Goal: Task Accomplishment & Management: Use online tool/utility

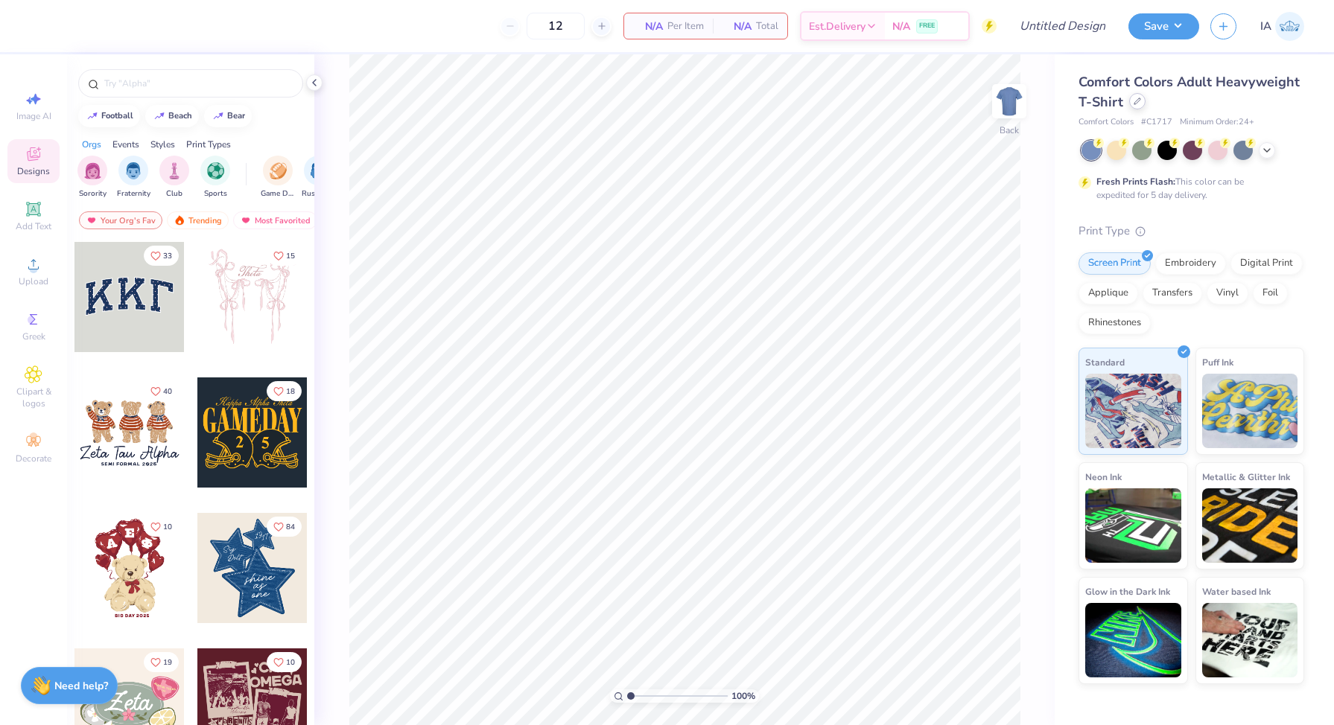
click at [1134, 106] on div at bounding box center [1137, 101] width 16 height 16
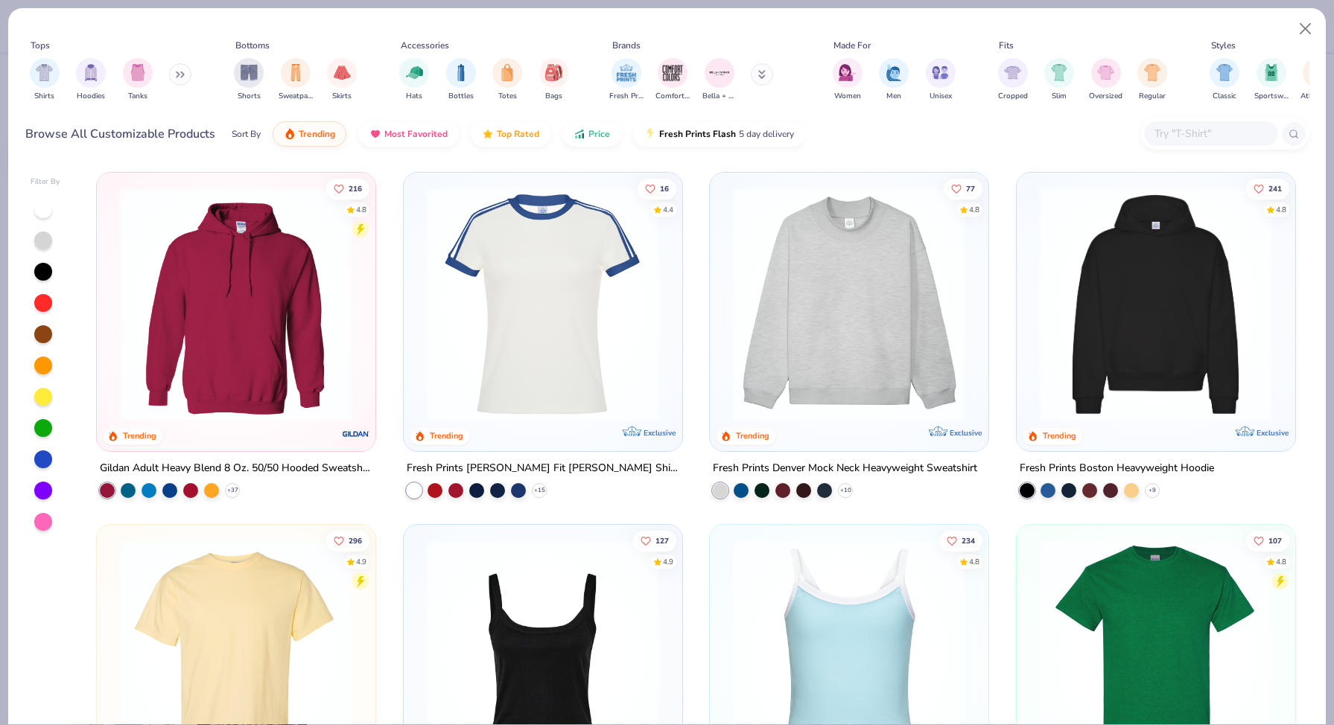
click at [183, 79] on button at bounding box center [180, 74] width 22 height 22
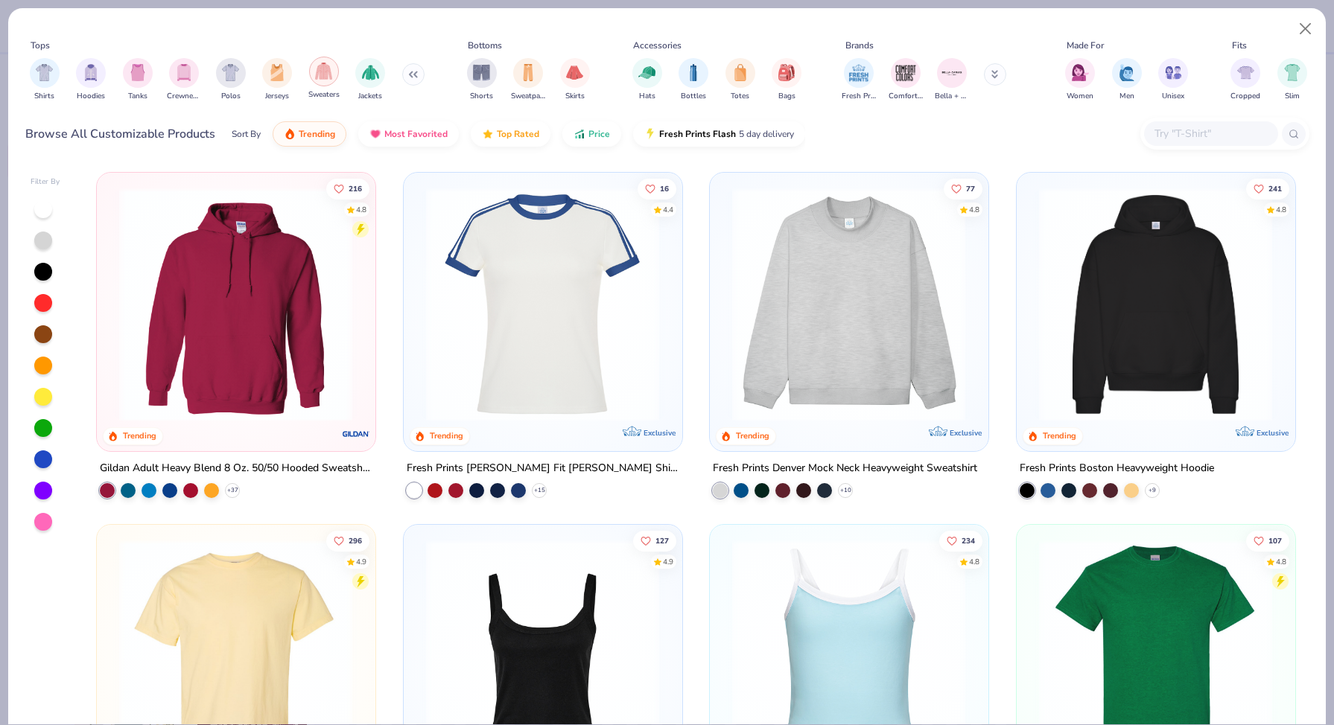
click at [325, 75] on img "filter for Sweaters" at bounding box center [323, 71] width 17 height 17
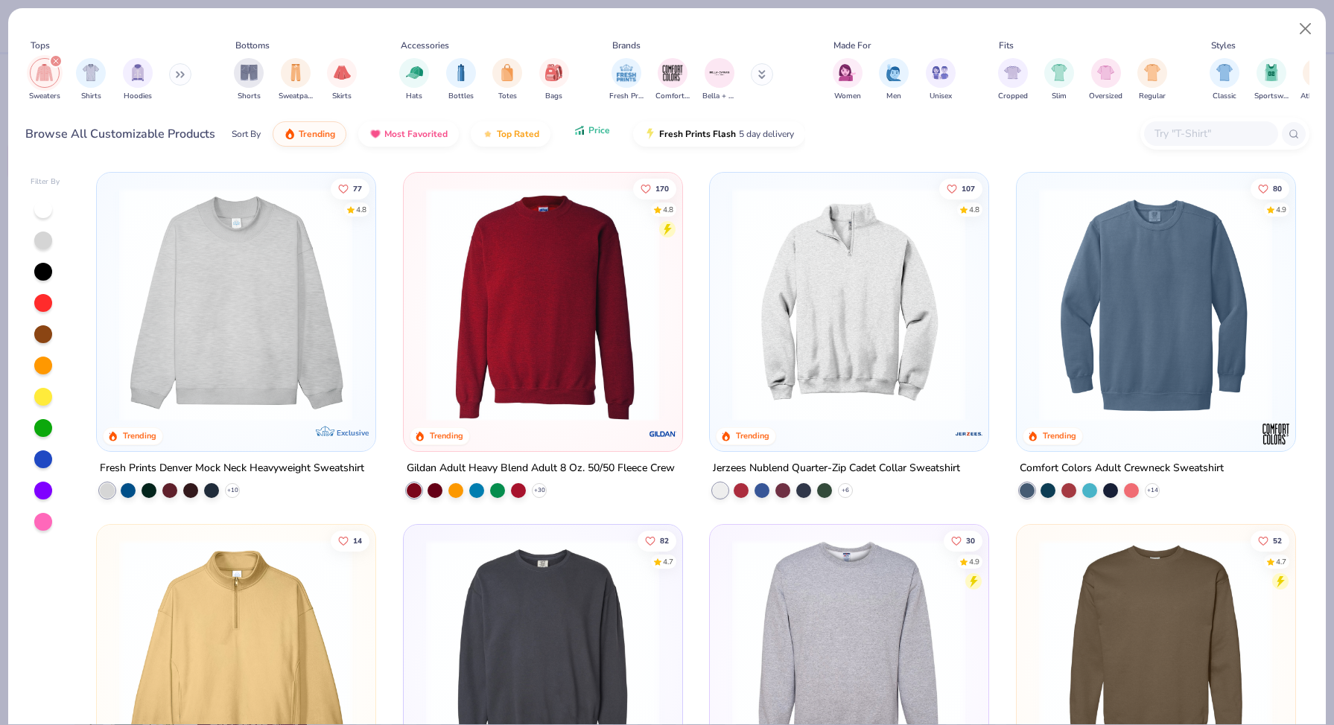
click at [583, 137] on button "Price" at bounding box center [591, 130] width 59 height 25
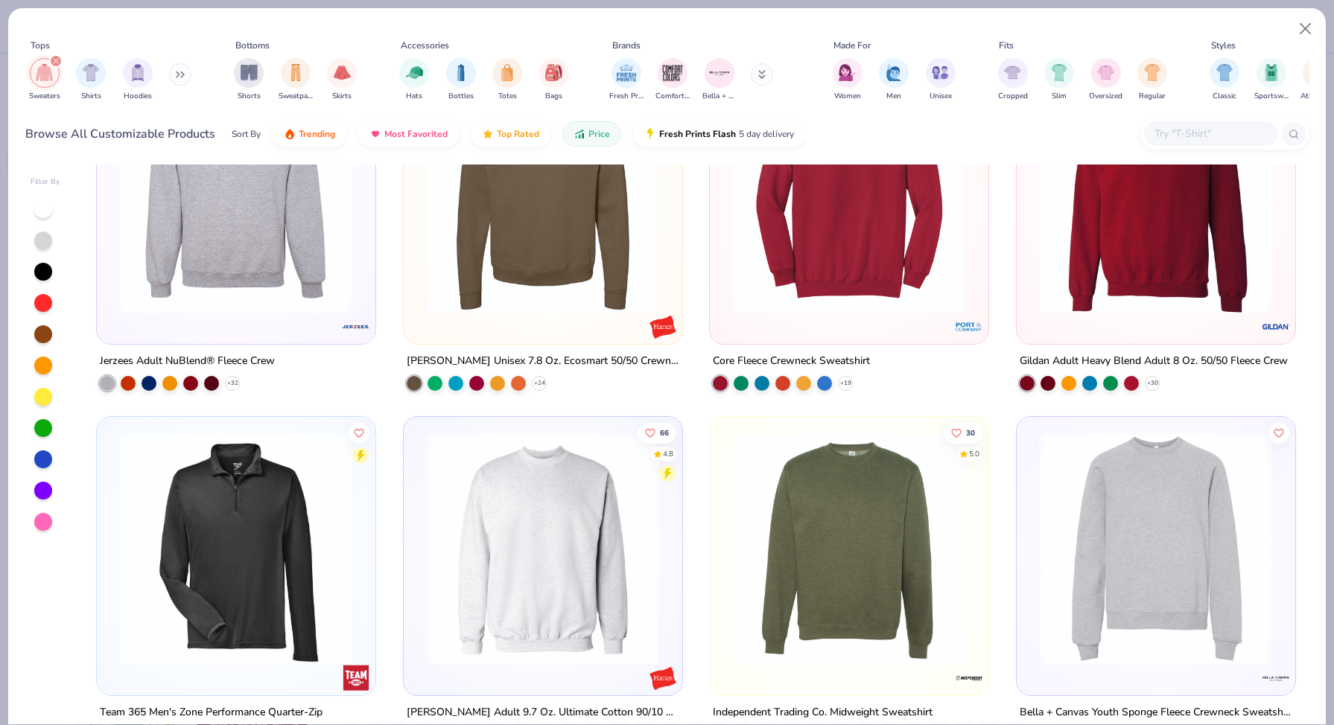
scroll to position [583, 0]
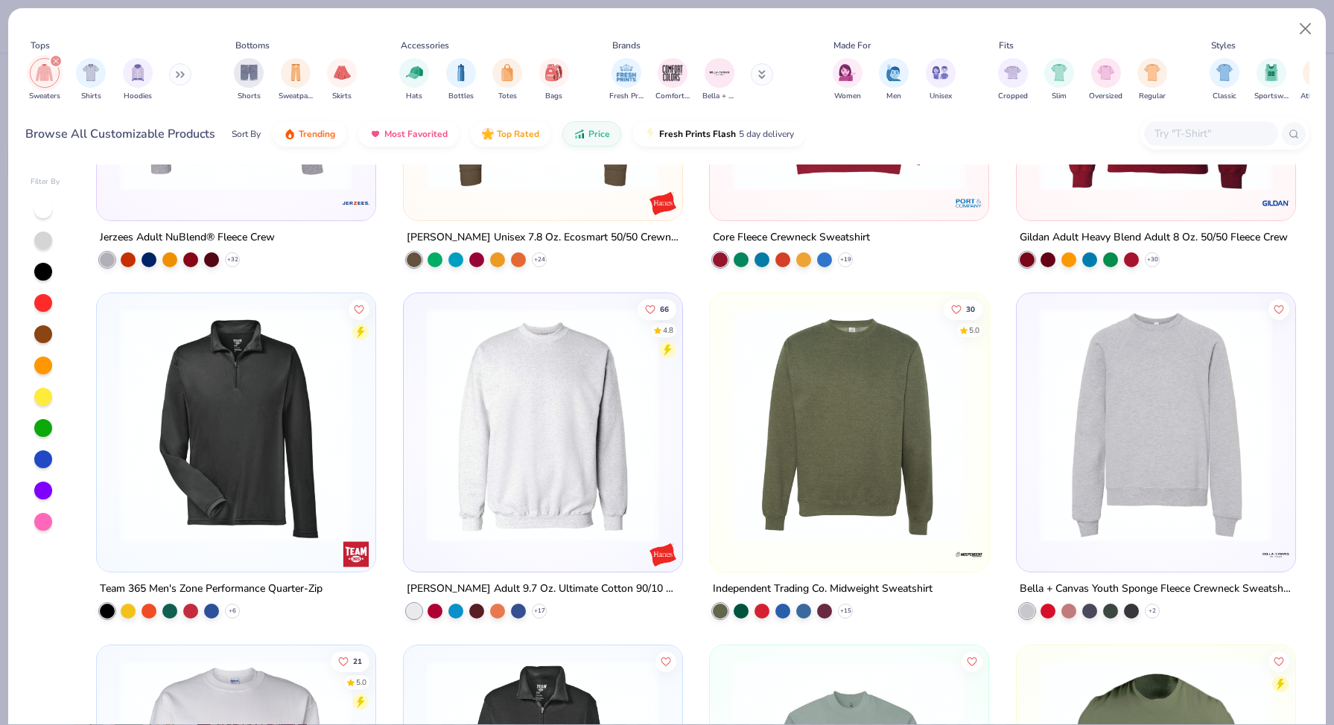
click at [57, 62] on icon "filter for Sweaters" at bounding box center [56, 61] width 6 height 6
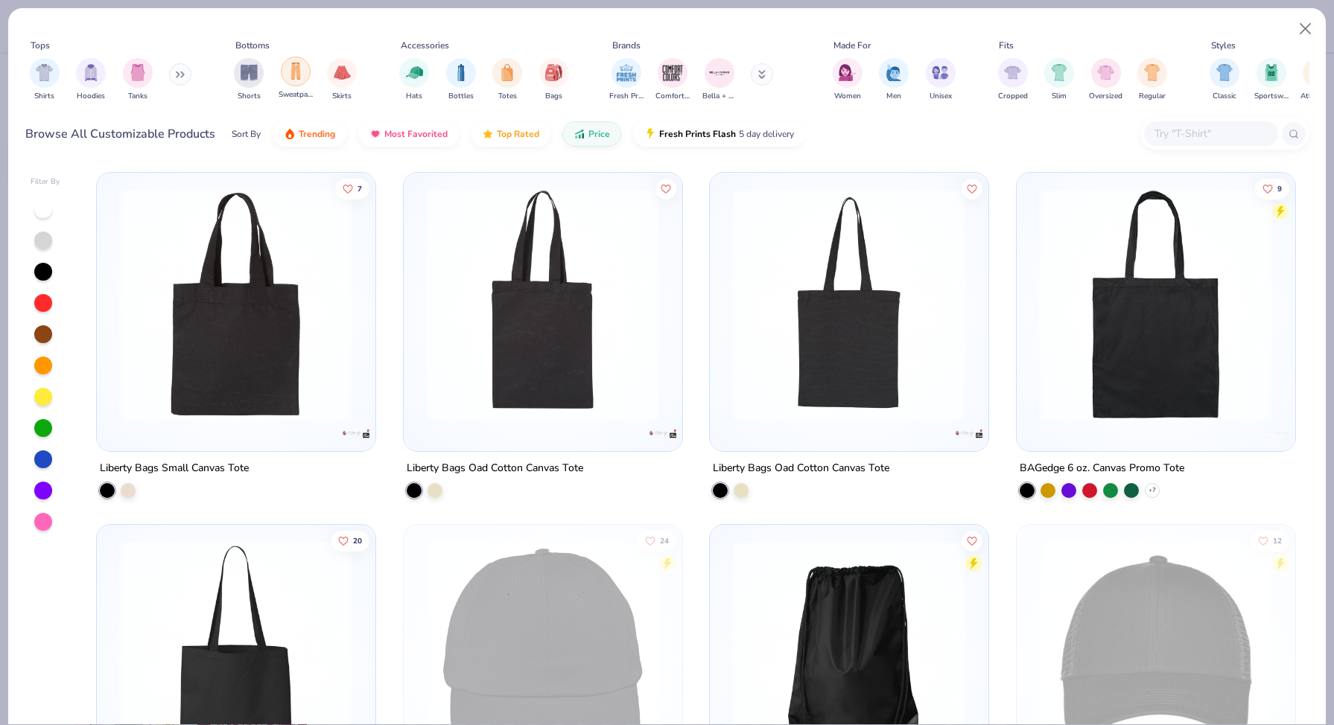
click at [298, 76] on img "filter for Sweatpants" at bounding box center [295, 71] width 16 height 17
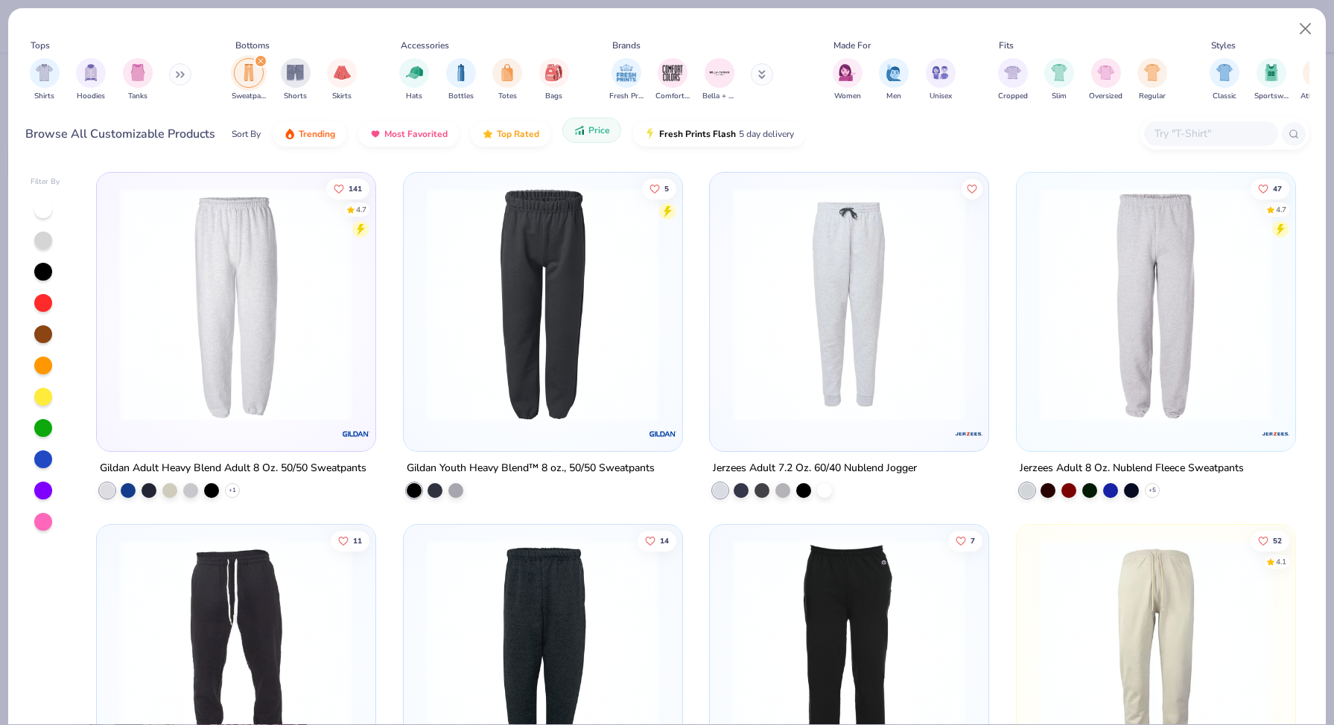
click at [585, 134] on button "Price" at bounding box center [591, 130] width 59 height 25
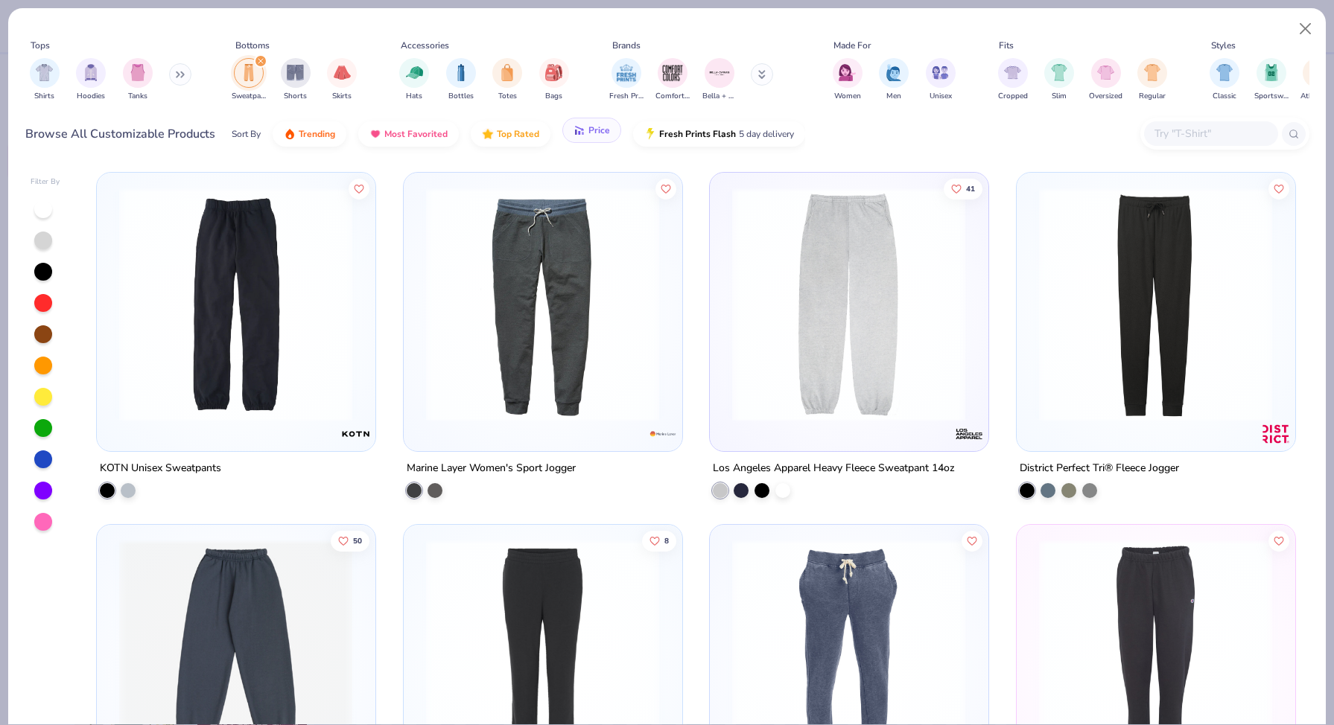
click at [585, 134] on button "Price" at bounding box center [591, 130] width 59 height 25
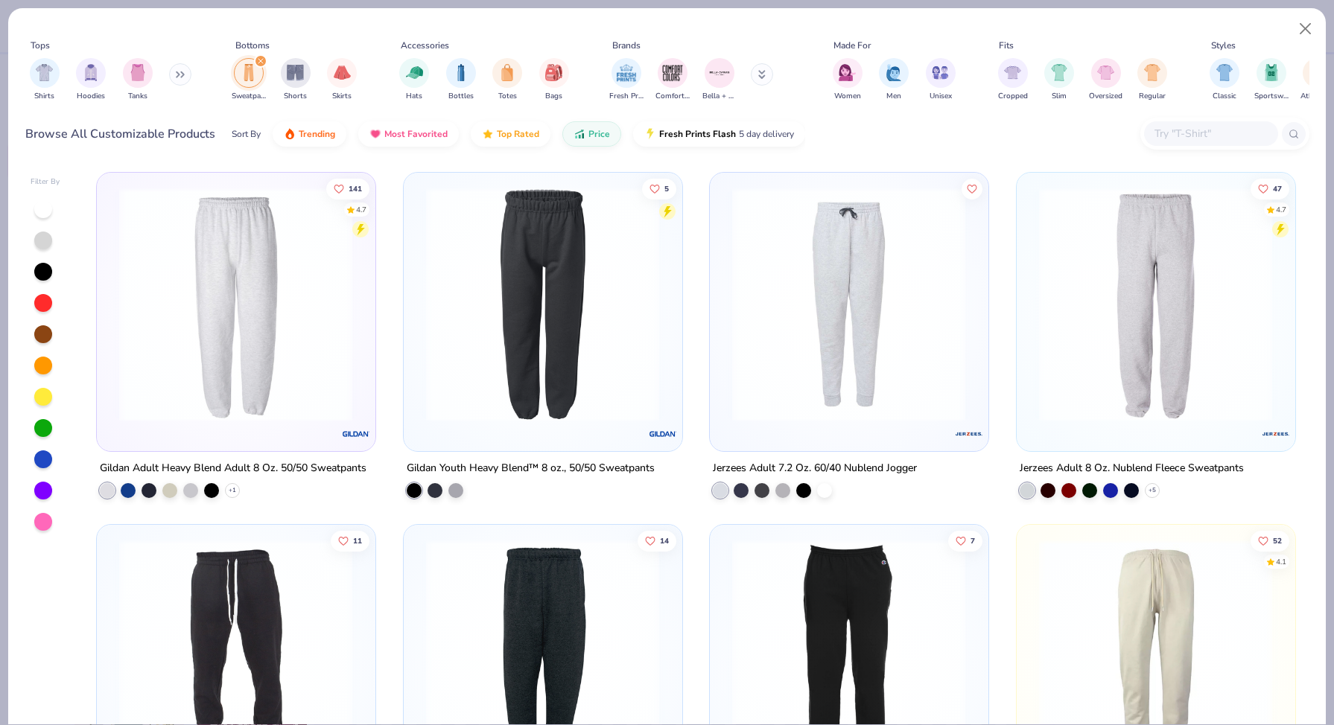
click at [233, 339] on img at bounding box center [236, 305] width 248 height 234
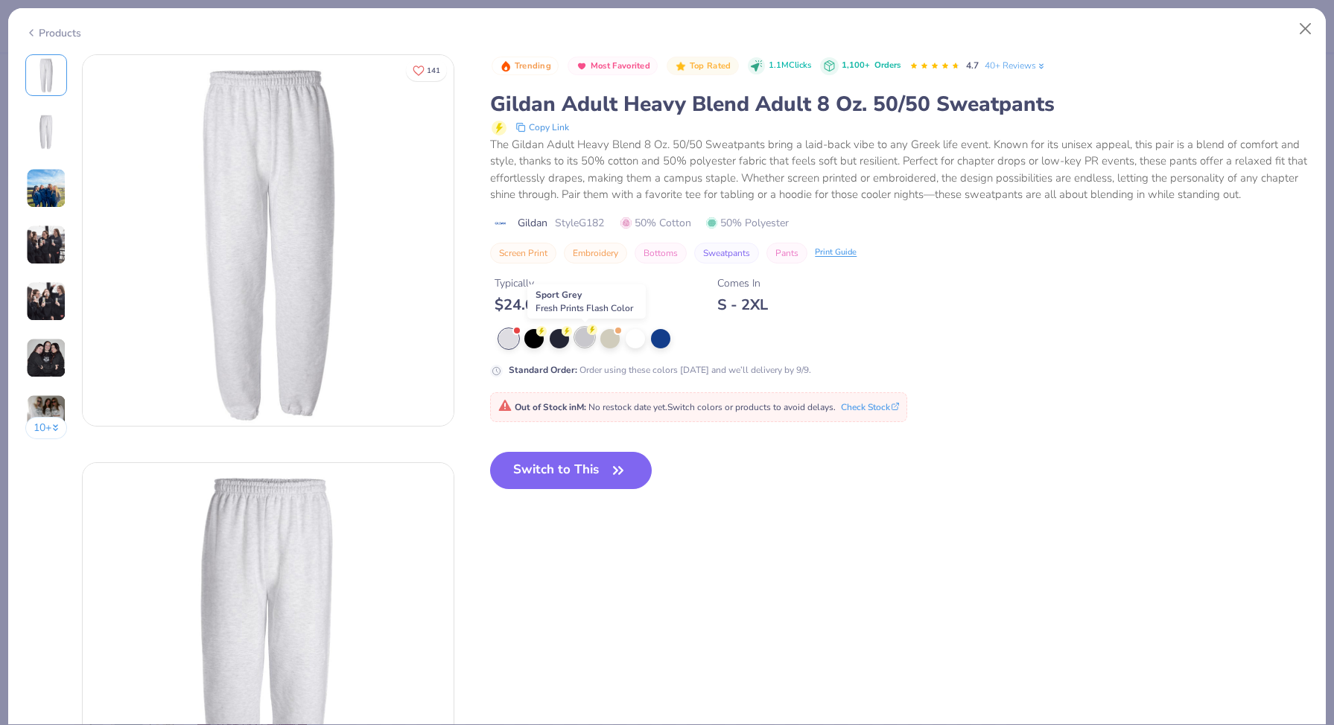
click at [586, 342] on div at bounding box center [584, 337] width 19 height 19
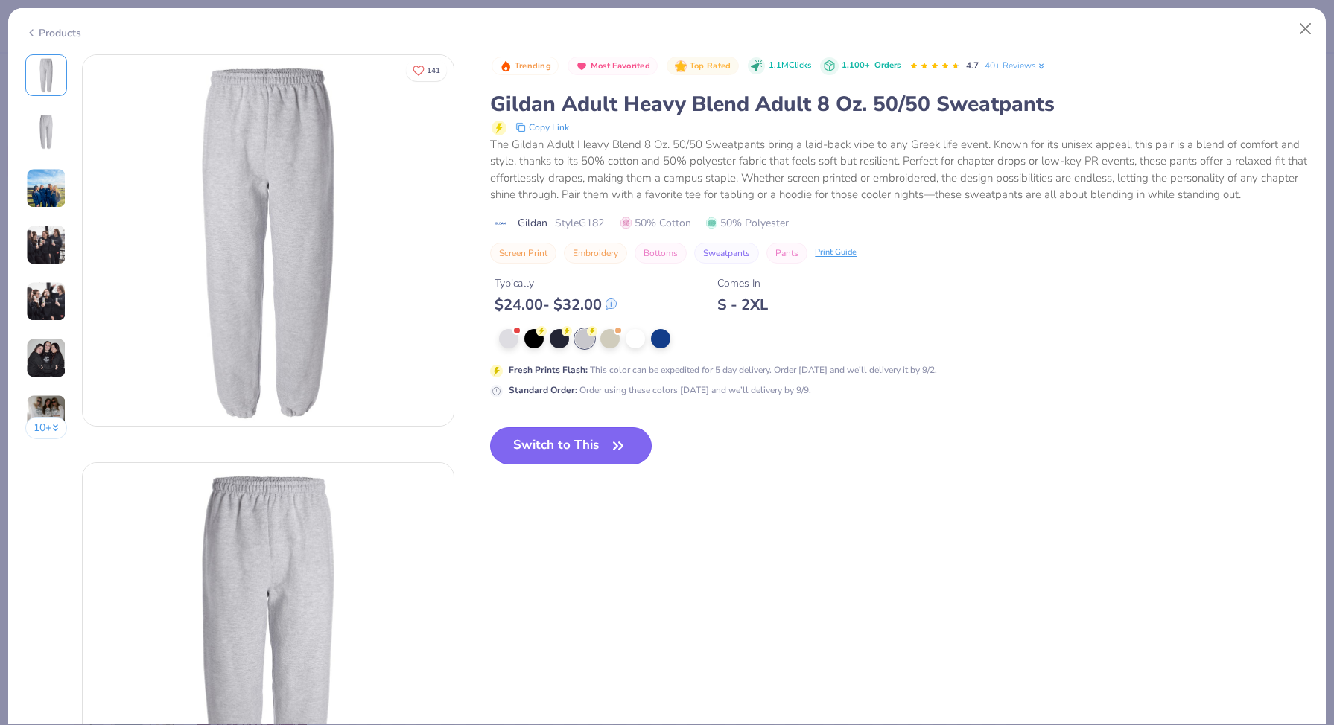
click at [594, 440] on button "Switch to This" at bounding box center [571, 445] width 162 height 37
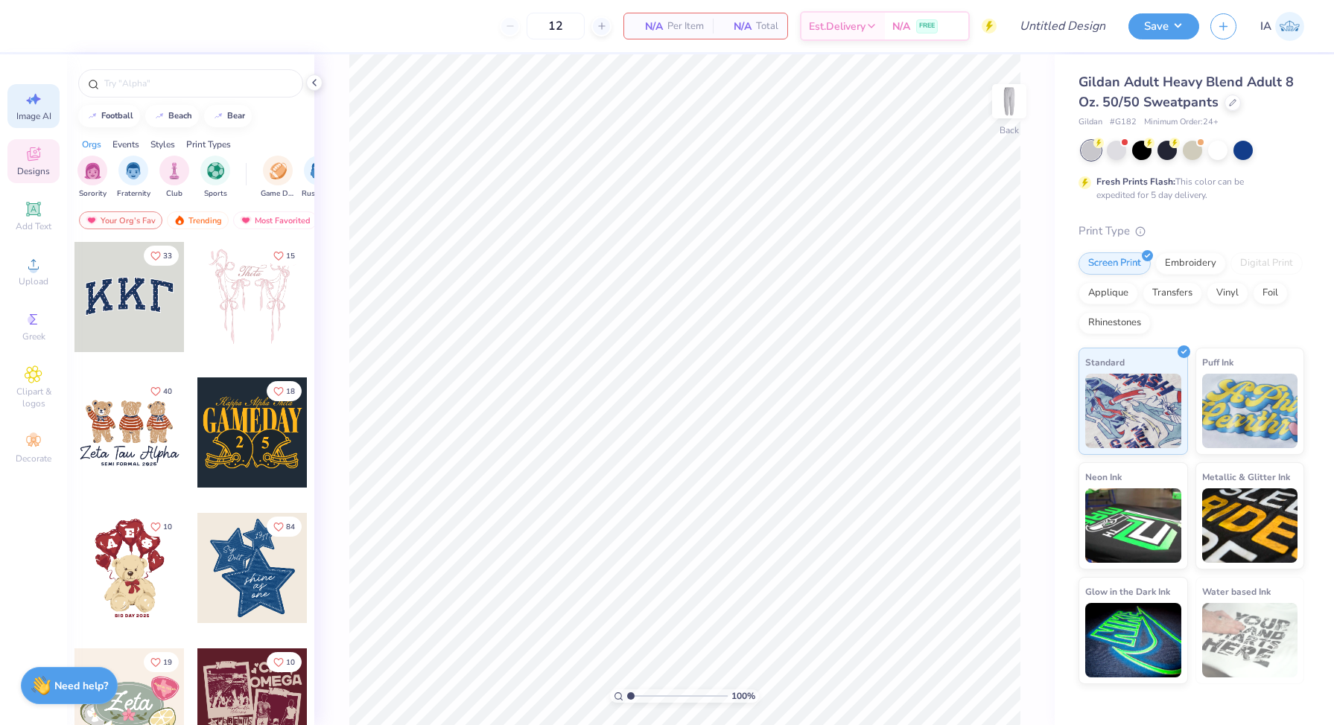
click at [42, 112] on span "Image AI" at bounding box center [33, 116] width 35 height 12
select select "4"
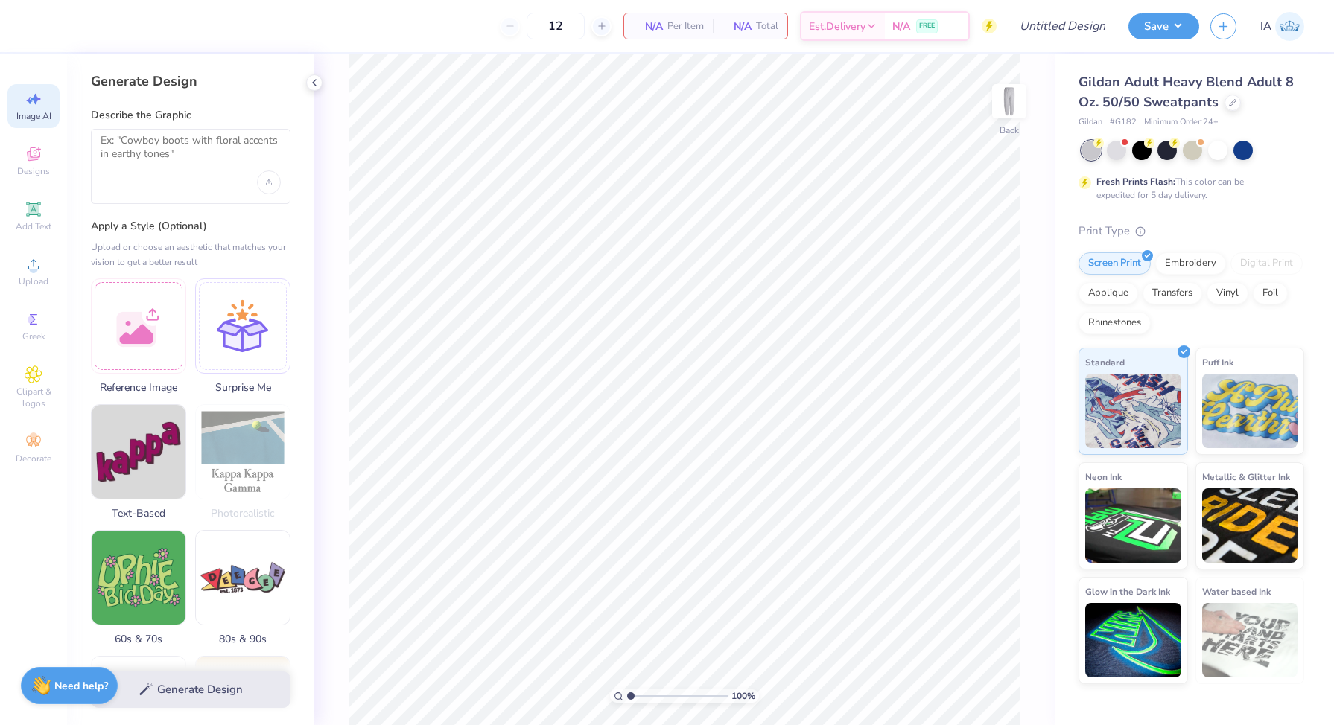
click at [170, 173] on div at bounding box center [191, 166] width 200 height 75
click at [144, 149] on textarea at bounding box center [191, 152] width 180 height 37
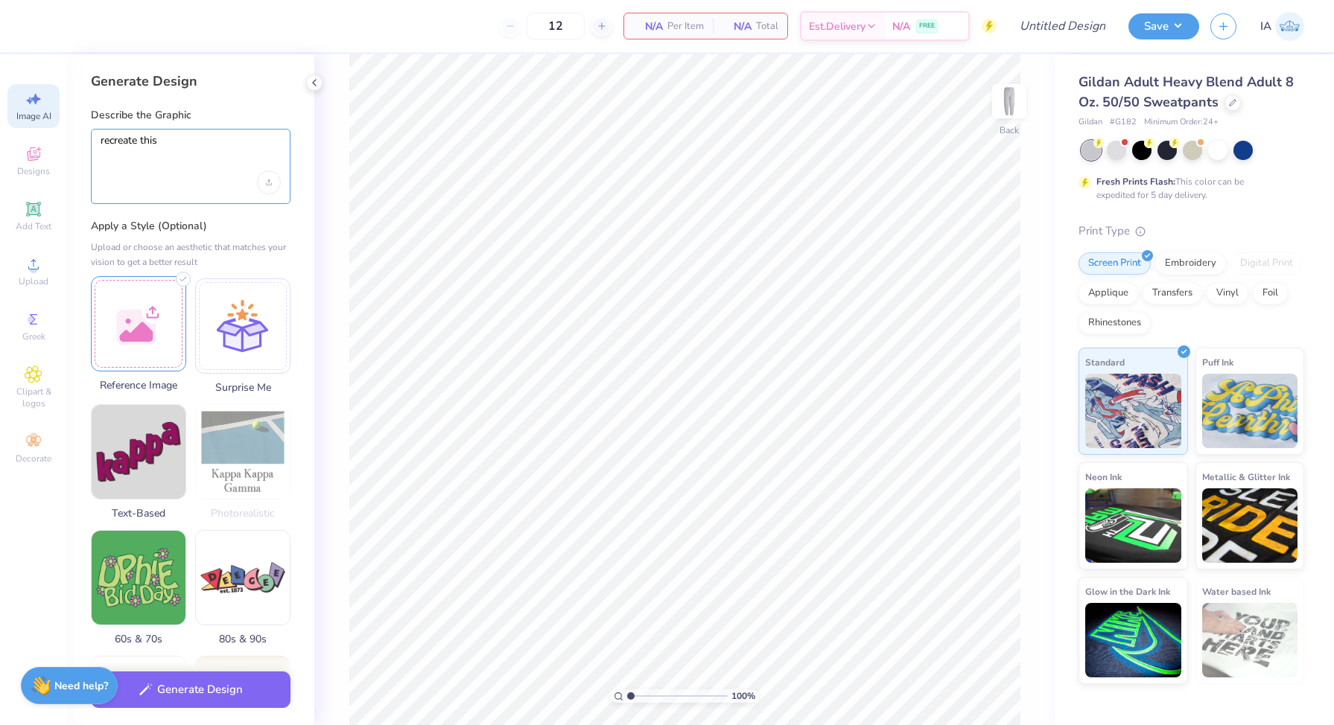
type textarea "recreate this"
click at [149, 317] on div at bounding box center [138, 323] width 95 height 95
click at [188, 153] on textarea "recreate this" at bounding box center [191, 152] width 180 height 37
click at [101, 287] on polyline at bounding box center [104, 287] width 9 height 0
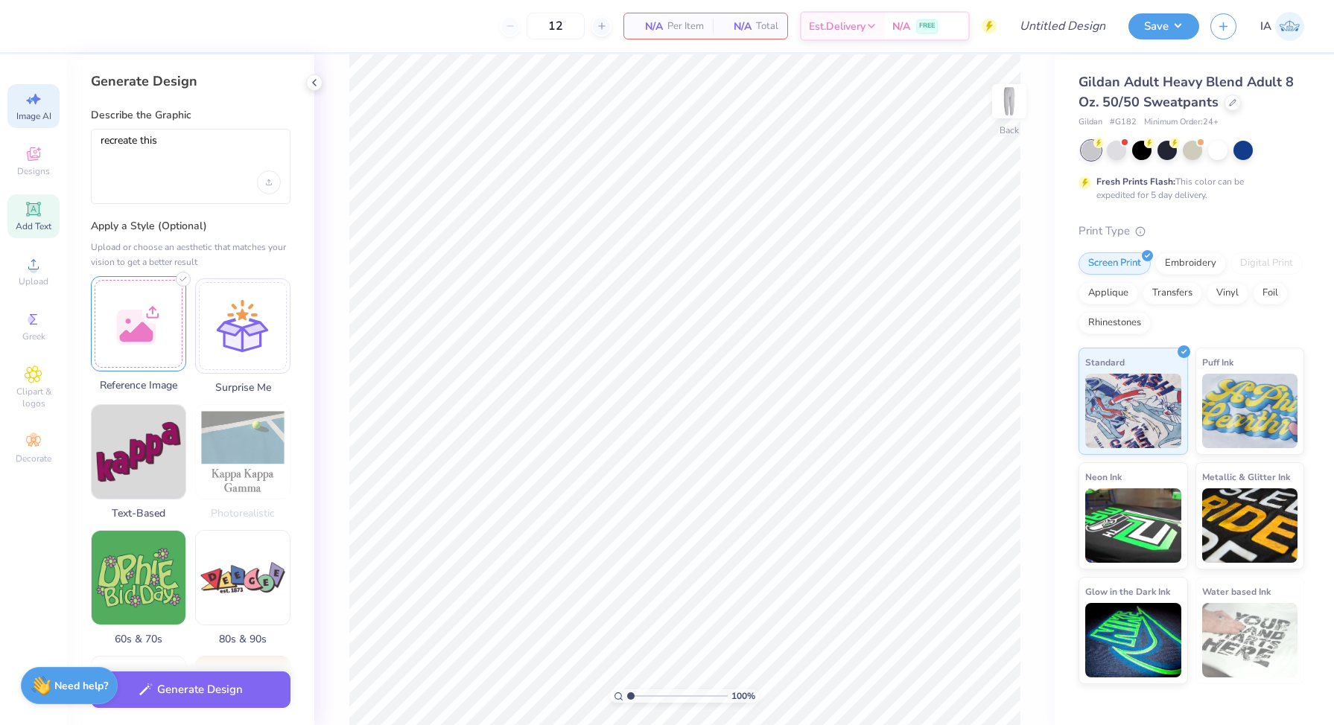
click at [38, 207] on icon at bounding box center [33, 208] width 11 height 11
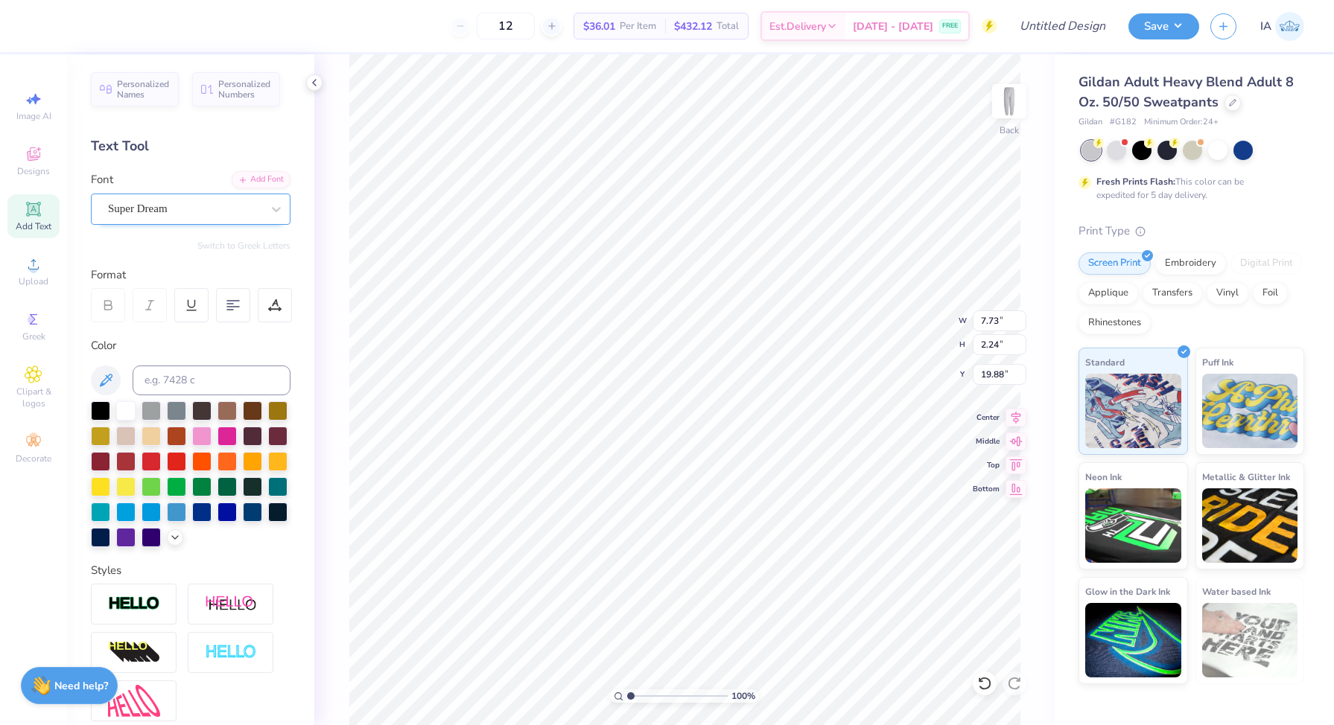
click at [169, 210] on div "Super Dream" at bounding box center [185, 208] width 156 height 23
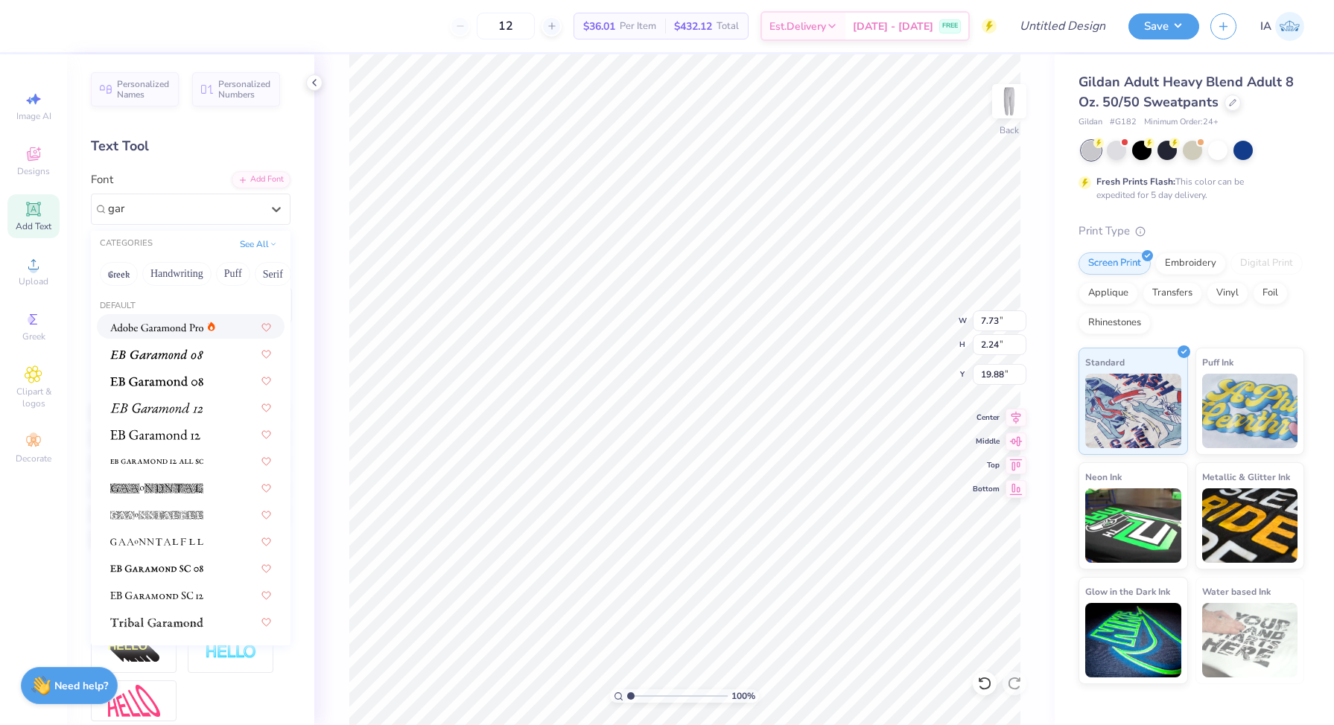
click at [182, 332] on img at bounding box center [156, 327] width 93 height 10
type input "gar"
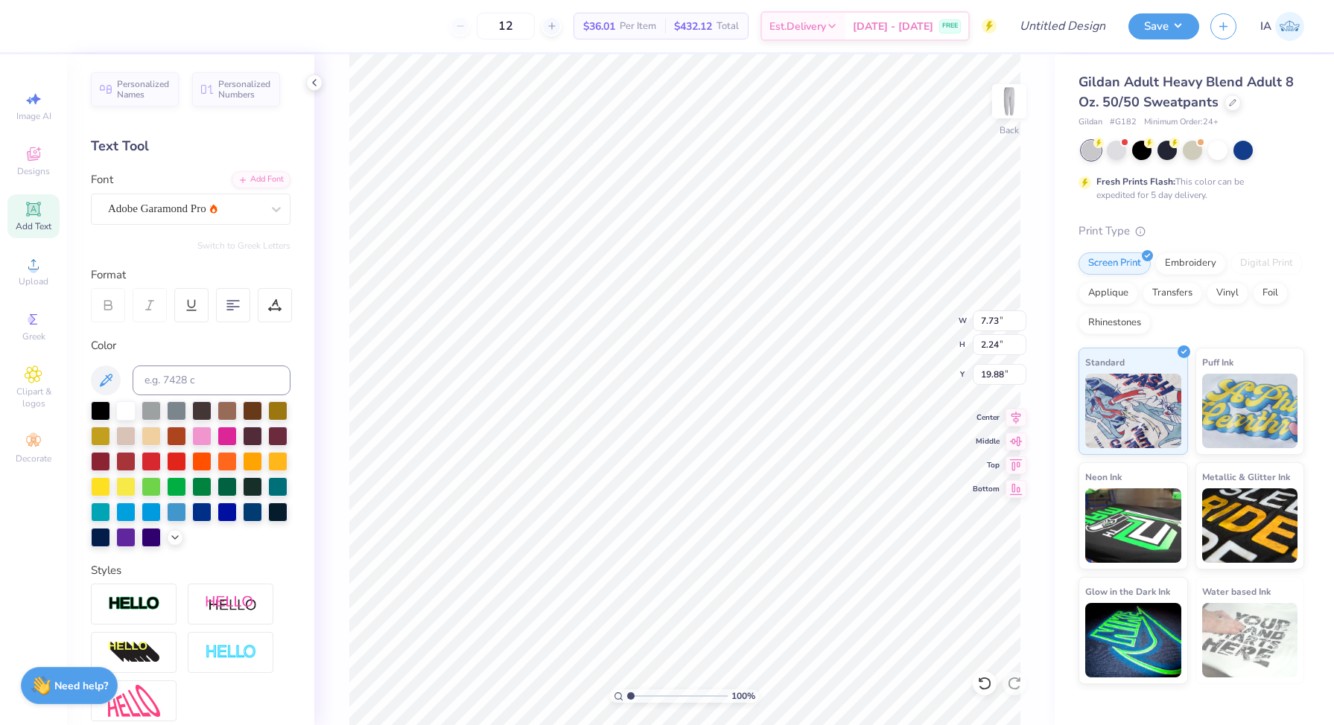
type input "7.64"
type input "2.10"
type input "19.95"
type textarea "X"
type textarea "[US_STATE]"
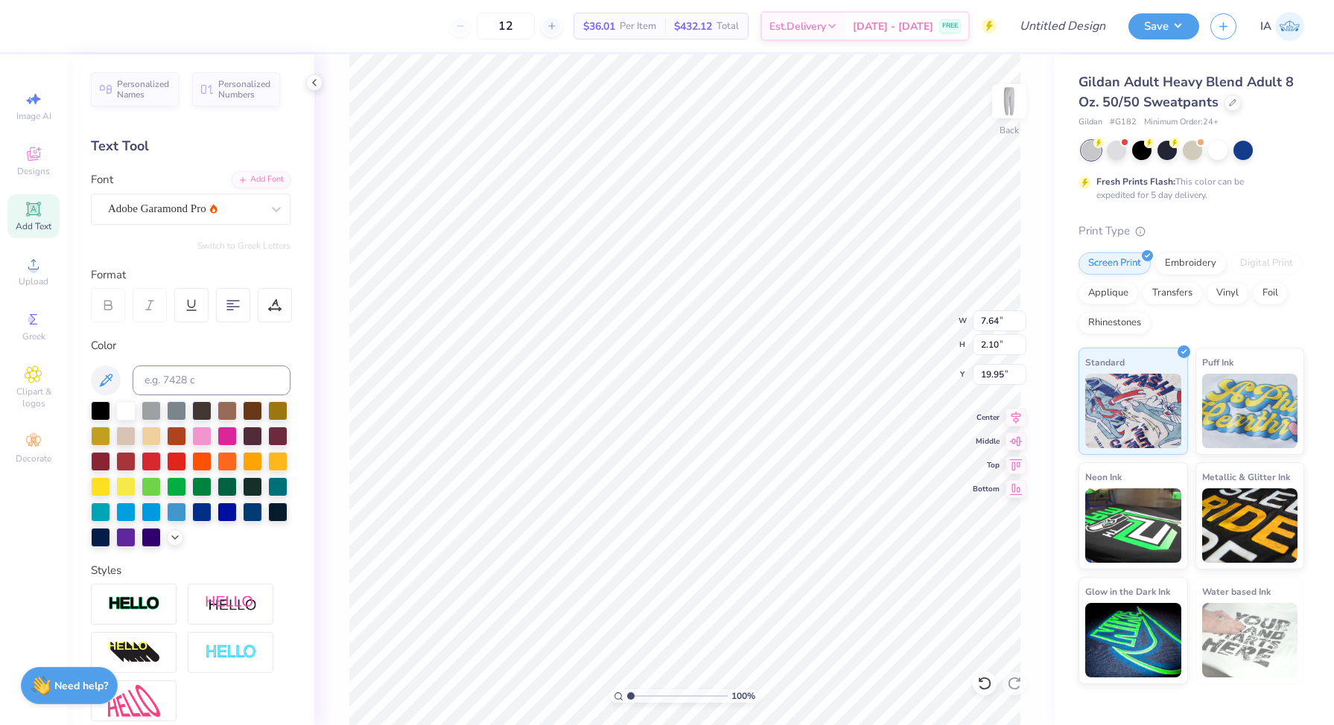
scroll to position [0, 1]
click at [174, 538] on icon at bounding box center [175, 536] width 12 height 12
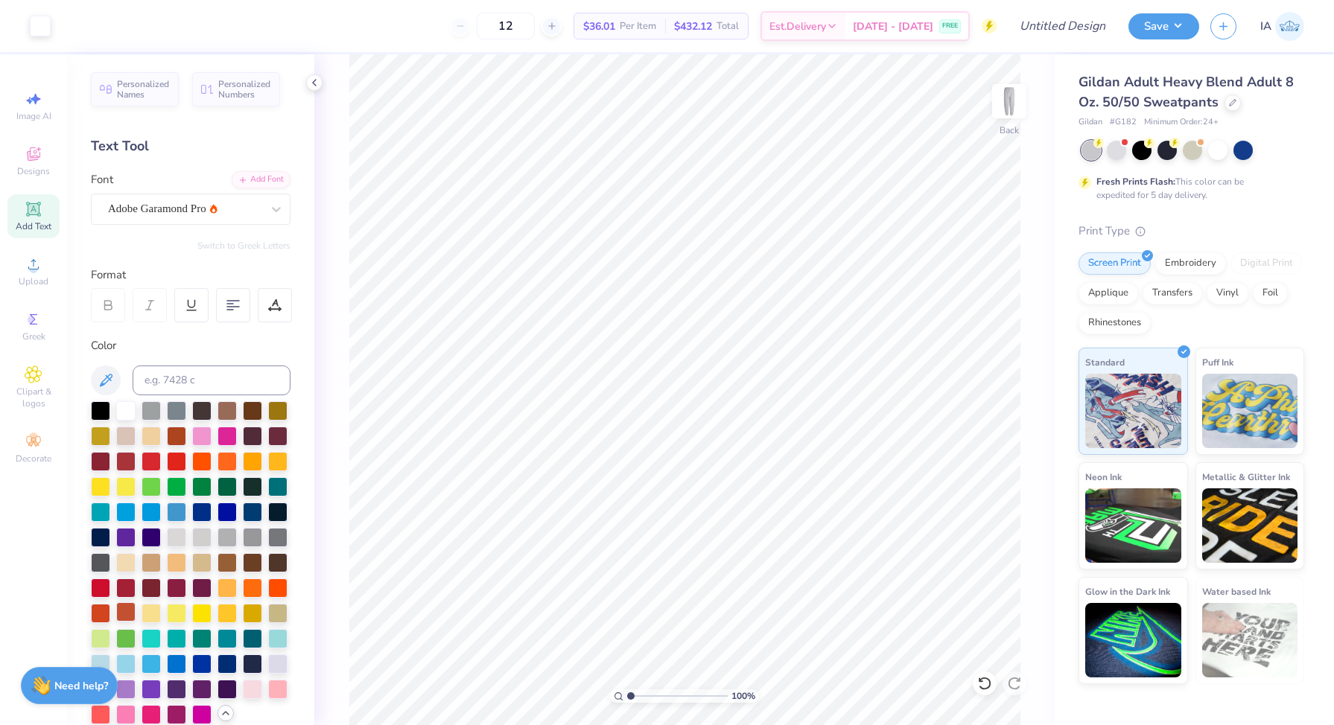
click at [121, 611] on div at bounding box center [125, 612] width 19 height 19
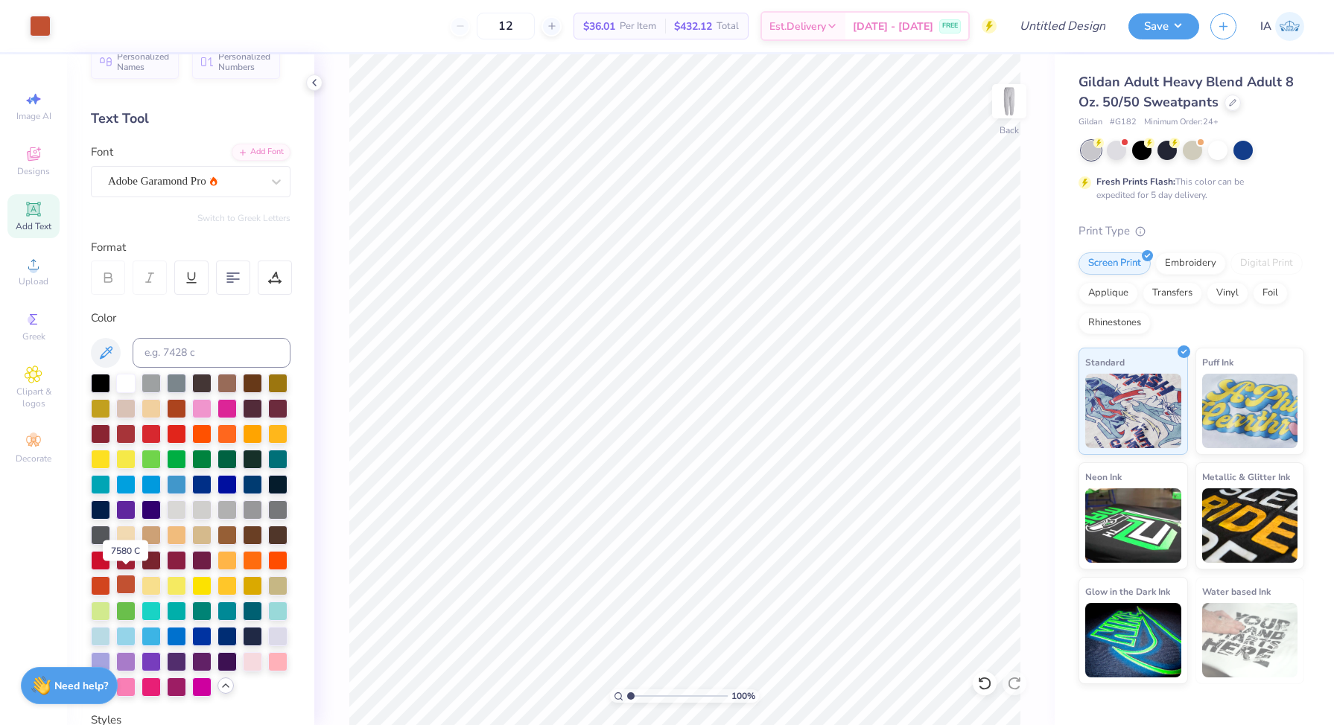
scroll to position [34, 0]
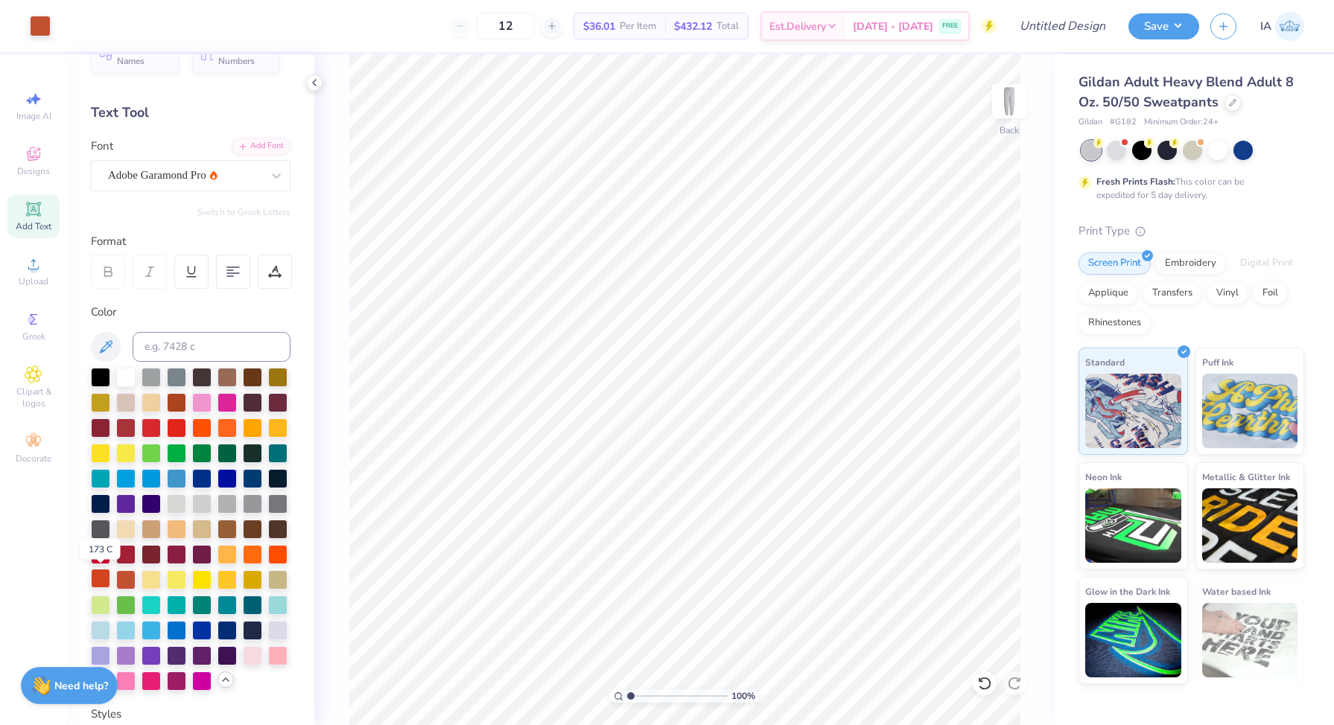
click at [109, 579] on div at bounding box center [100, 578] width 19 height 19
click at [124, 579] on div at bounding box center [125, 578] width 19 height 19
type input "1.83"
type input "7.58"
click at [821, 430] on li "Duplicate" at bounding box center [833, 439] width 117 height 29
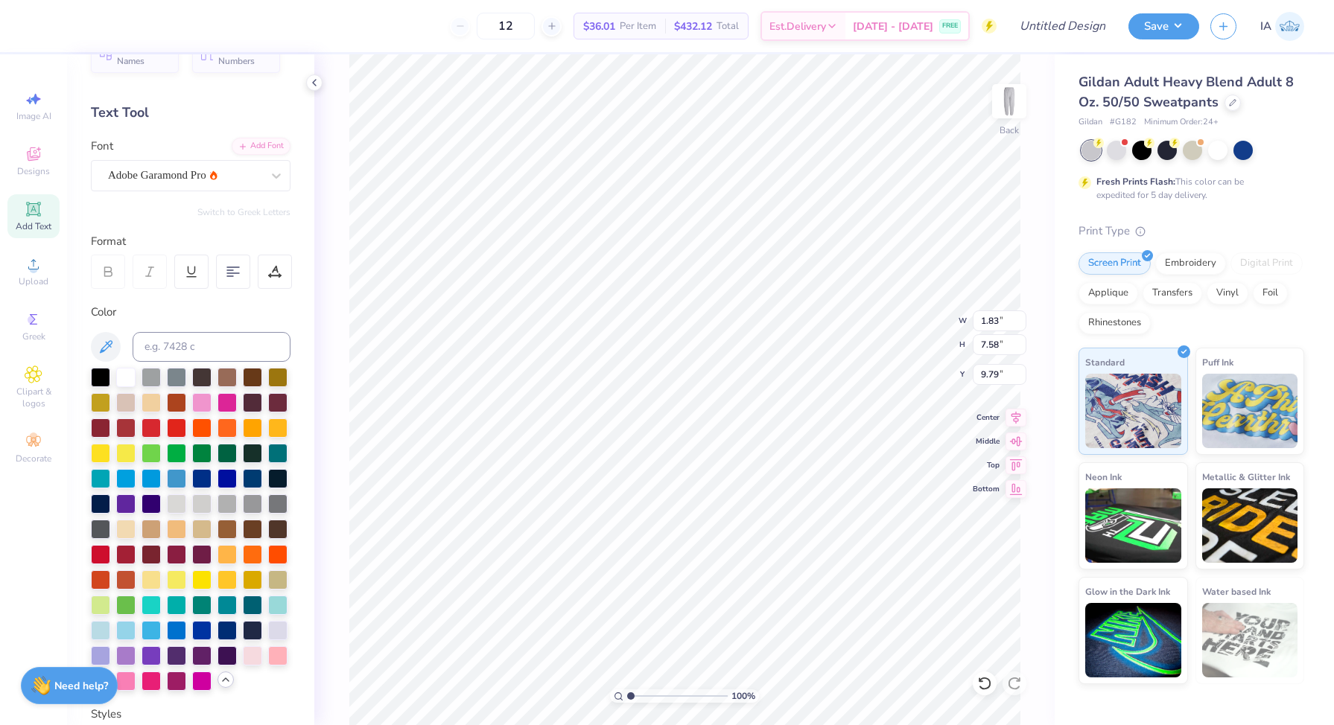
type input "9.11"
type textarea "ZETA"
type input "9.78"
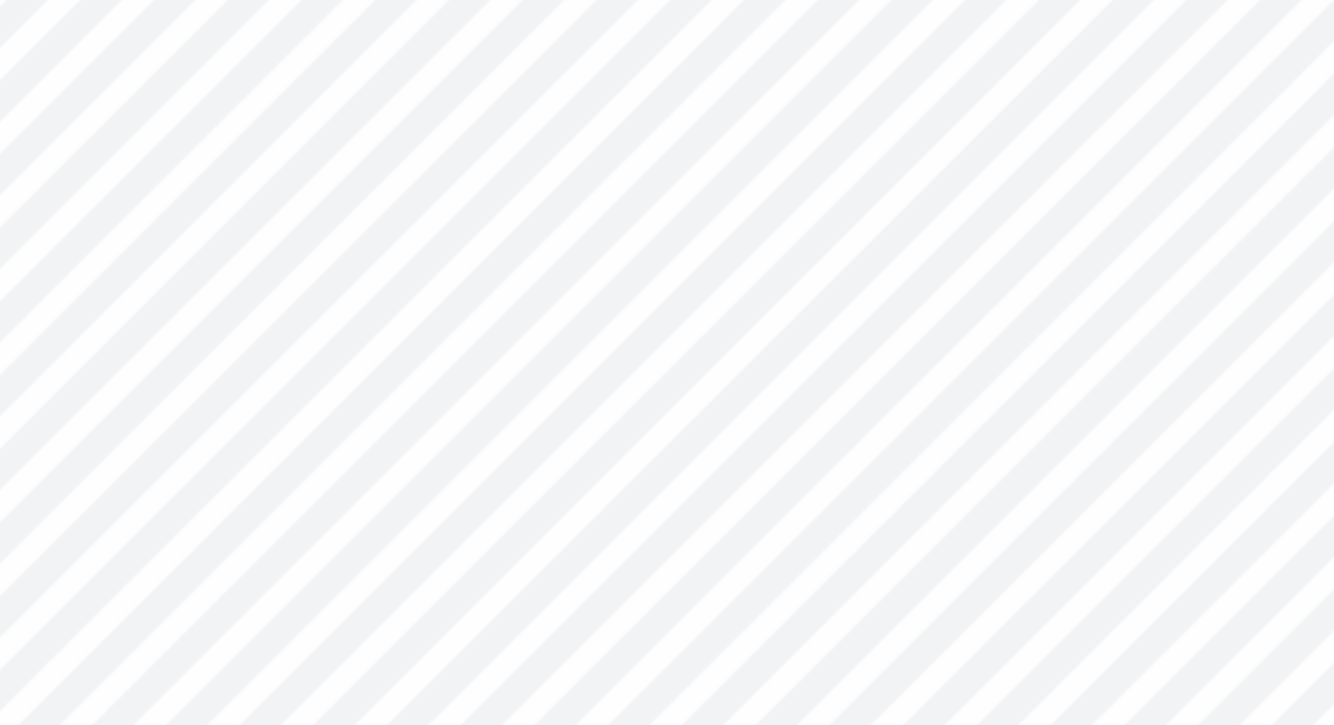
type input "10.09"
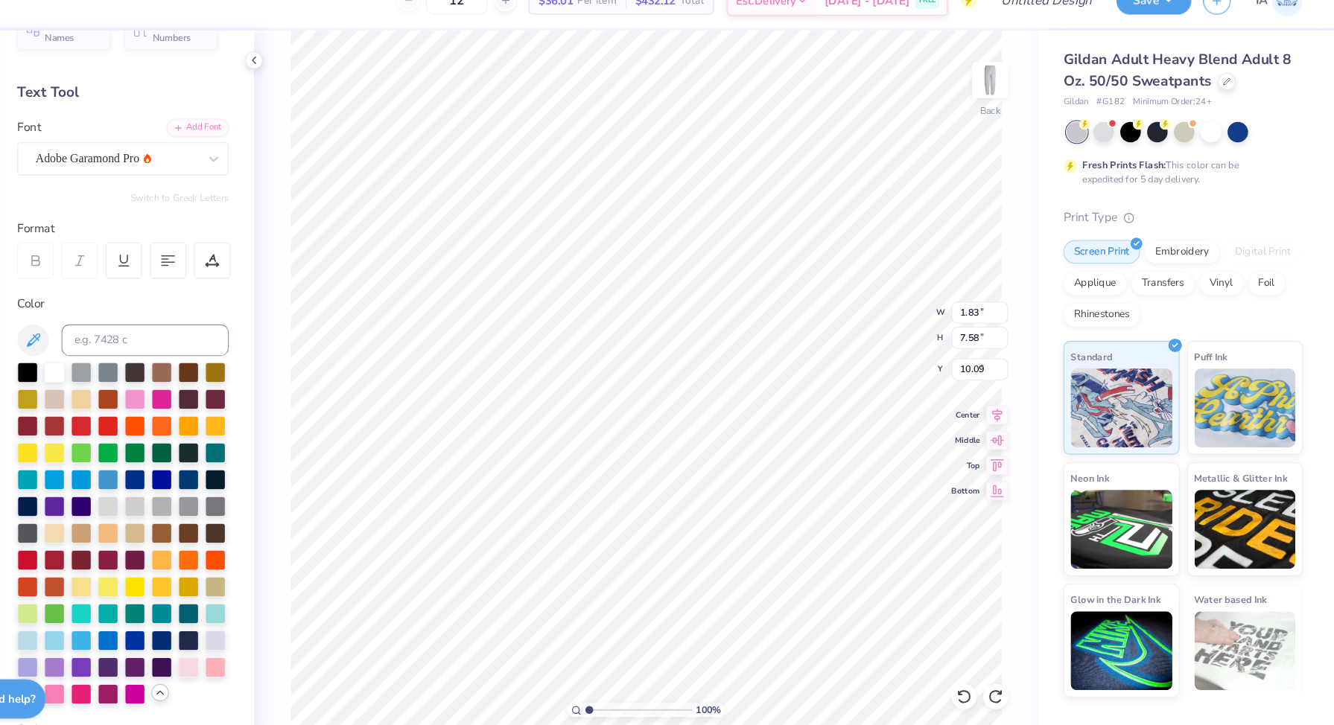
type input "1.83"
type input "7.58"
type input "9.79"
click at [682, 460] on li "Duplicate" at bounding box center [699, 459] width 117 height 29
type input "21.91"
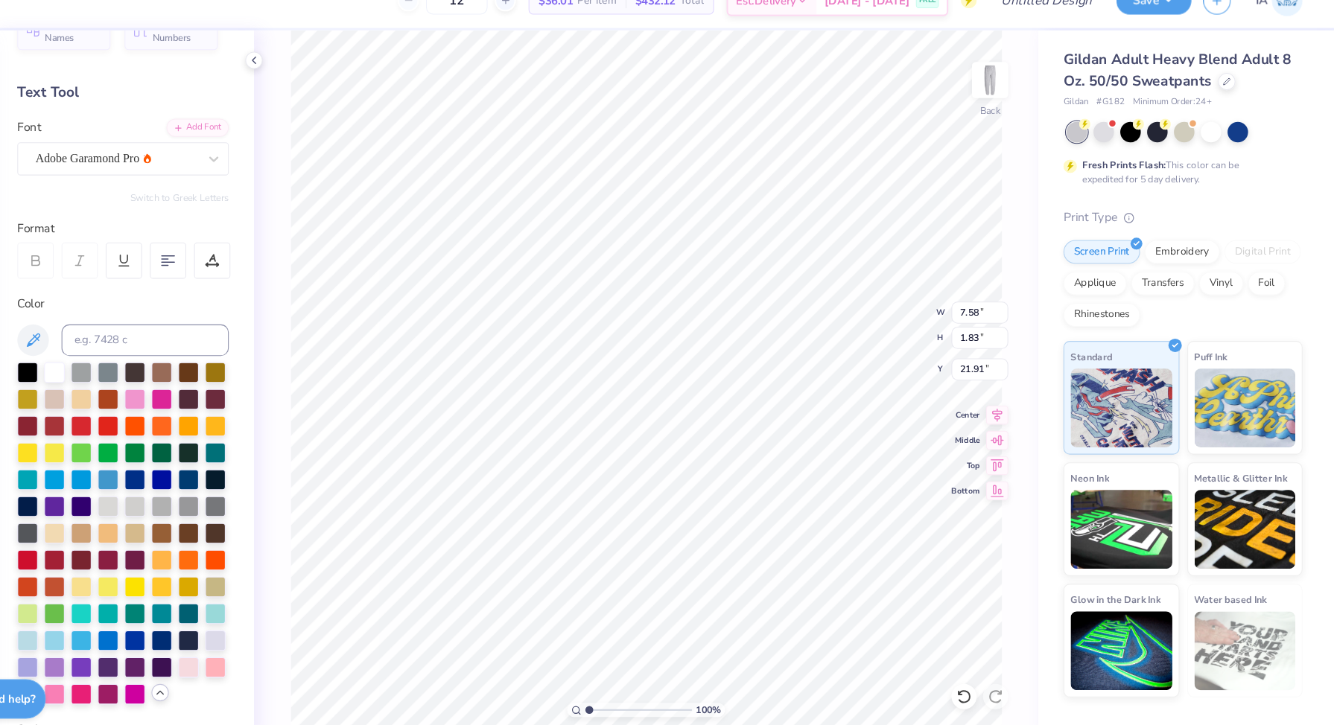
type textarea "ZETA"
type input "21.91"
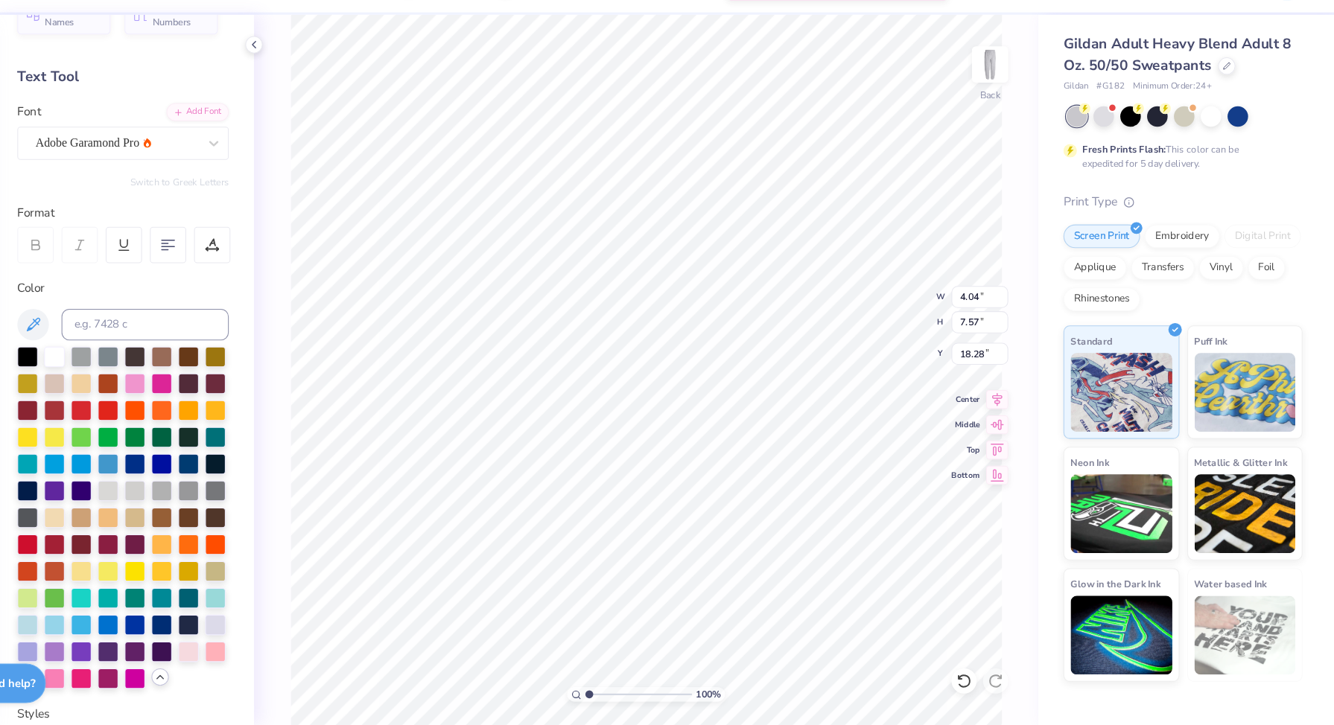
type input "4.04"
type input "7.57"
type input "9.74"
click at [1119, 147] on div at bounding box center [1116, 148] width 19 height 19
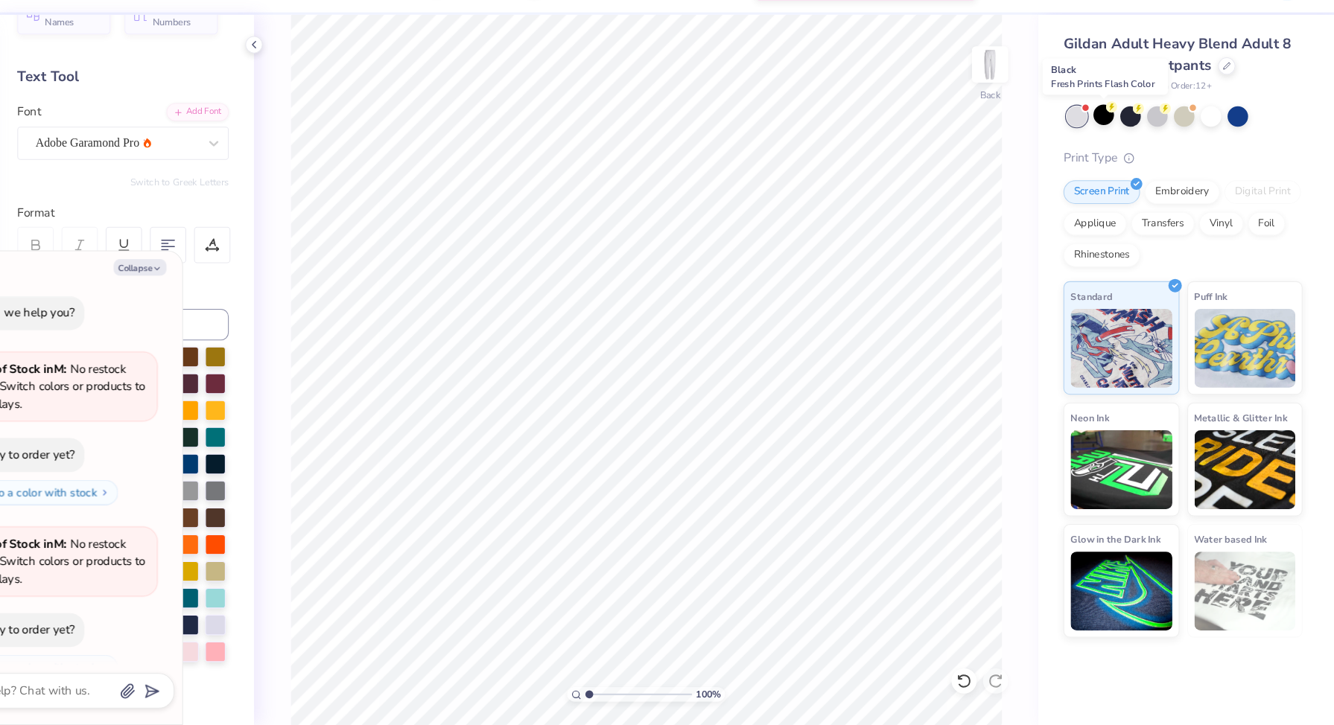
scroll to position [25, 0]
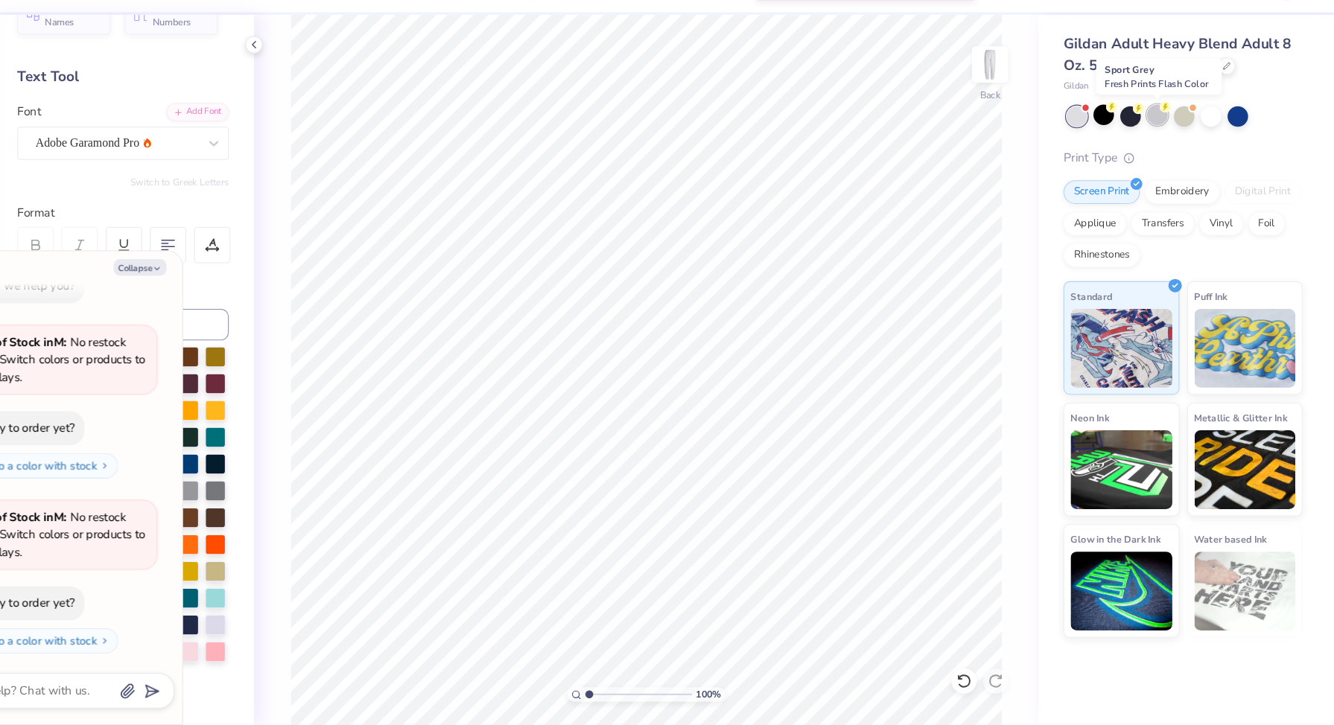
click at [1164, 150] on div at bounding box center [1166, 148] width 19 height 19
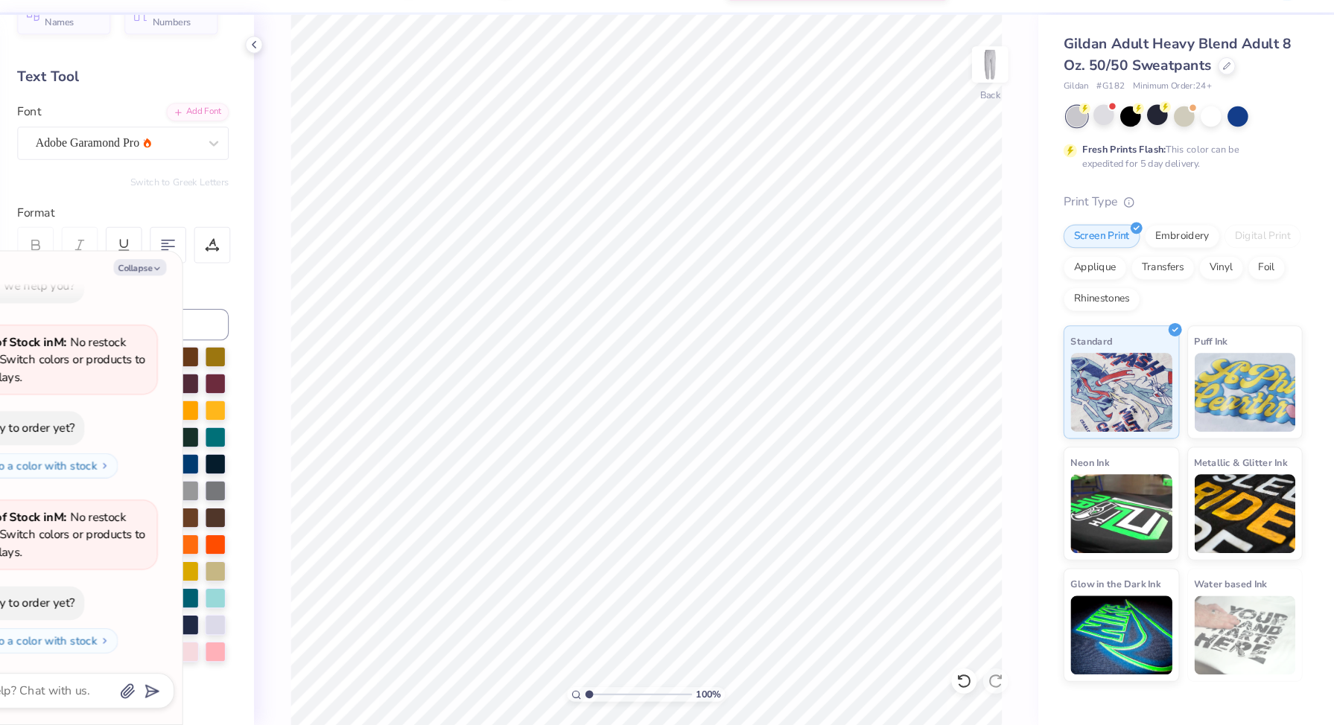
scroll to position [0, 0]
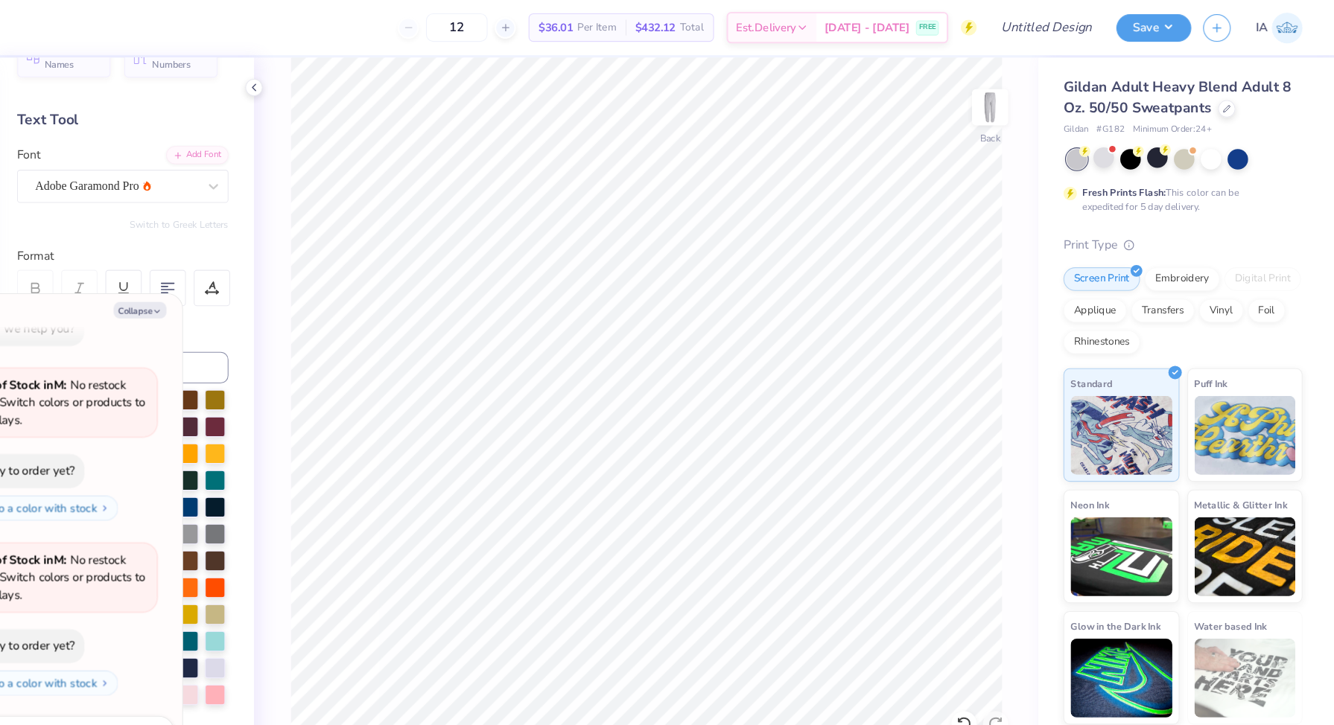
type textarea "x"
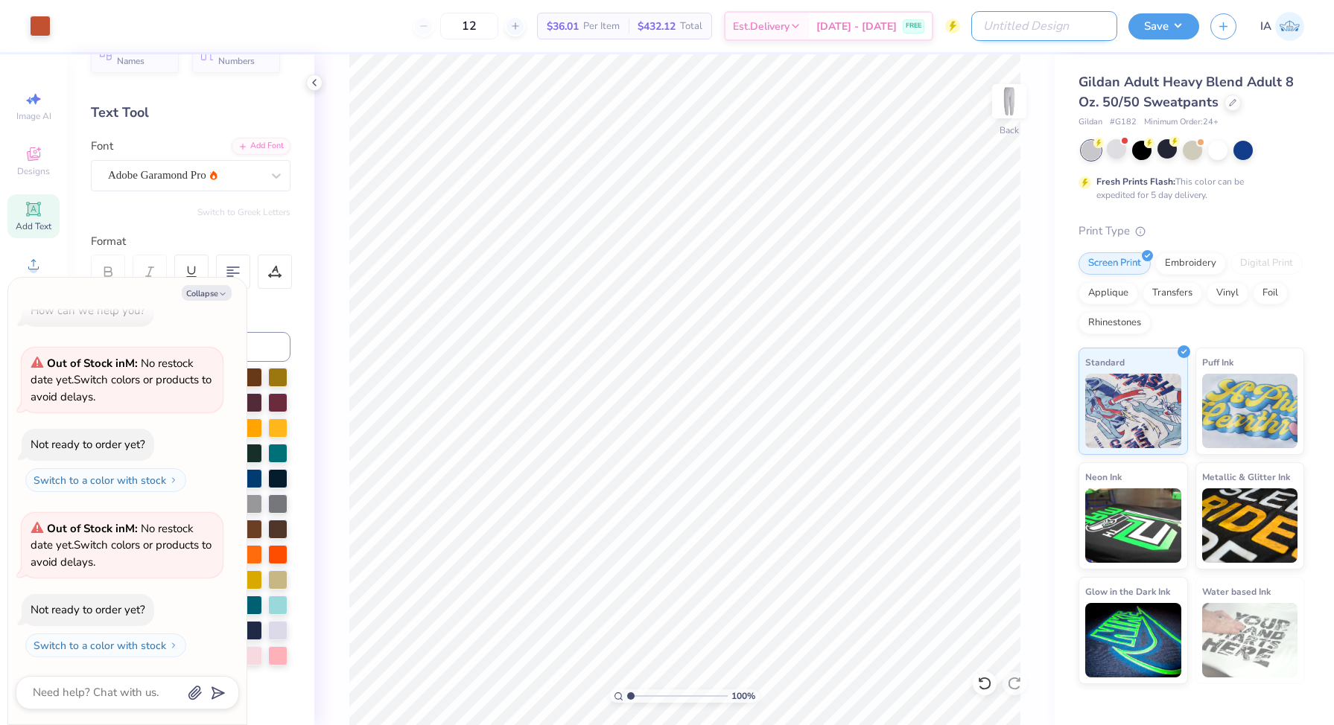
click at [1090, 31] on input "Design Title" at bounding box center [1044, 26] width 146 height 30
type input "T"
type textarea "x"
type input "Te"
type textarea "x"
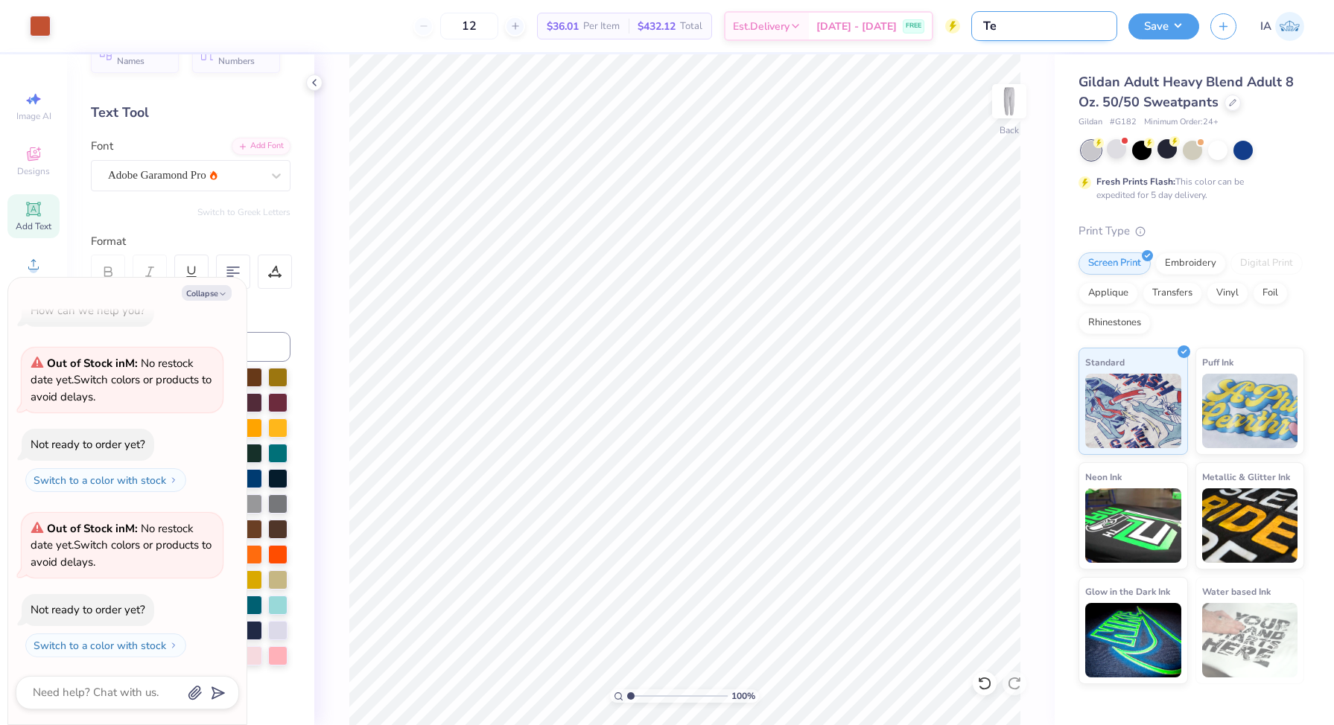
type input "Tex"
type textarea "x"
type input "Texa"
type textarea "x"
type input "[US_STATE]"
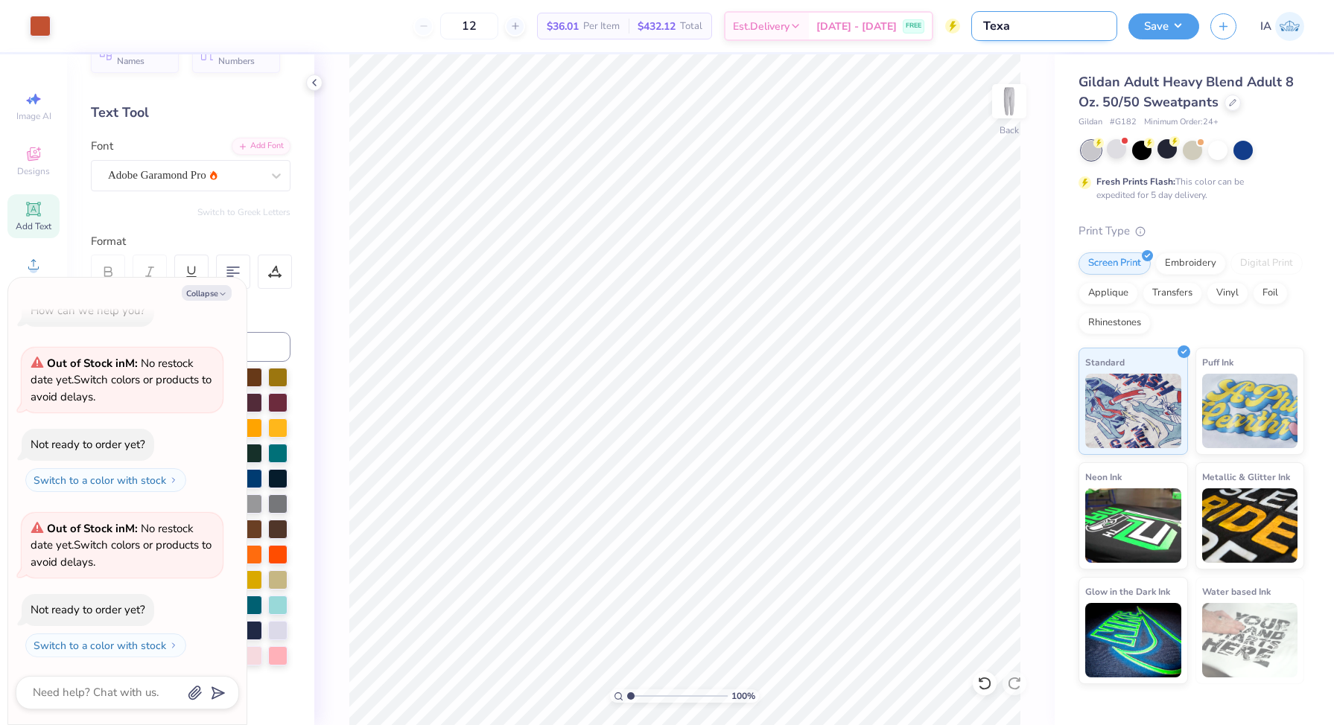
type textarea "x"
type input "[US_STATE]"
type textarea "x"
type input "[US_STATE] Z"
type textarea "x"
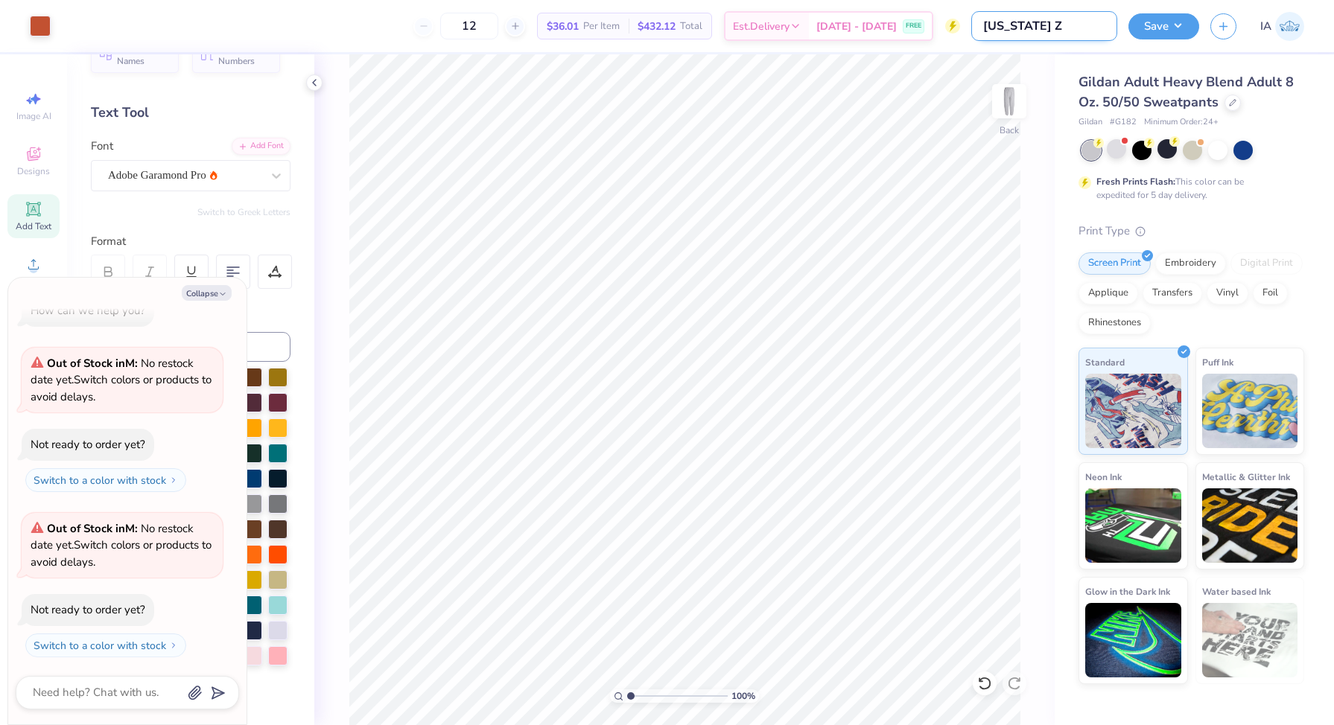
type input "[US_STATE] Ze"
type textarea "x"
type input "[US_STATE] Zet"
type textarea "x"
type input "[US_STATE] Zeta"
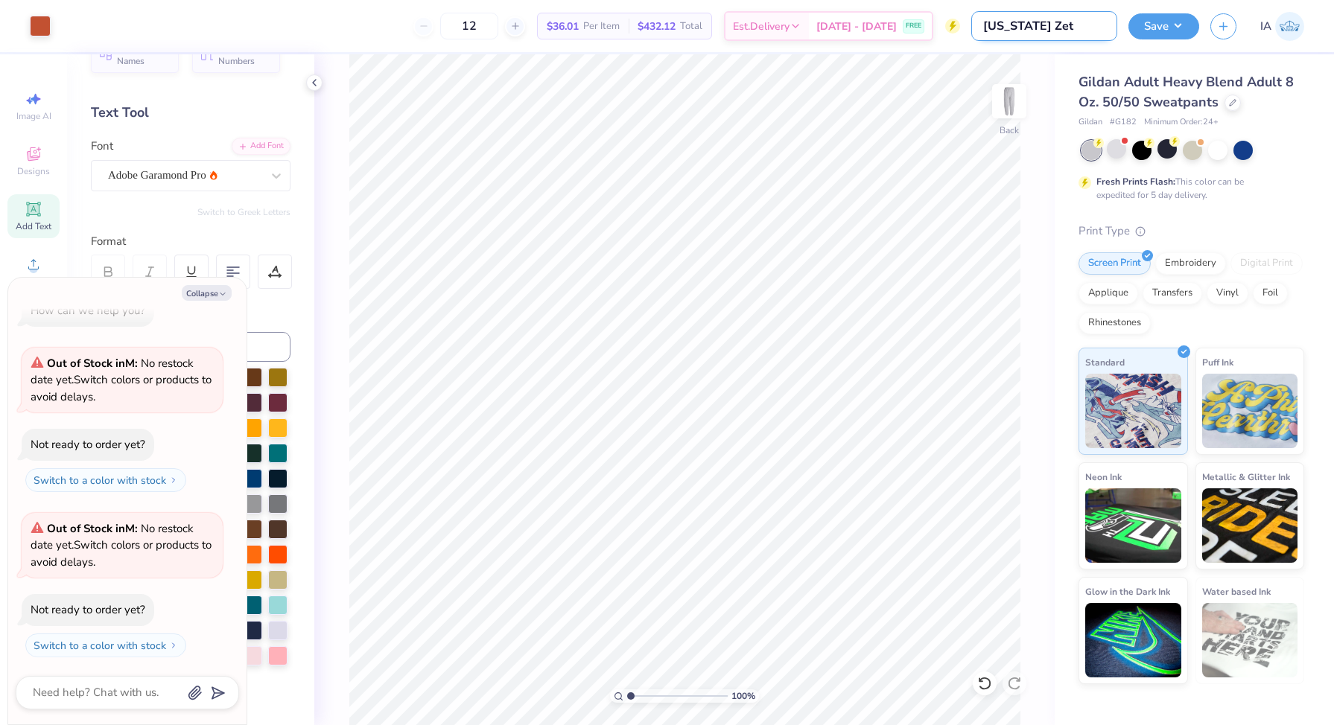
type textarea "x"
type input "[US_STATE] Zeta"
type textarea "x"
type input "[US_STATE] Zeta S"
type textarea "x"
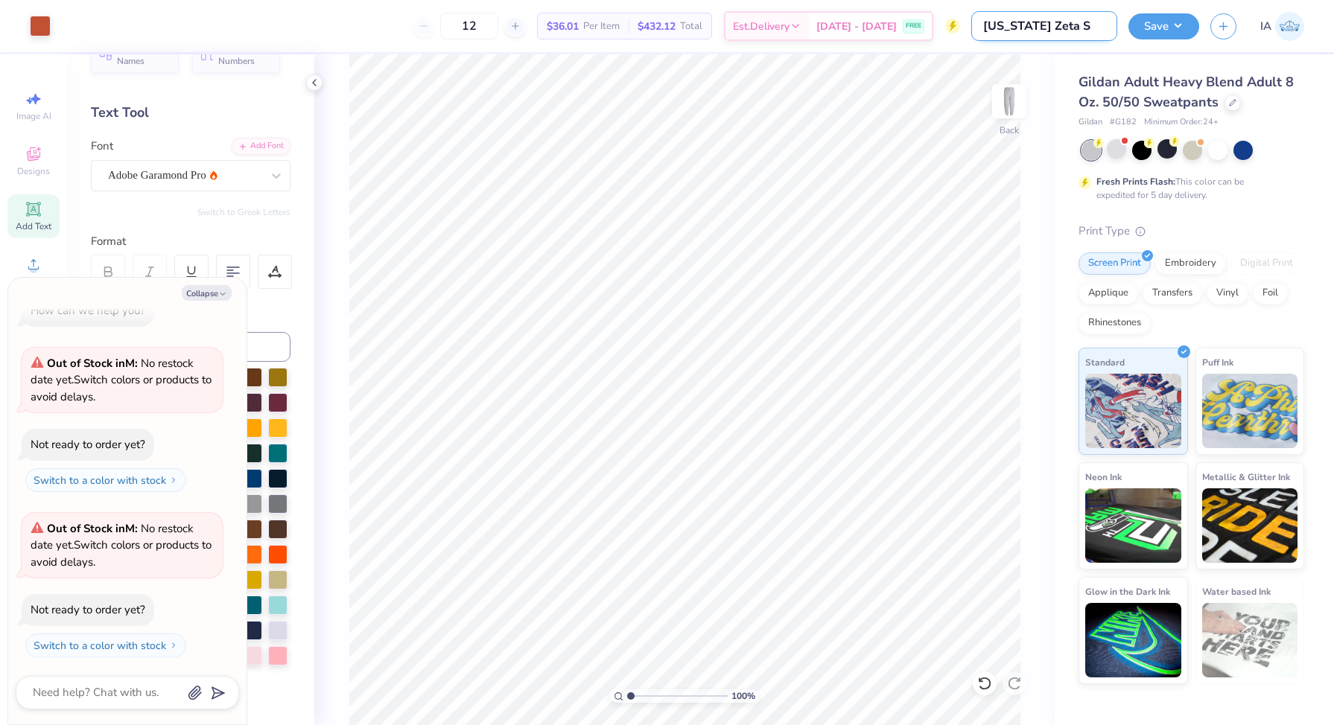
type input "[US_STATE] Zeta Se"
type textarea "x"
type input "[US_STATE] Zeta Set"
type textarea "x"
type input "[US_STATE] Zeta Set"
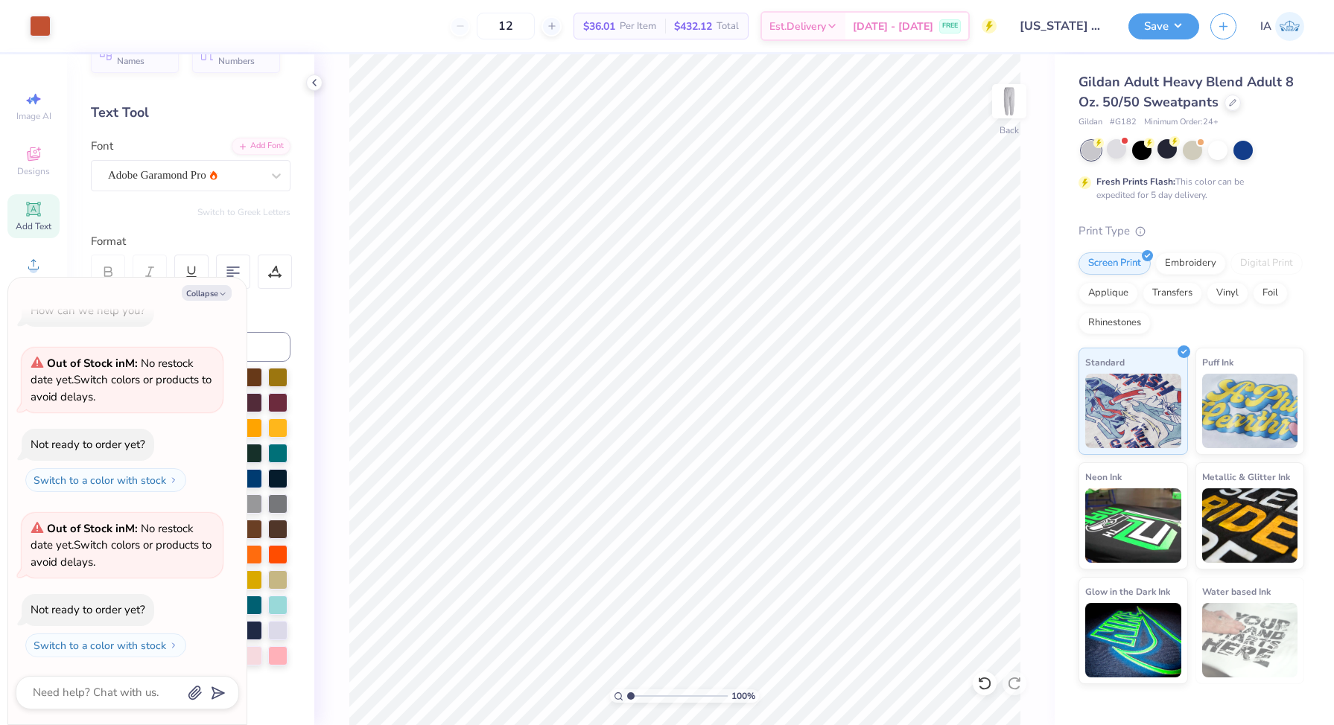
click at [1023, 159] on div "100 % Back" at bounding box center [684, 389] width 740 height 671
click at [1230, 99] on icon at bounding box center [1232, 101] width 7 height 7
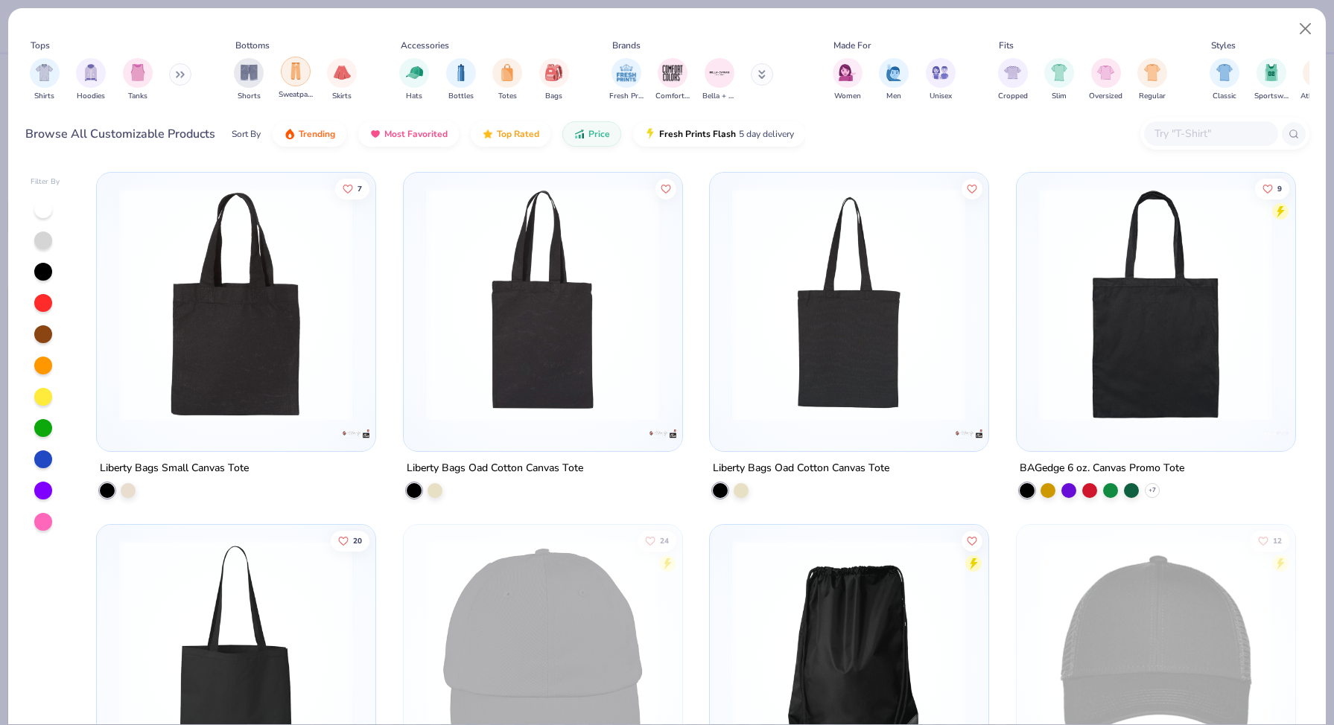
click at [291, 74] on img "filter for Sweatpants" at bounding box center [295, 71] width 16 height 17
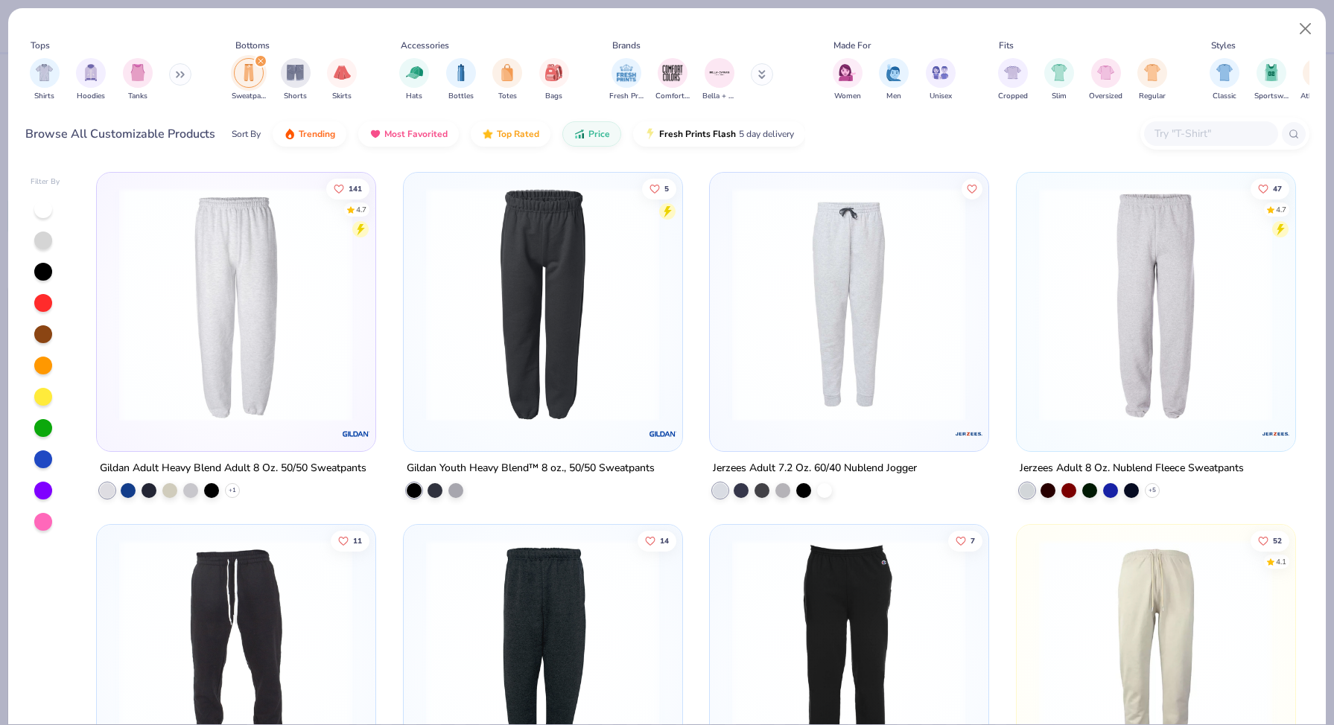
click at [1171, 375] on img at bounding box center [1156, 305] width 248 height 234
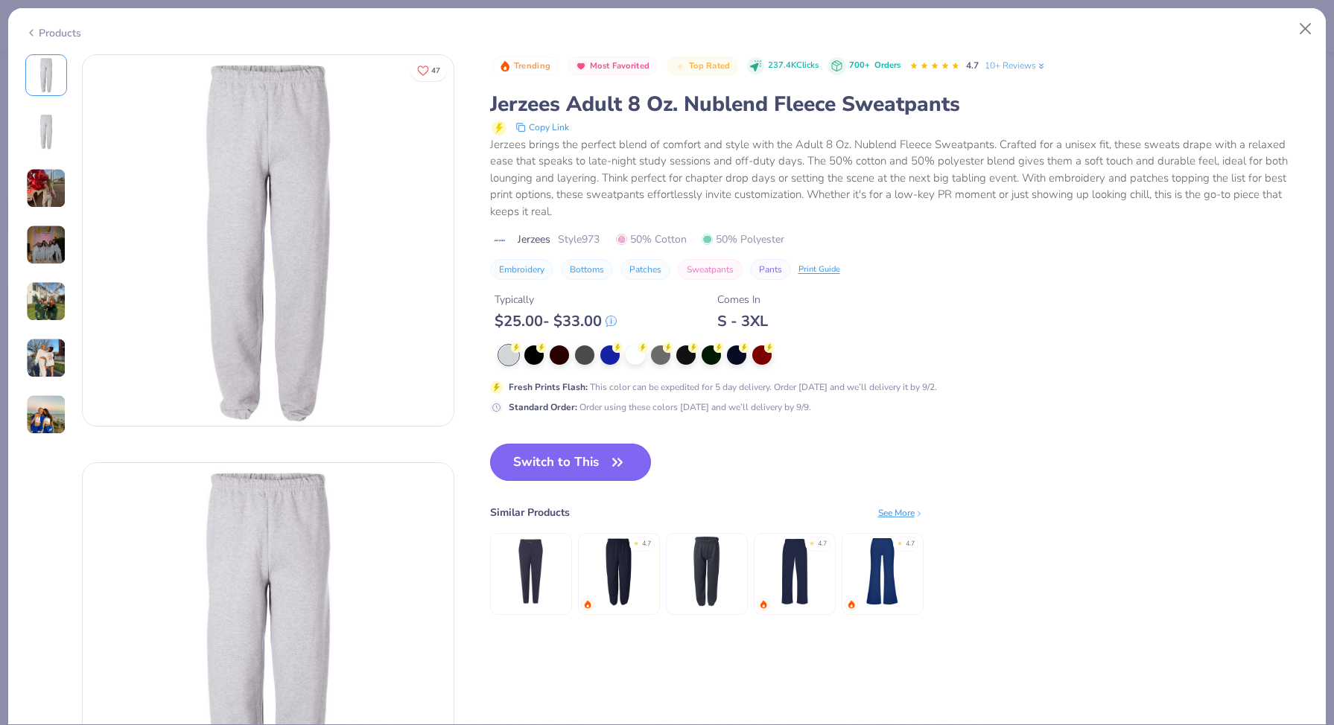
click at [602, 448] on button "Switch to This" at bounding box center [571, 462] width 162 height 37
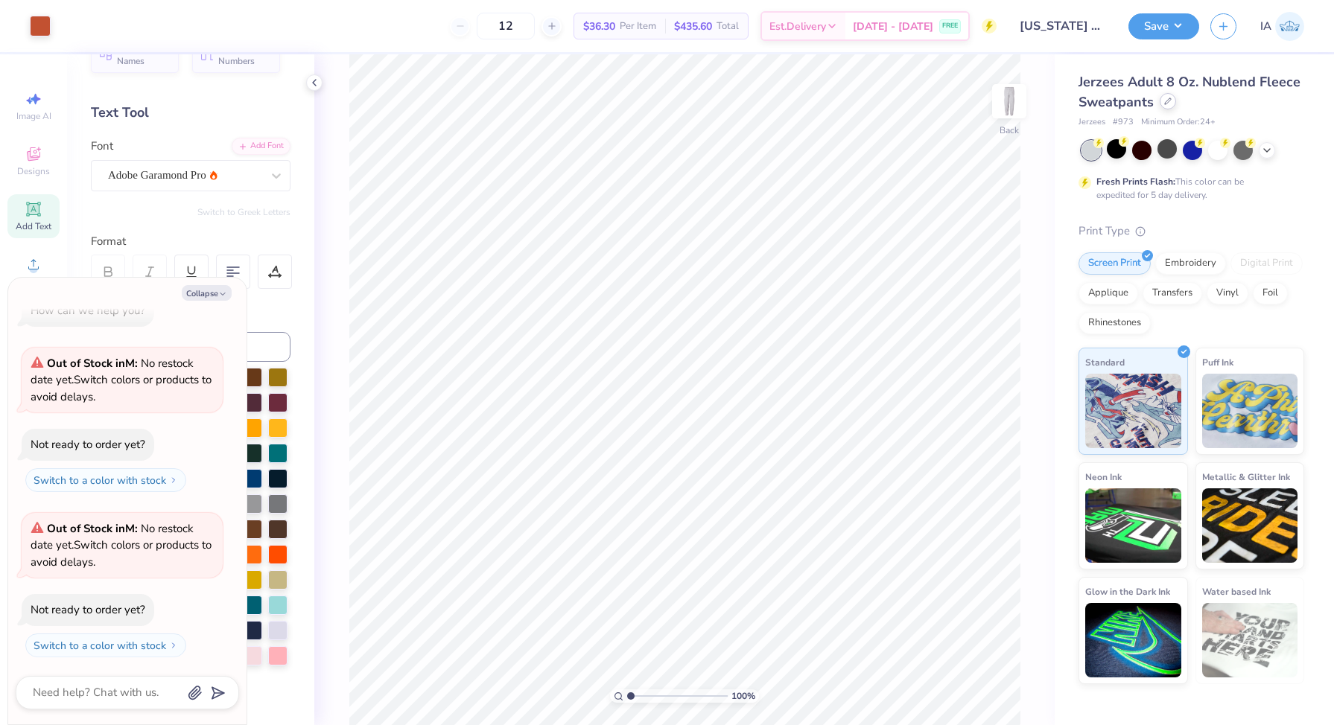
click at [1165, 99] on icon at bounding box center [1167, 101] width 7 height 7
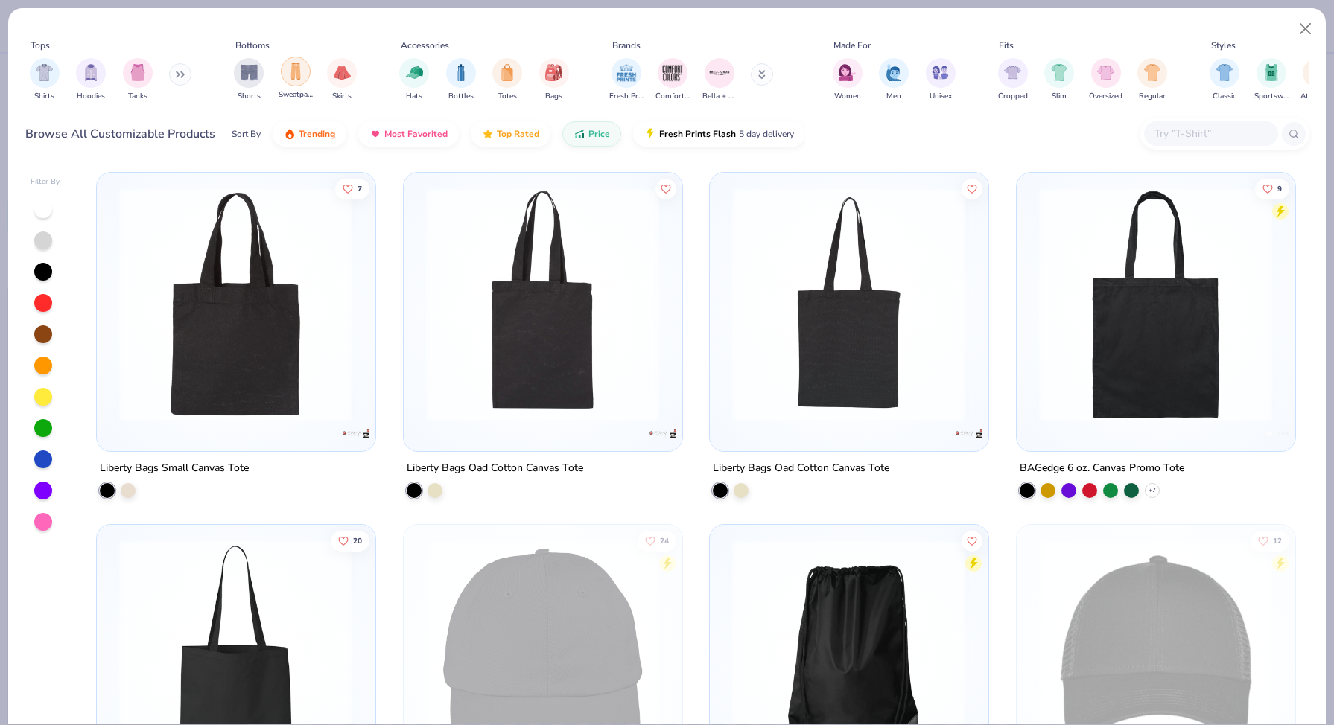
click at [288, 69] on img "filter for Sweatpants" at bounding box center [295, 71] width 16 height 17
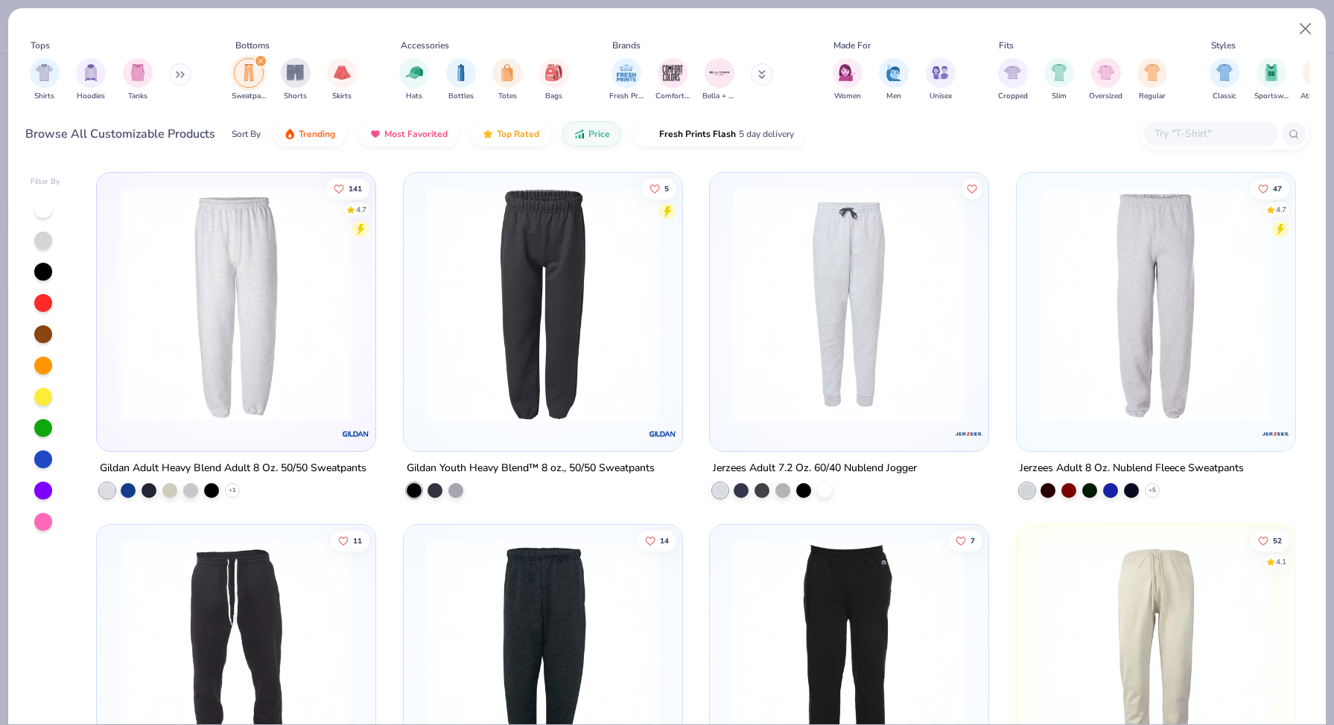
click at [260, 308] on img at bounding box center [236, 305] width 248 height 234
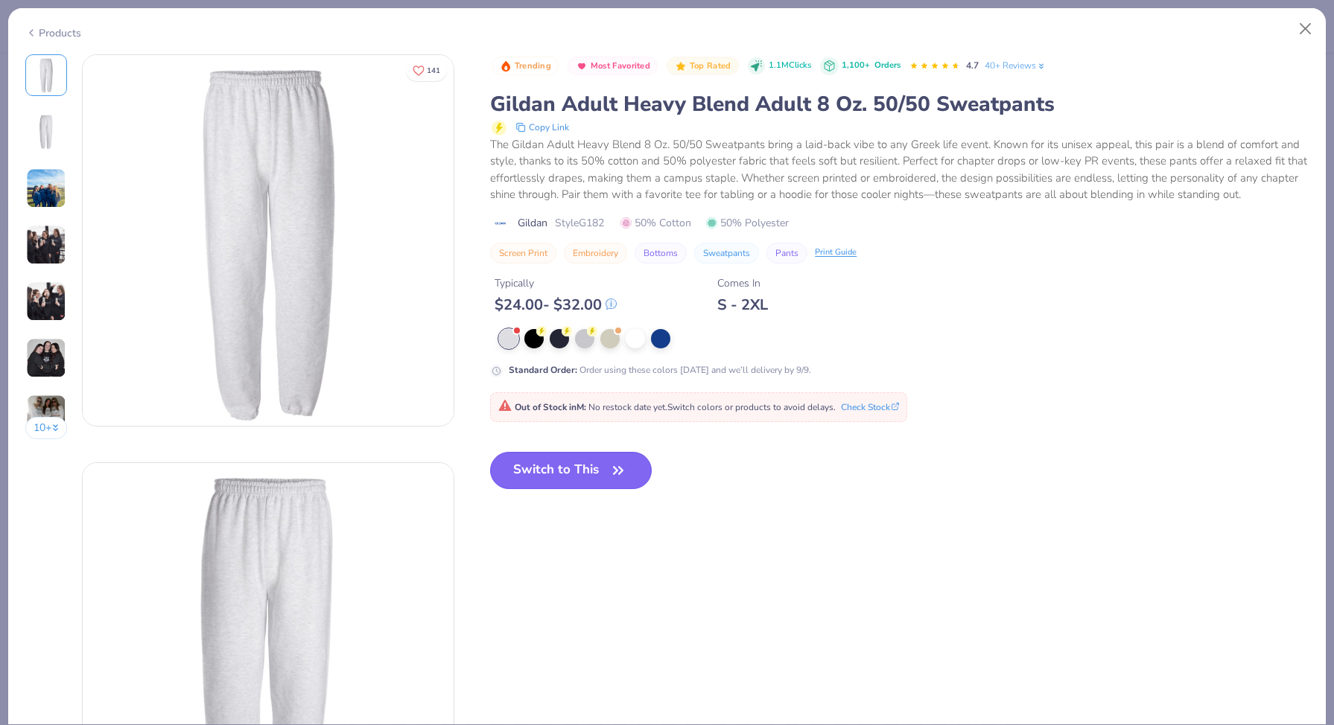
click at [558, 477] on button "Switch to This" at bounding box center [571, 470] width 162 height 37
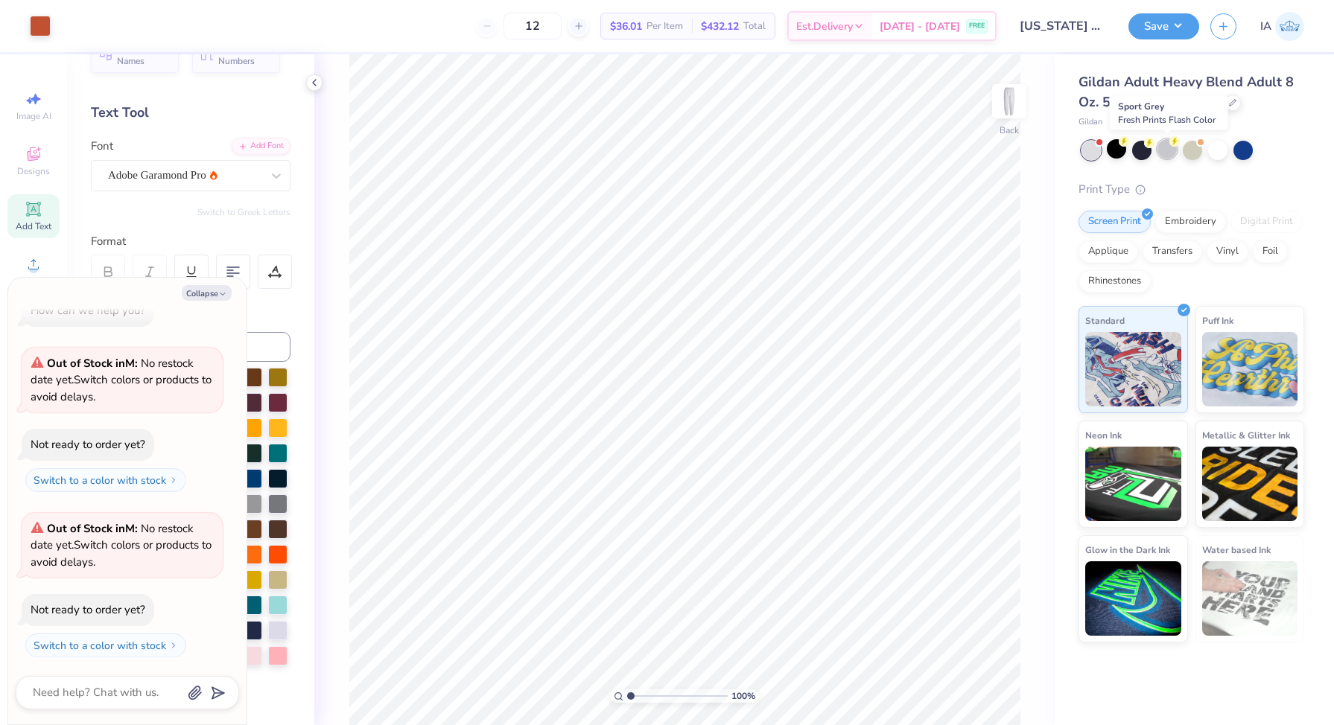
click at [1166, 149] on div at bounding box center [1166, 148] width 19 height 19
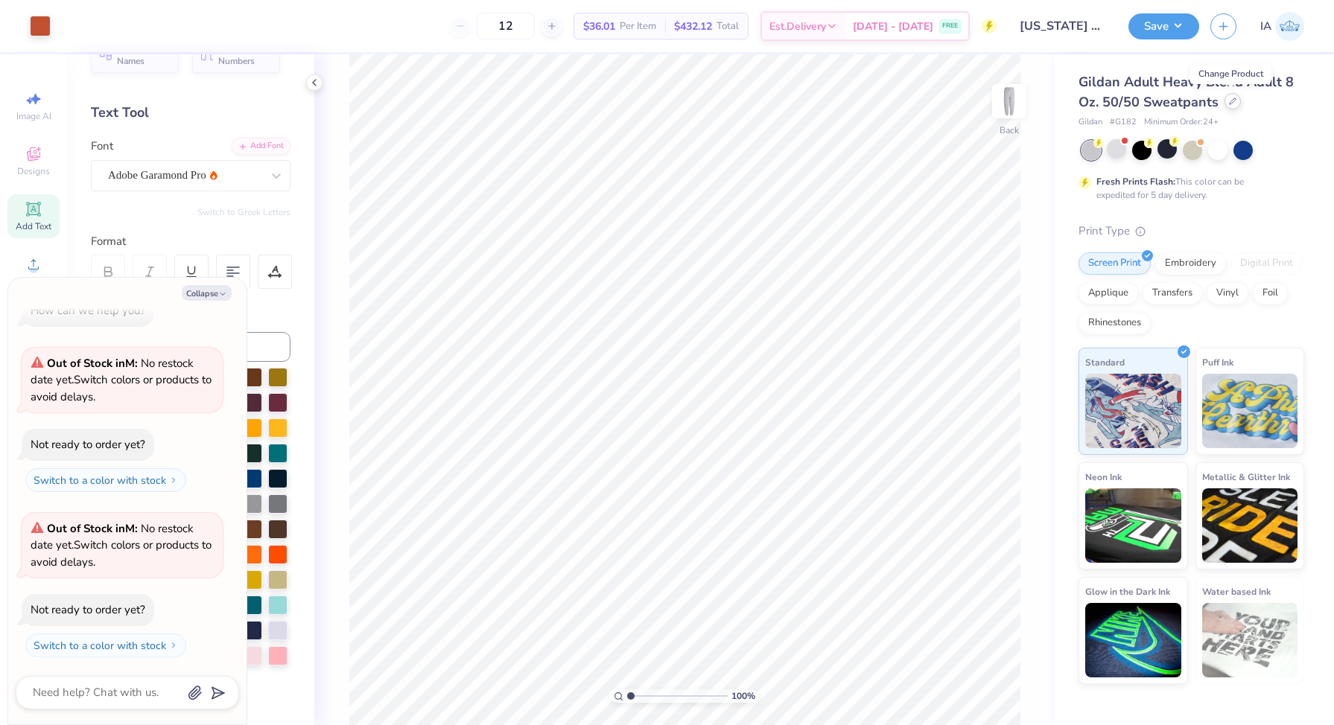
click at [1233, 104] on icon at bounding box center [1232, 101] width 7 height 7
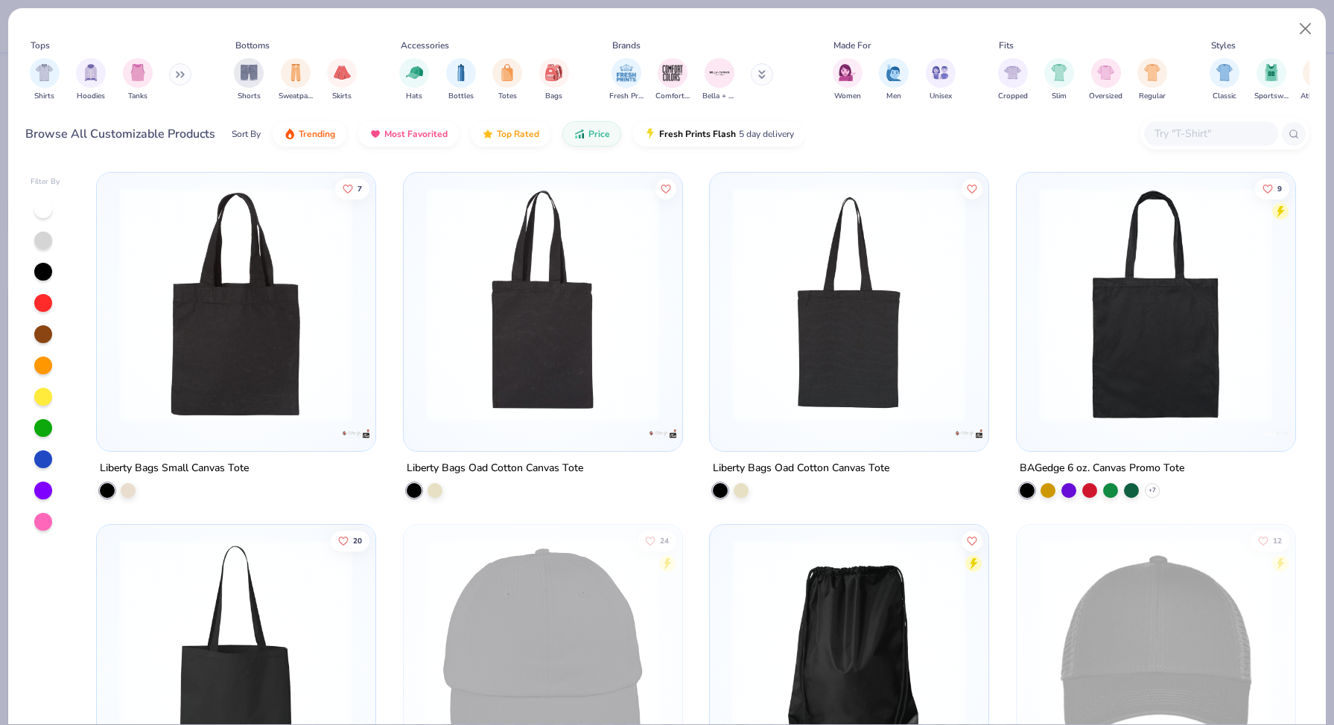
scroll to position [8, 0]
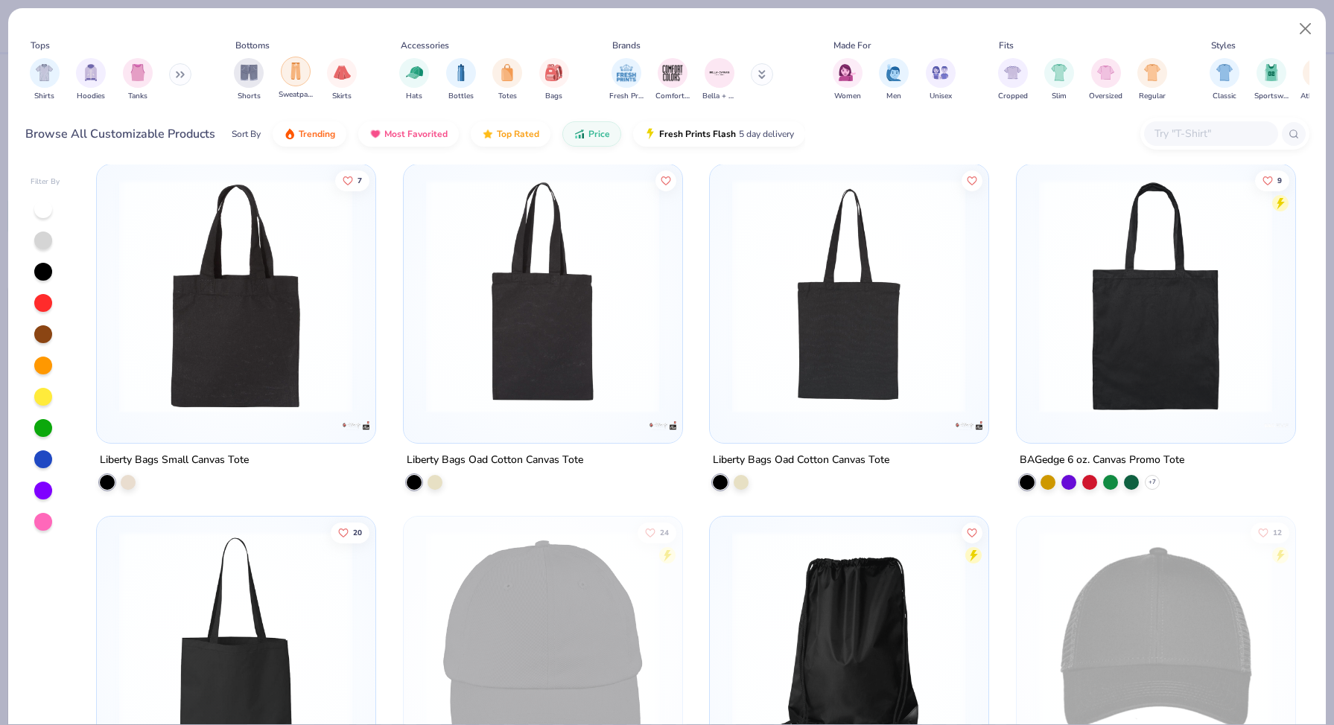
click at [287, 74] on img "filter for Sweatpants" at bounding box center [295, 71] width 16 height 17
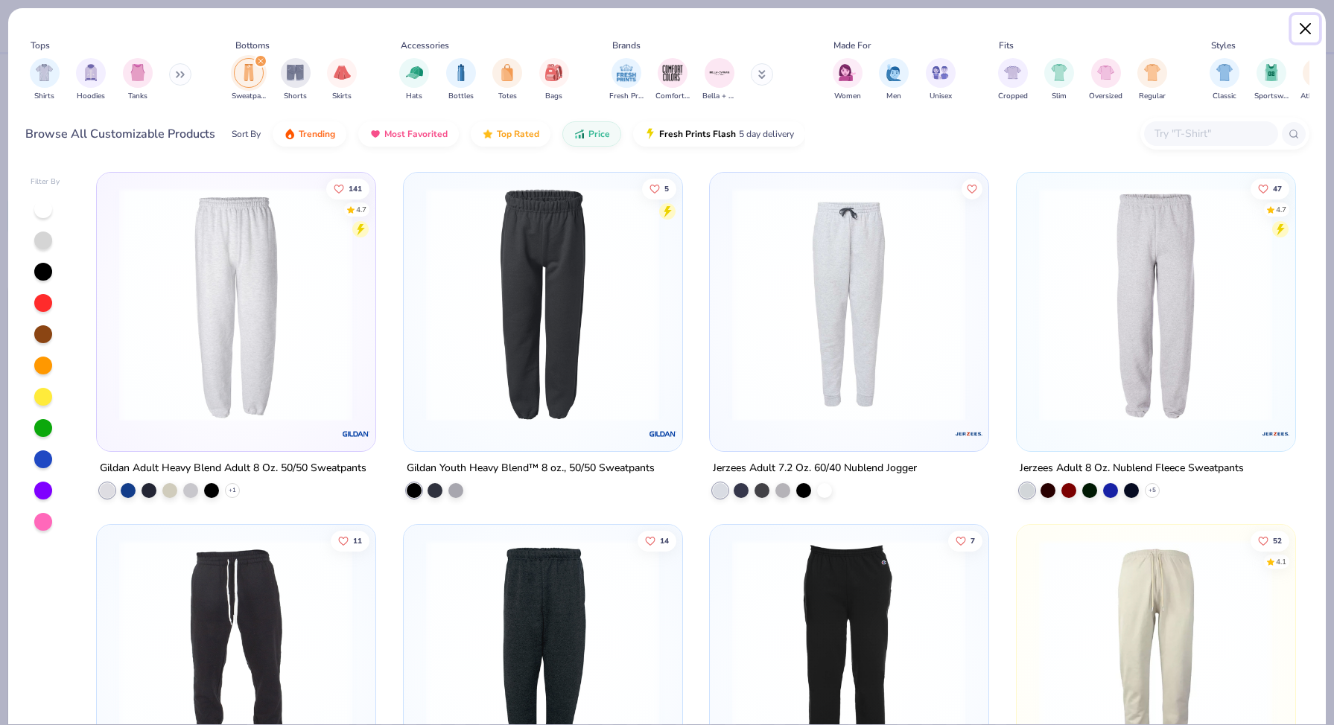
click at [1301, 32] on button "Close" at bounding box center [1305, 29] width 28 height 28
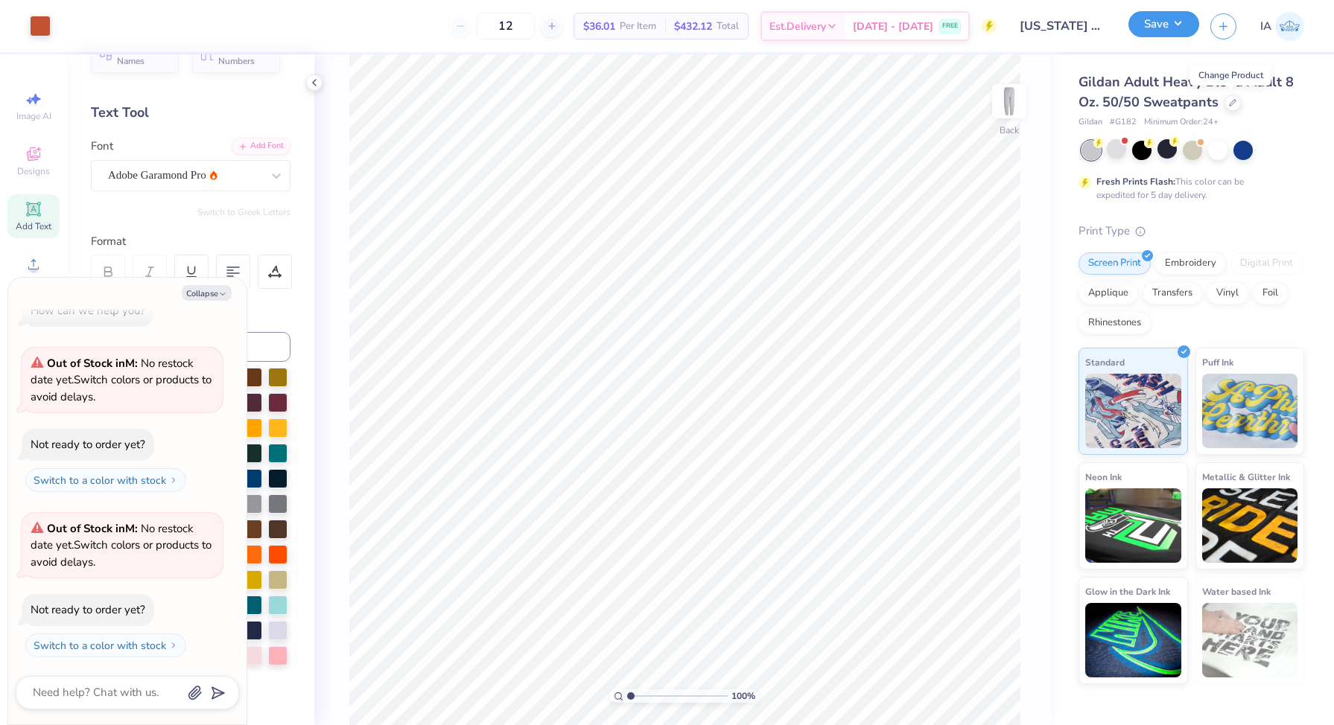
click at [1182, 21] on button "Save" at bounding box center [1163, 24] width 71 height 26
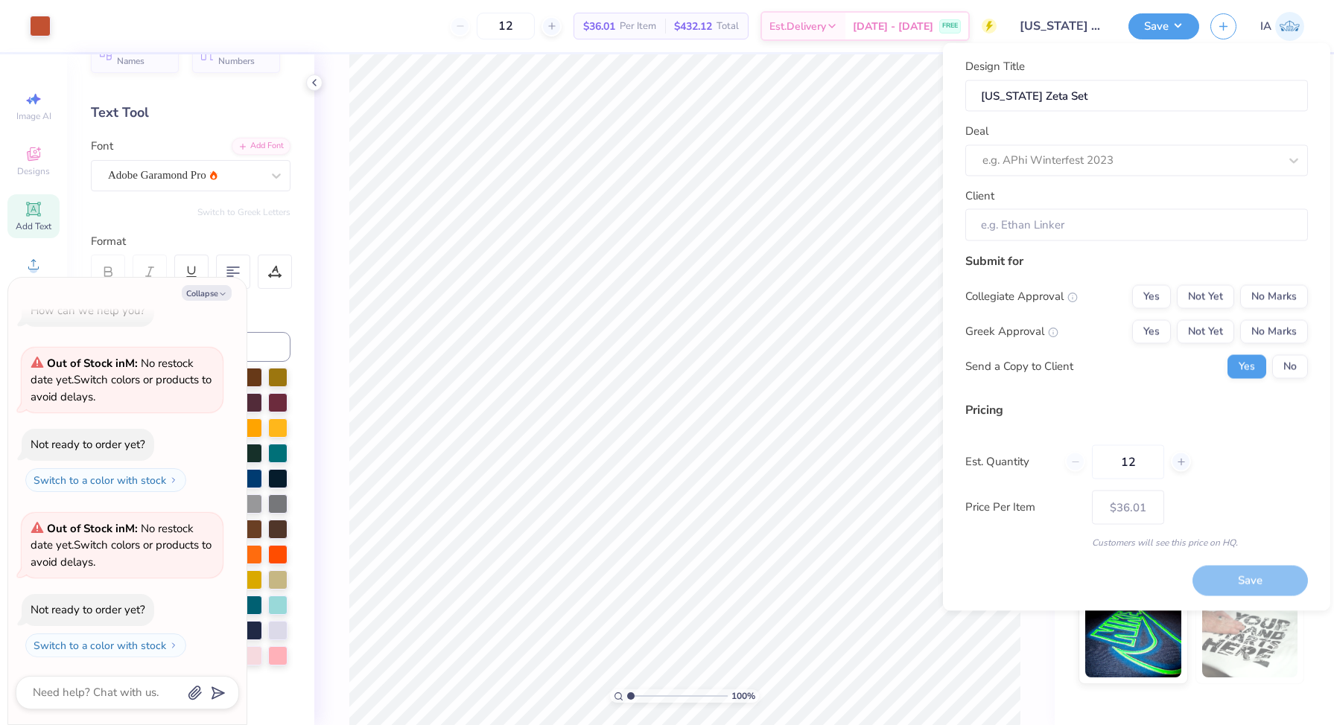
click at [1160, 176] on div "Design Title [US_STATE] Zeta Set Deal e.g. APhi Winterfest 2023 Client" at bounding box center [1136, 149] width 343 height 183
click at [1136, 166] on div at bounding box center [1130, 160] width 296 height 20
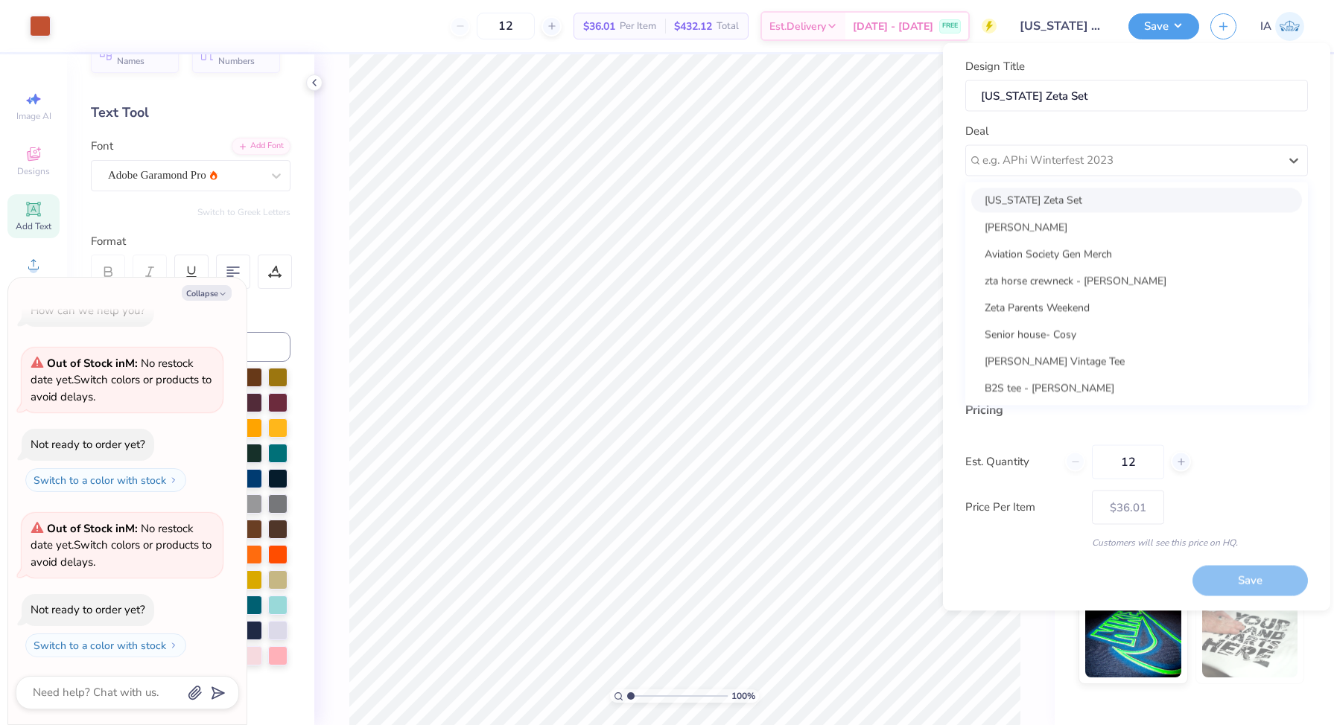
click at [1134, 202] on div "[US_STATE] Zeta Set" at bounding box center [1136, 200] width 331 height 25
type textarea "x"
type input "[PERSON_NAME]"
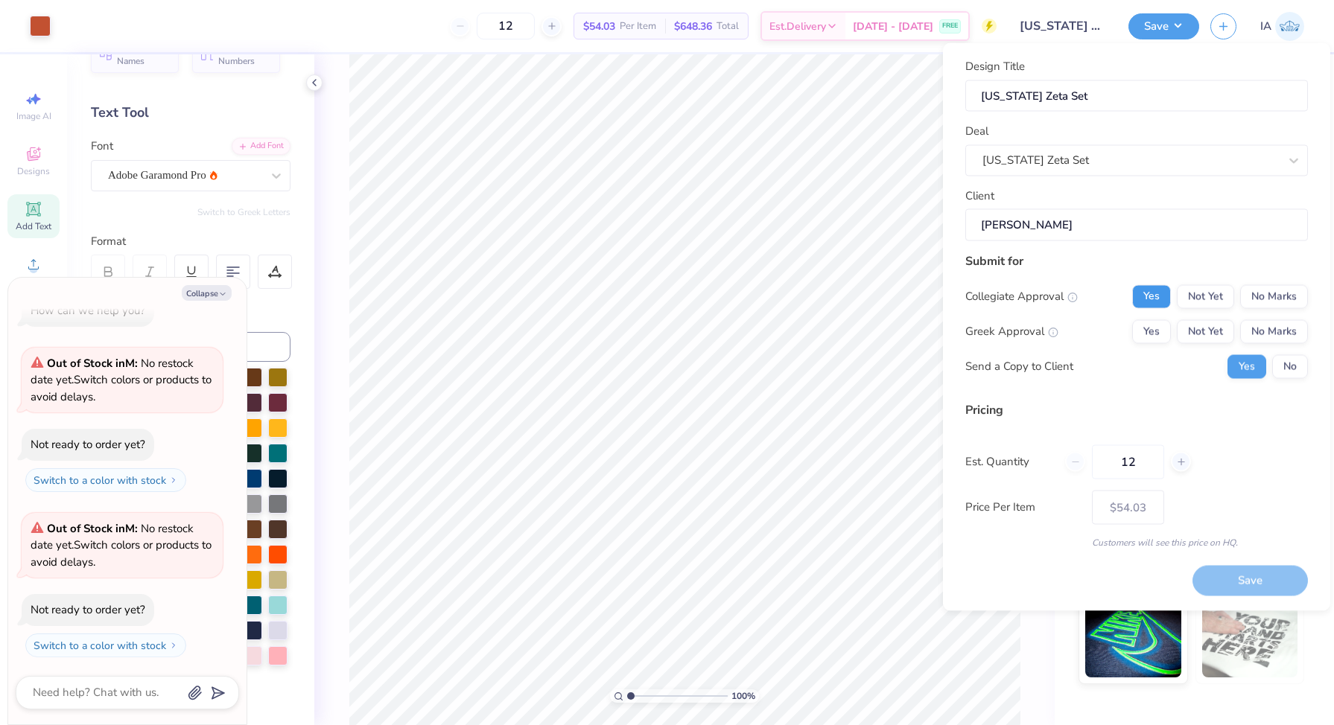
click at [1160, 297] on button "Yes" at bounding box center [1151, 297] width 39 height 24
click at [1145, 332] on button "Yes" at bounding box center [1151, 332] width 39 height 24
click at [1261, 298] on button "No Marks" at bounding box center [1274, 297] width 68 height 24
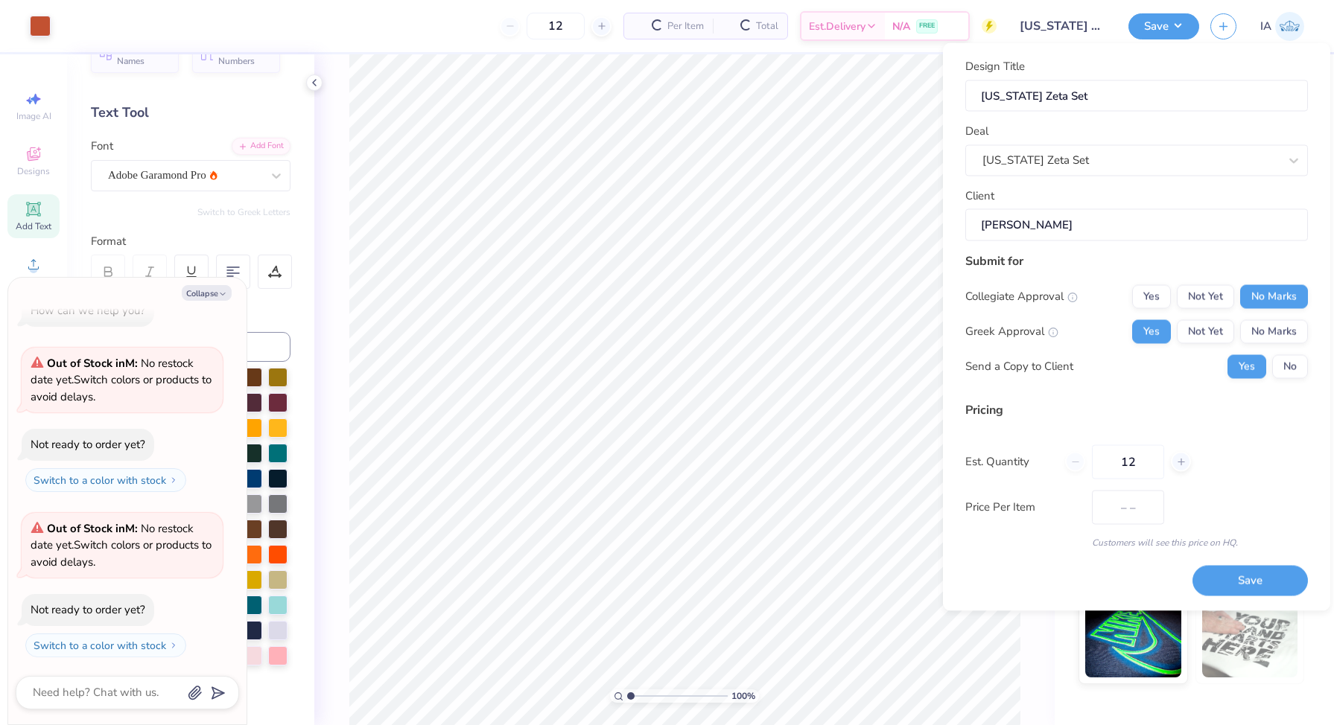
type input "$42.70"
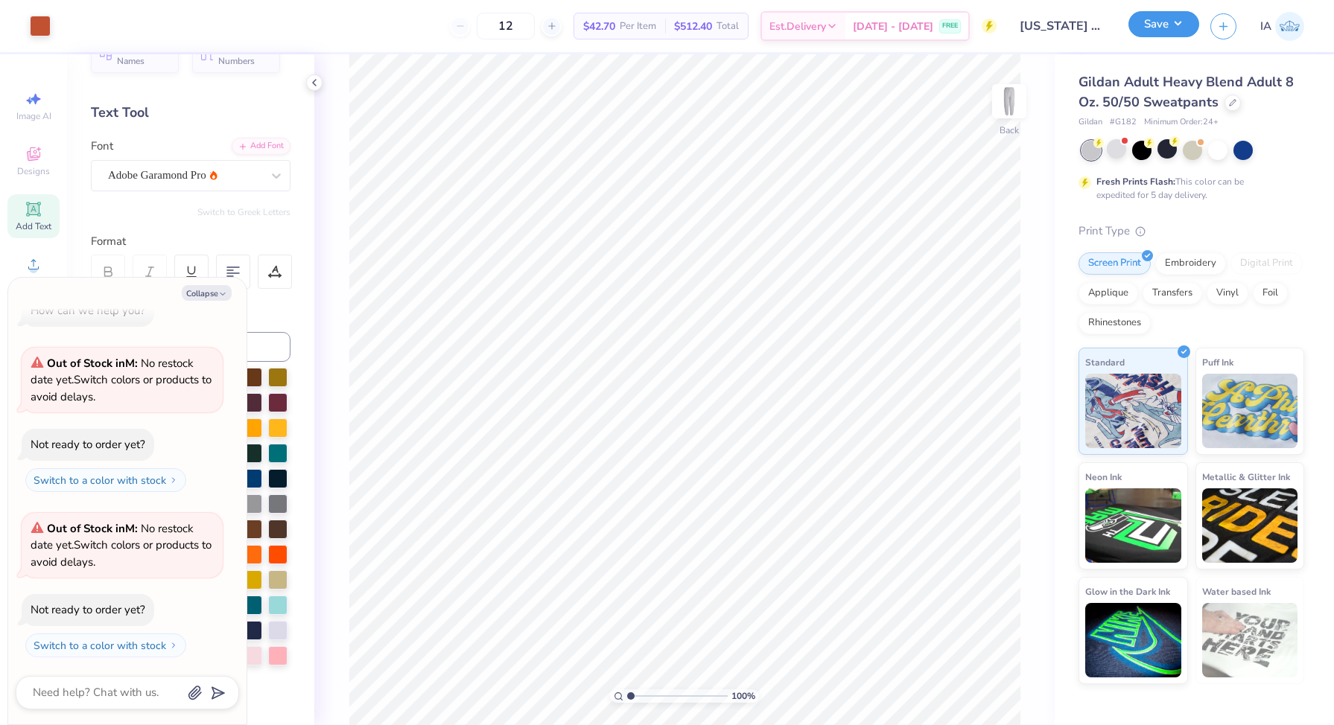
click at [1167, 26] on button "Save" at bounding box center [1163, 24] width 71 height 26
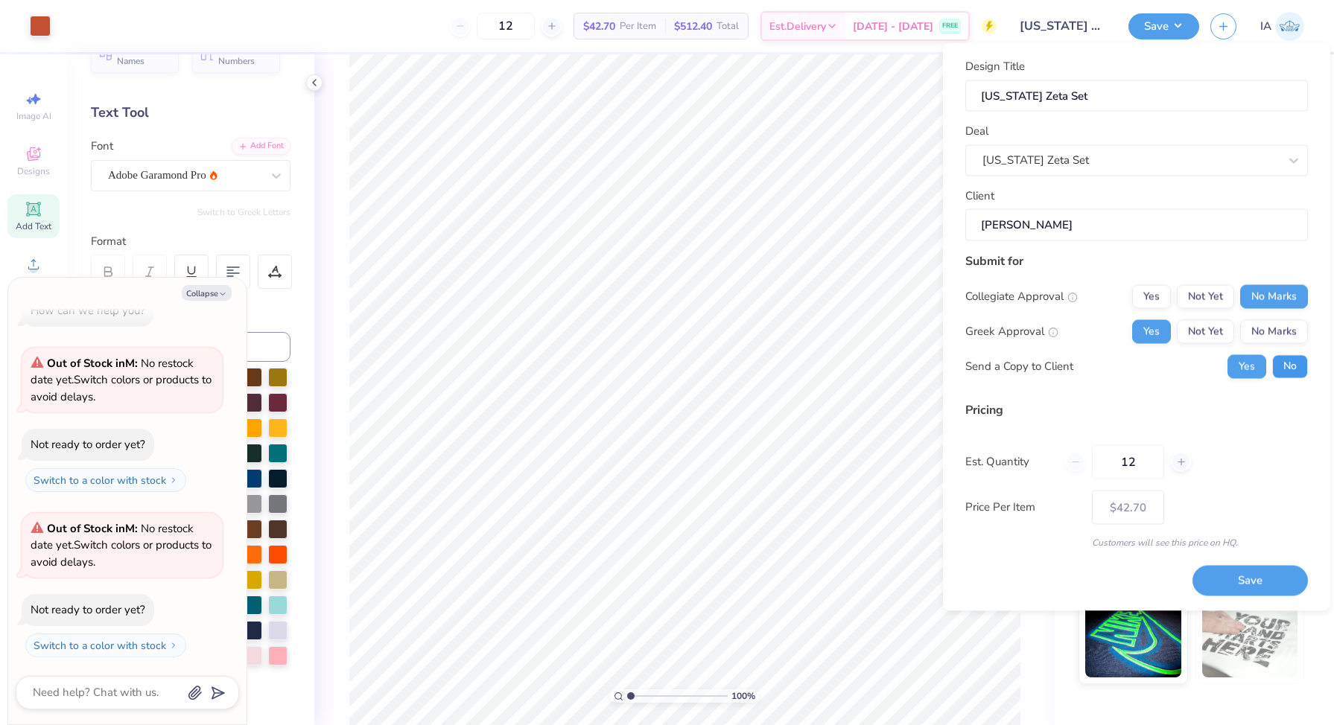
click at [1301, 371] on button "No" at bounding box center [1290, 367] width 36 height 24
type textarea "x"
click at [1157, 297] on button "Yes" at bounding box center [1151, 297] width 39 height 24
type input "$54.03"
click at [535, 25] on input "12" at bounding box center [506, 26] width 58 height 27
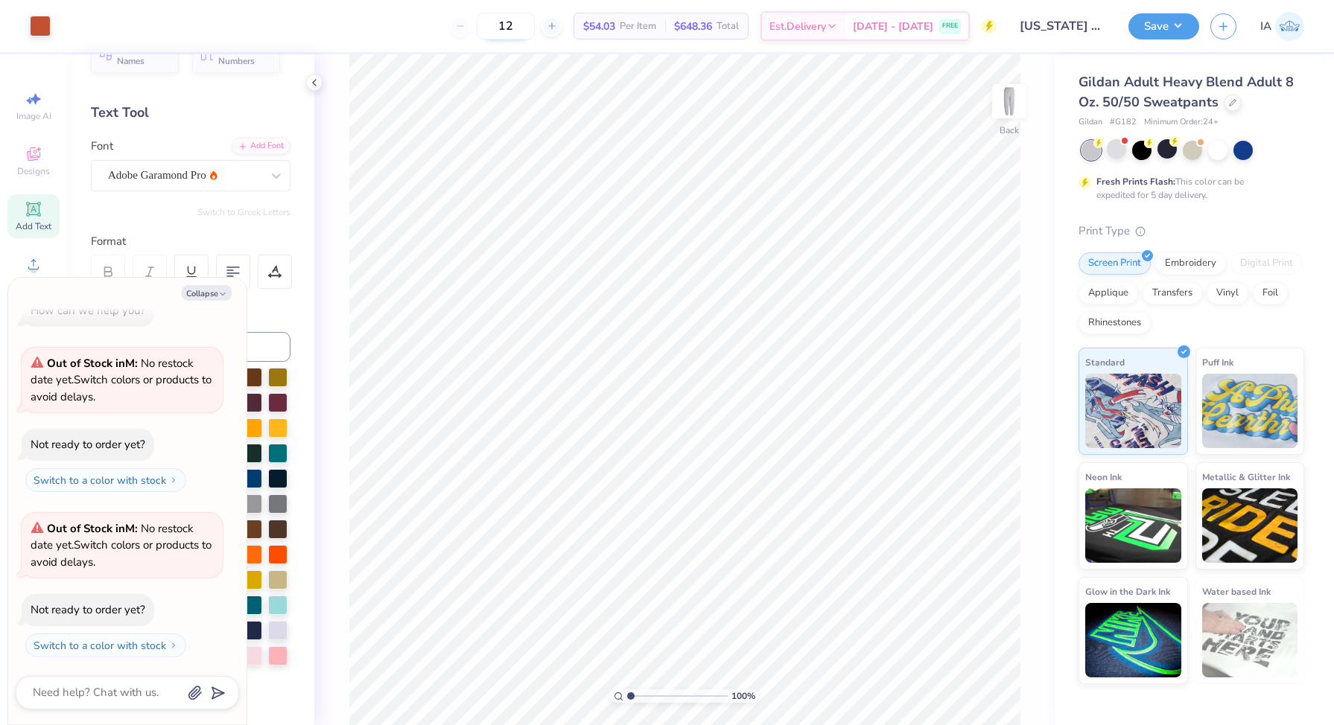
click at [535, 25] on input "12" at bounding box center [506, 26] width 58 height 27
type input "1"
type input "4"
click at [1162, 30] on button "Save" at bounding box center [1163, 24] width 71 height 26
type textarea "x"
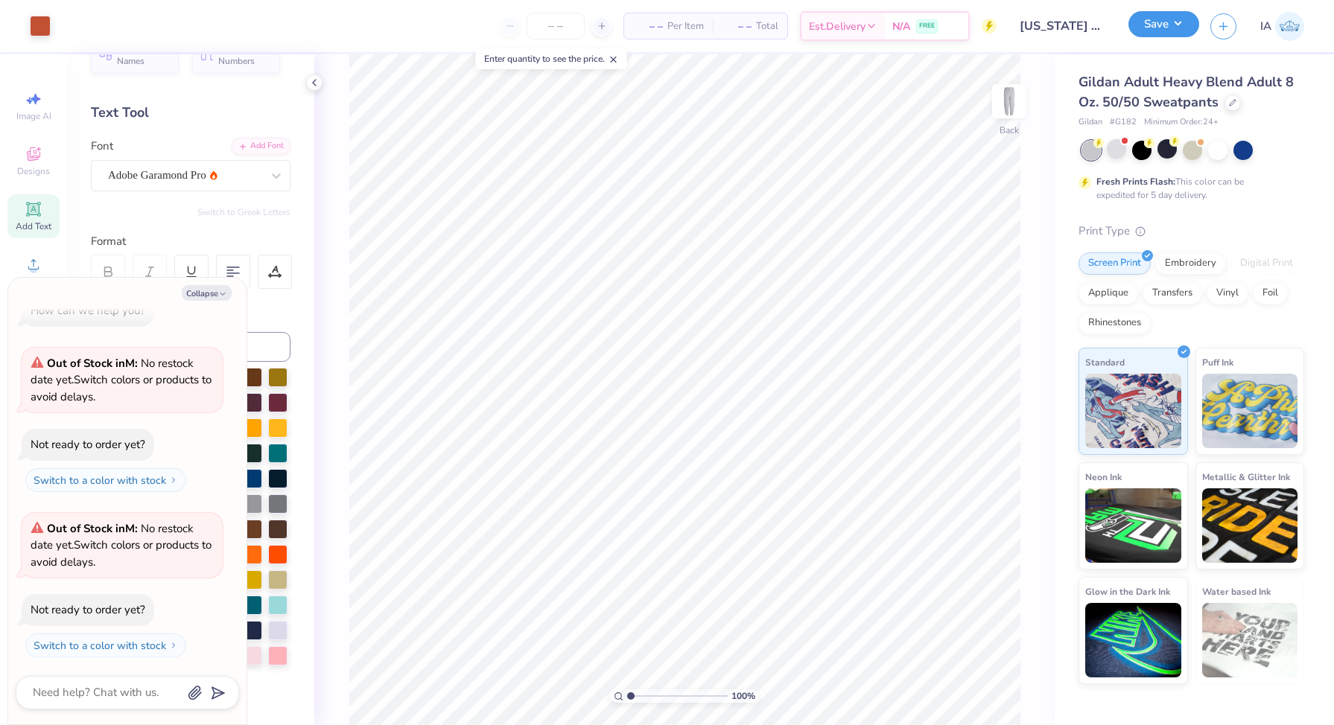
type input "0"
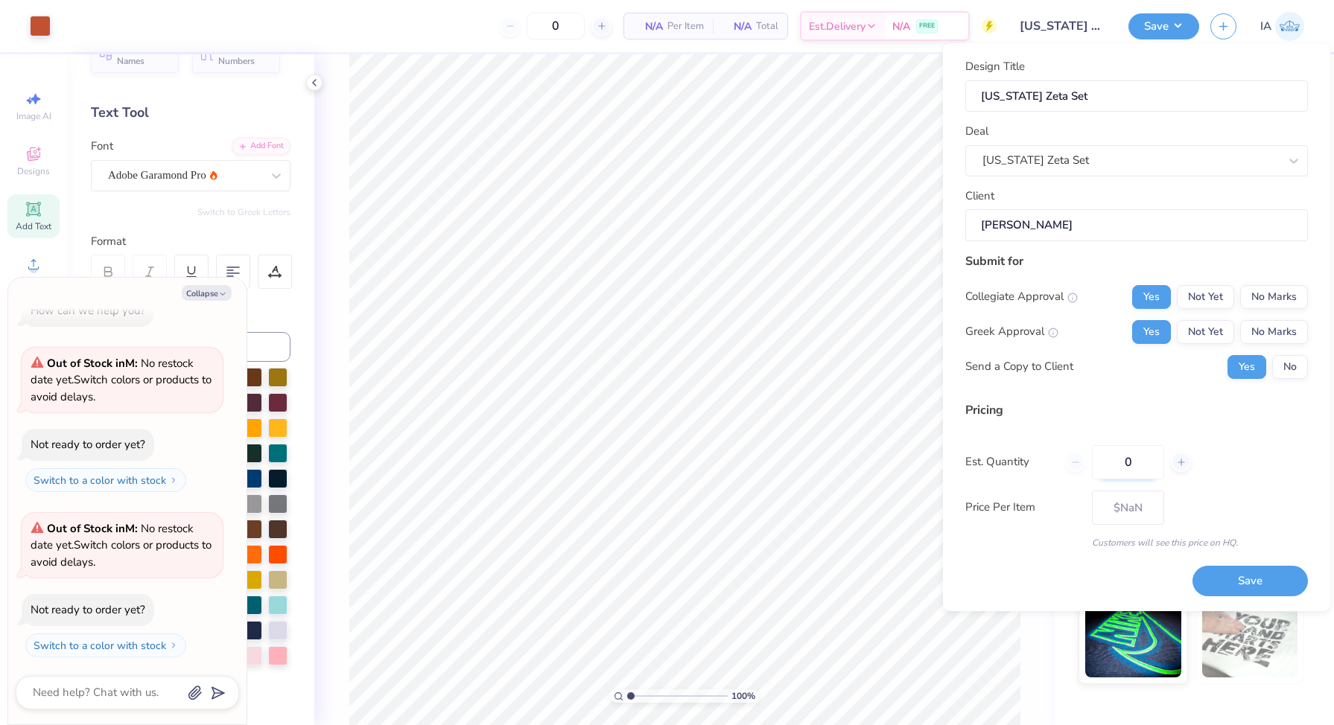
click at [1137, 460] on input "0" at bounding box center [1128, 462] width 72 height 34
type input "024"
type input "24"
type input "$40.25"
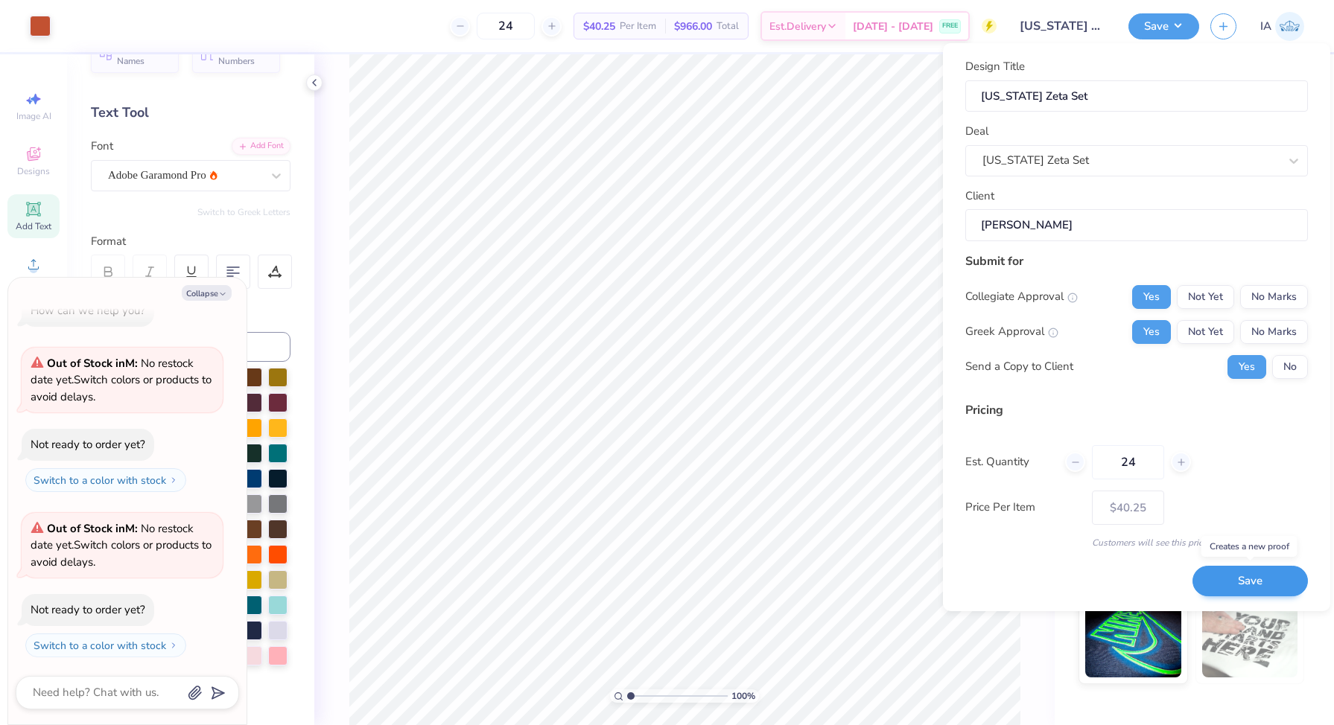
type input "24"
click at [1242, 582] on button "Save" at bounding box center [1249, 581] width 115 height 31
type input "$40.25"
type textarea "x"
type input "$26.82"
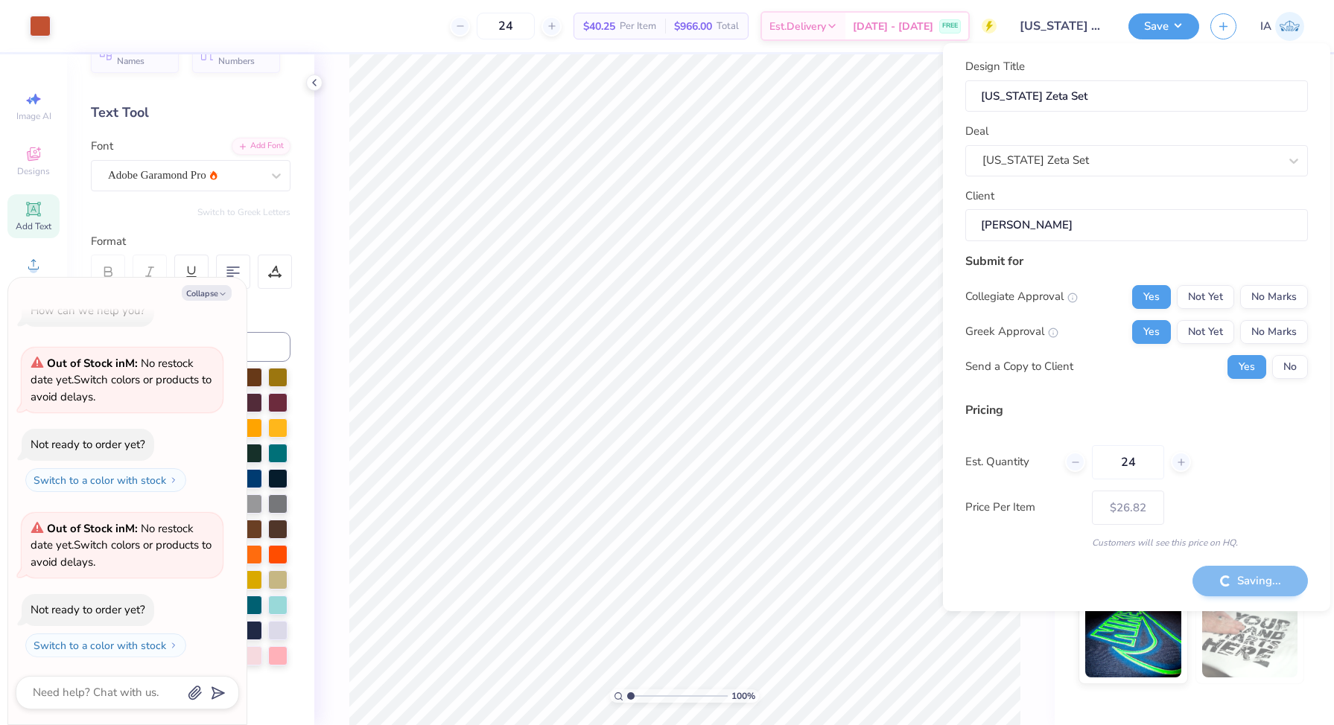
type textarea "x"
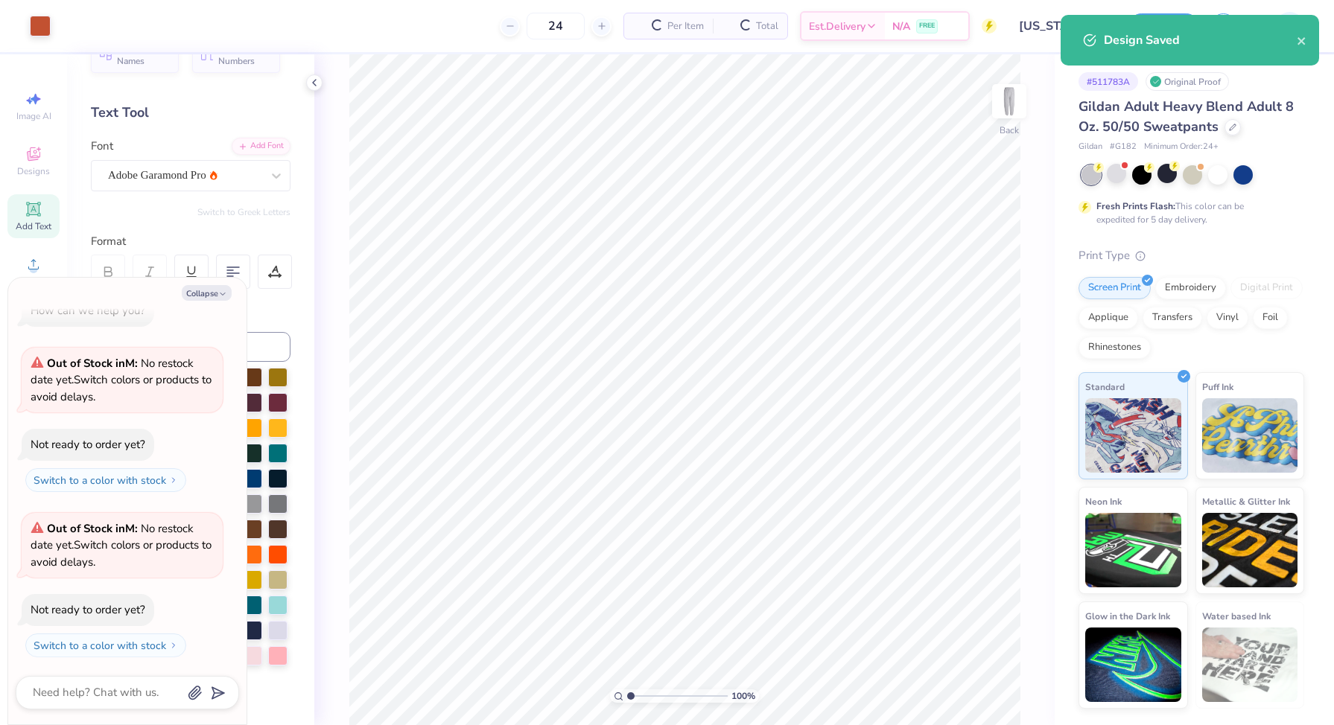
type input "$40.25"
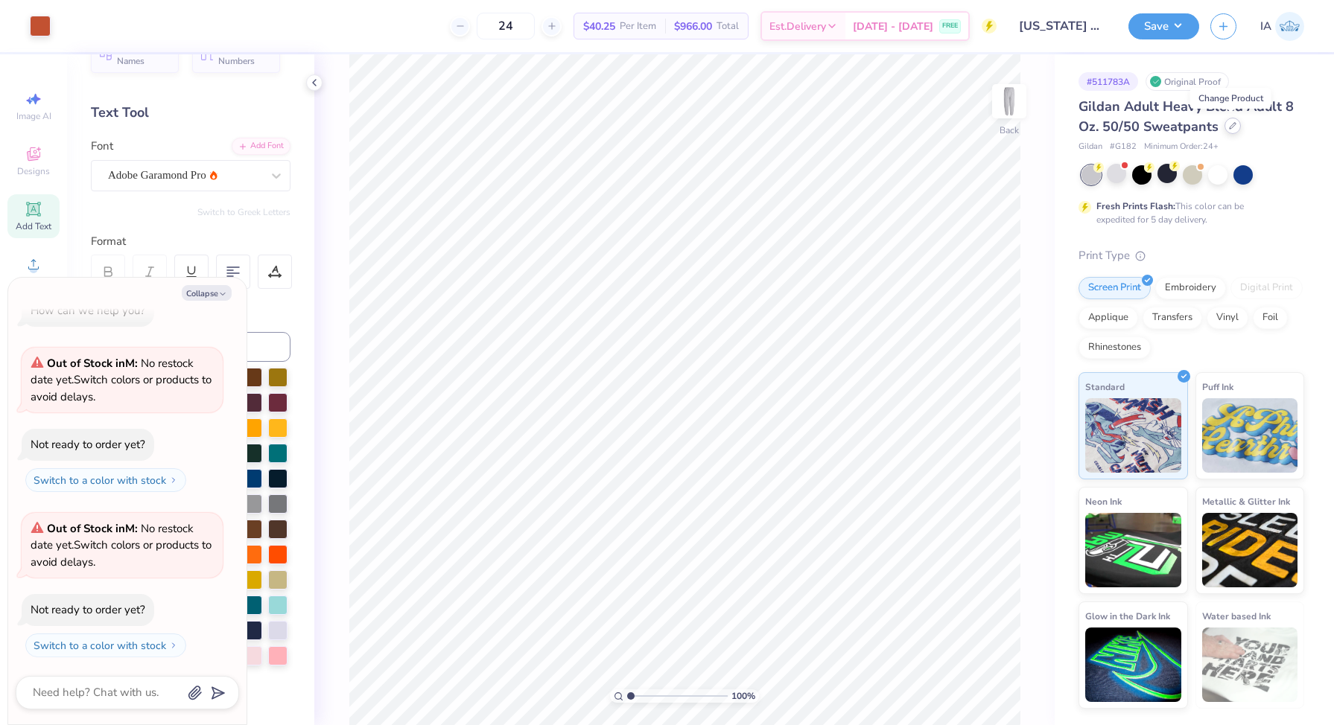
click at [1229, 129] on icon at bounding box center [1232, 125] width 7 height 7
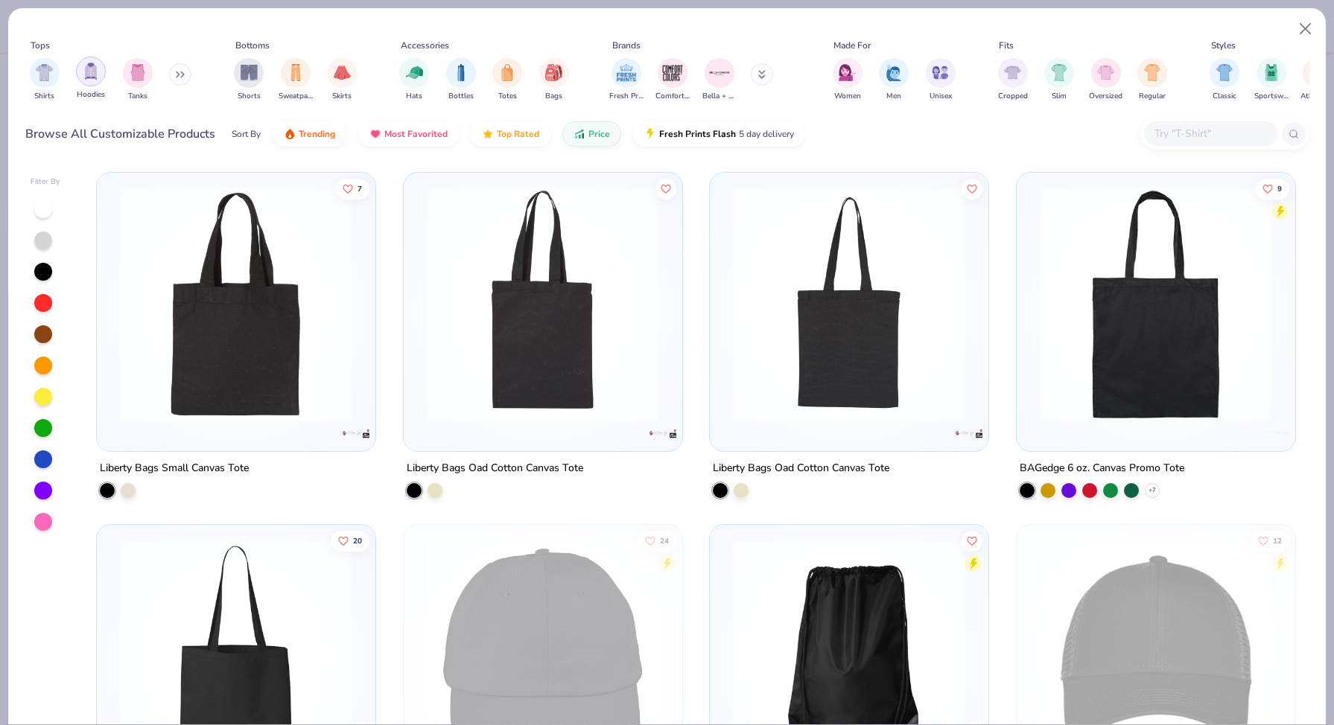
click at [82, 70] on div "filter for Hoodies" at bounding box center [91, 72] width 30 height 30
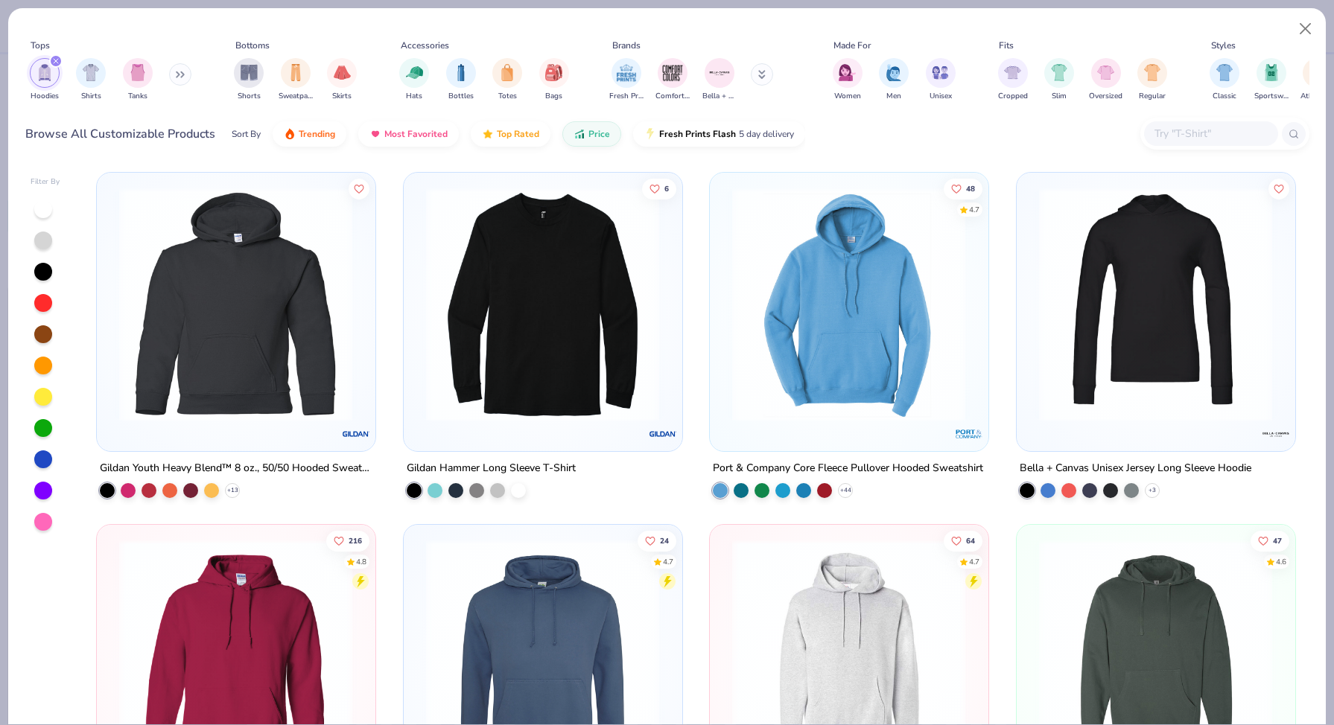
click at [177, 77] on button at bounding box center [180, 74] width 22 height 22
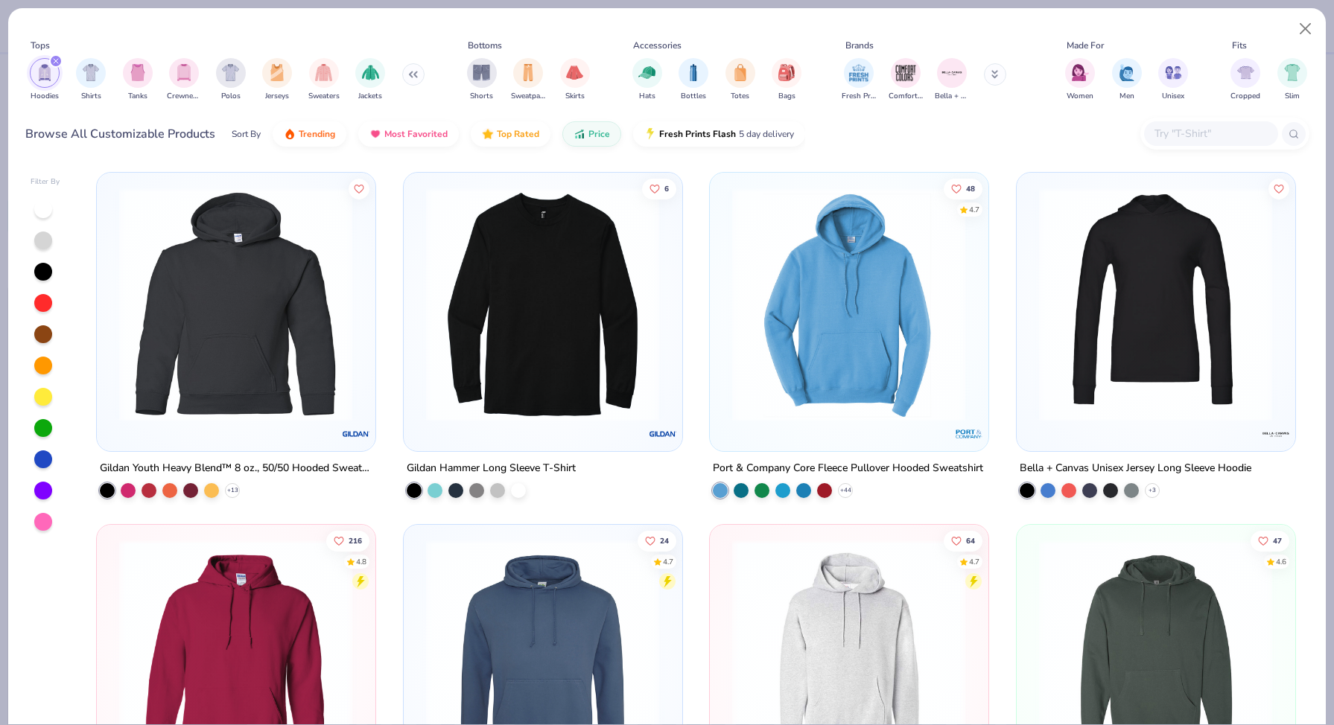
click at [55, 64] on div "filter for Hoodies" at bounding box center [55, 60] width 13 height 13
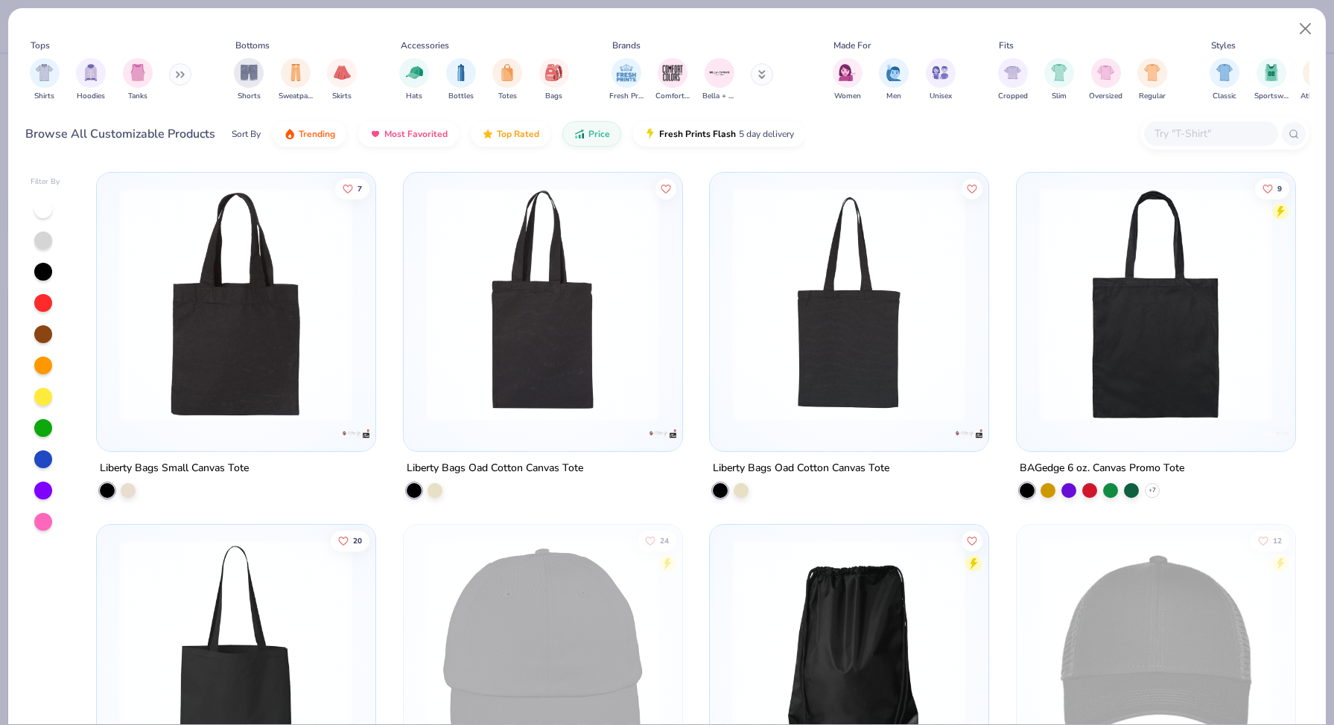
click at [177, 74] on button at bounding box center [180, 74] width 22 height 22
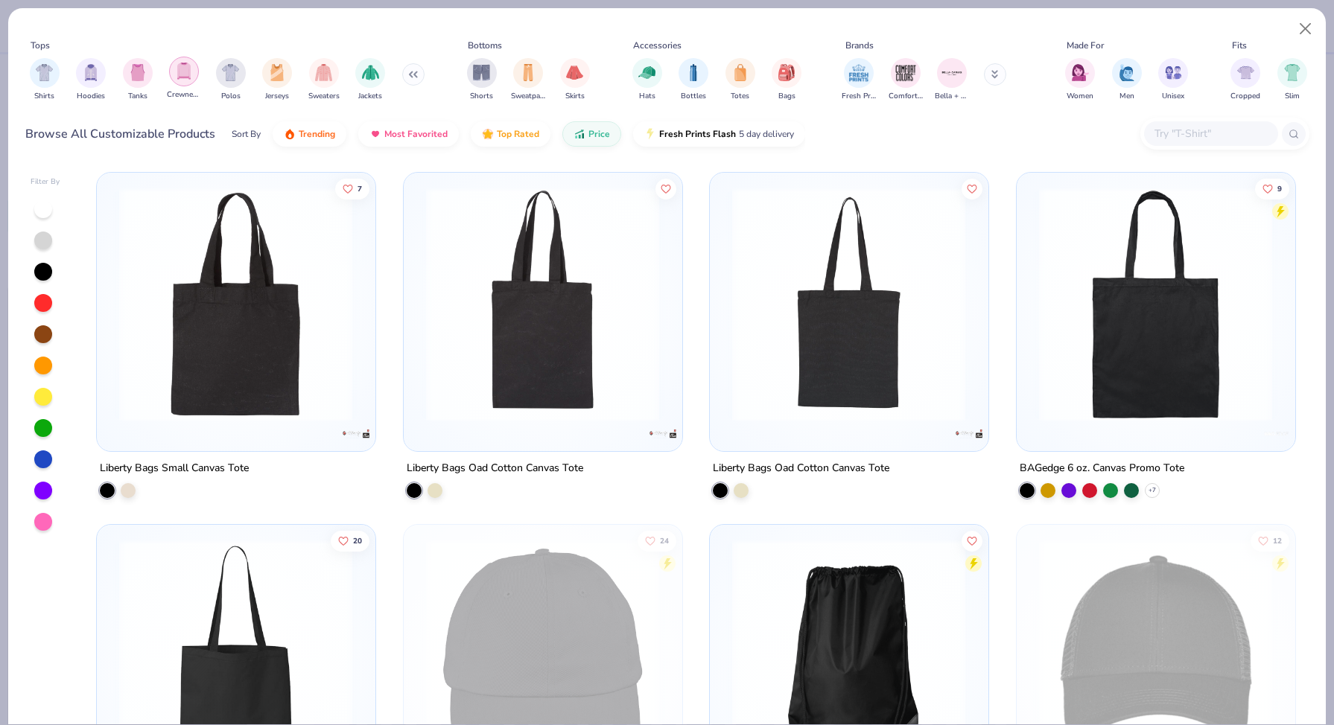
click at [187, 76] on img "filter for Crewnecks" at bounding box center [184, 71] width 16 height 17
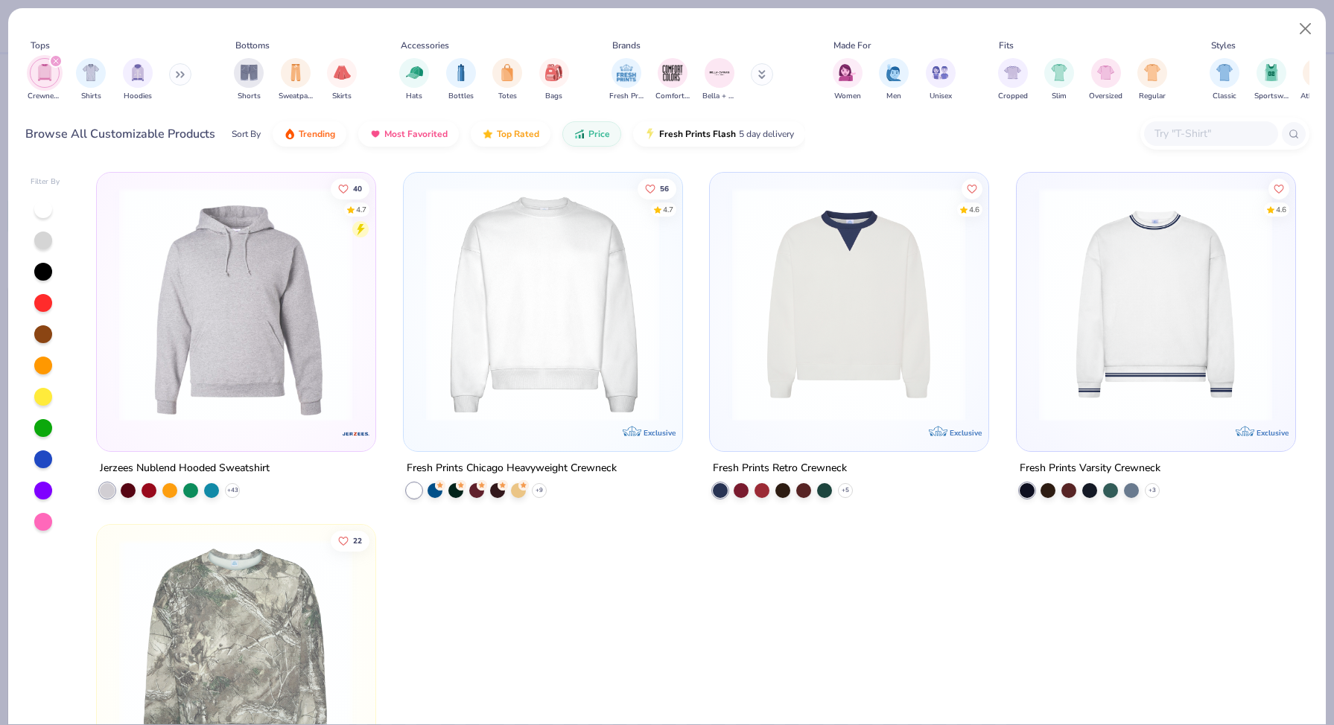
click at [174, 74] on button at bounding box center [180, 74] width 22 height 22
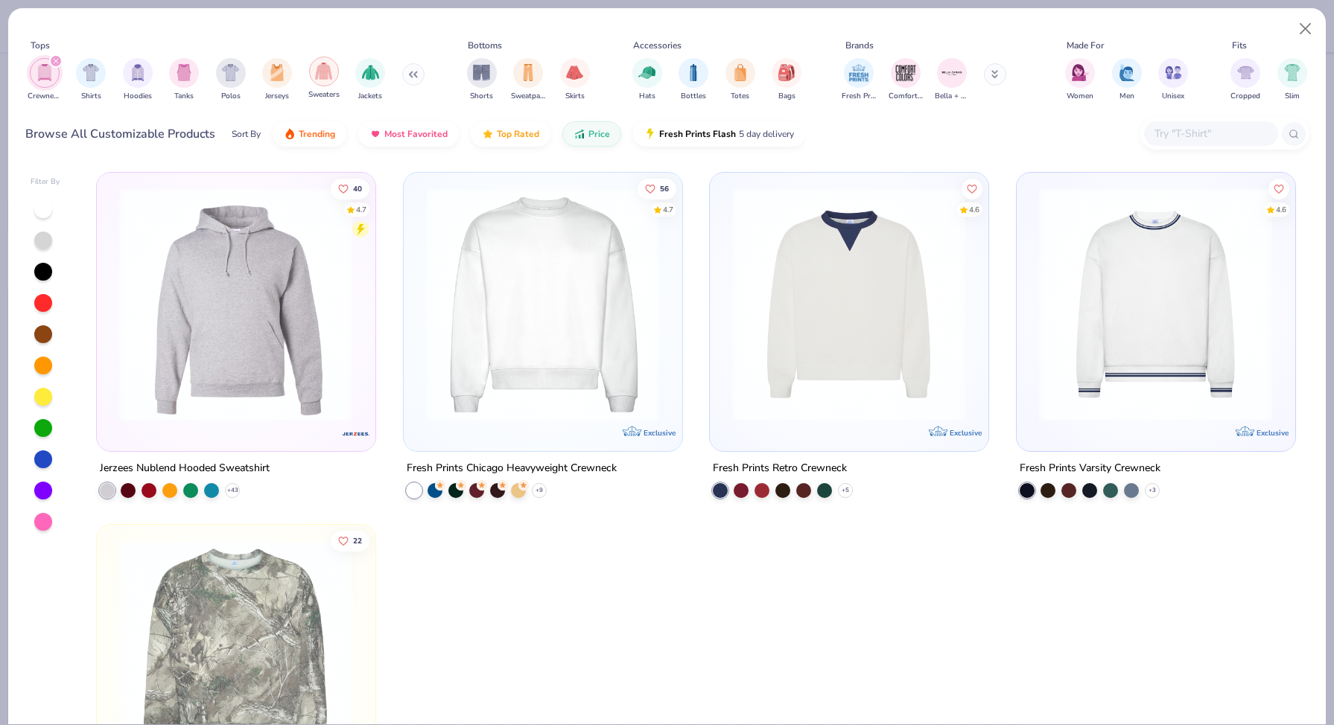
click at [322, 77] on img "filter for Sweaters" at bounding box center [323, 71] width 17 height 17
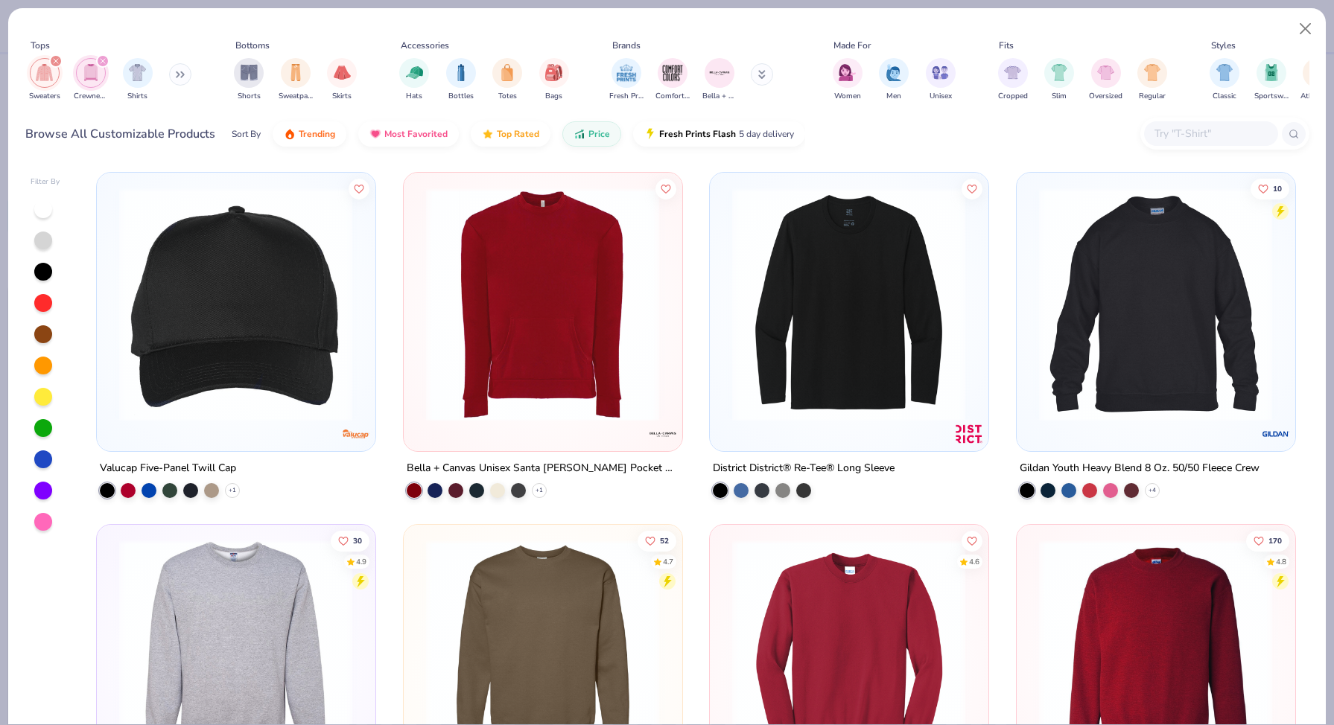
click at [102, 60] on icon "filter for Crewnecks" at bounding box center [103, 61] width 6 height 6
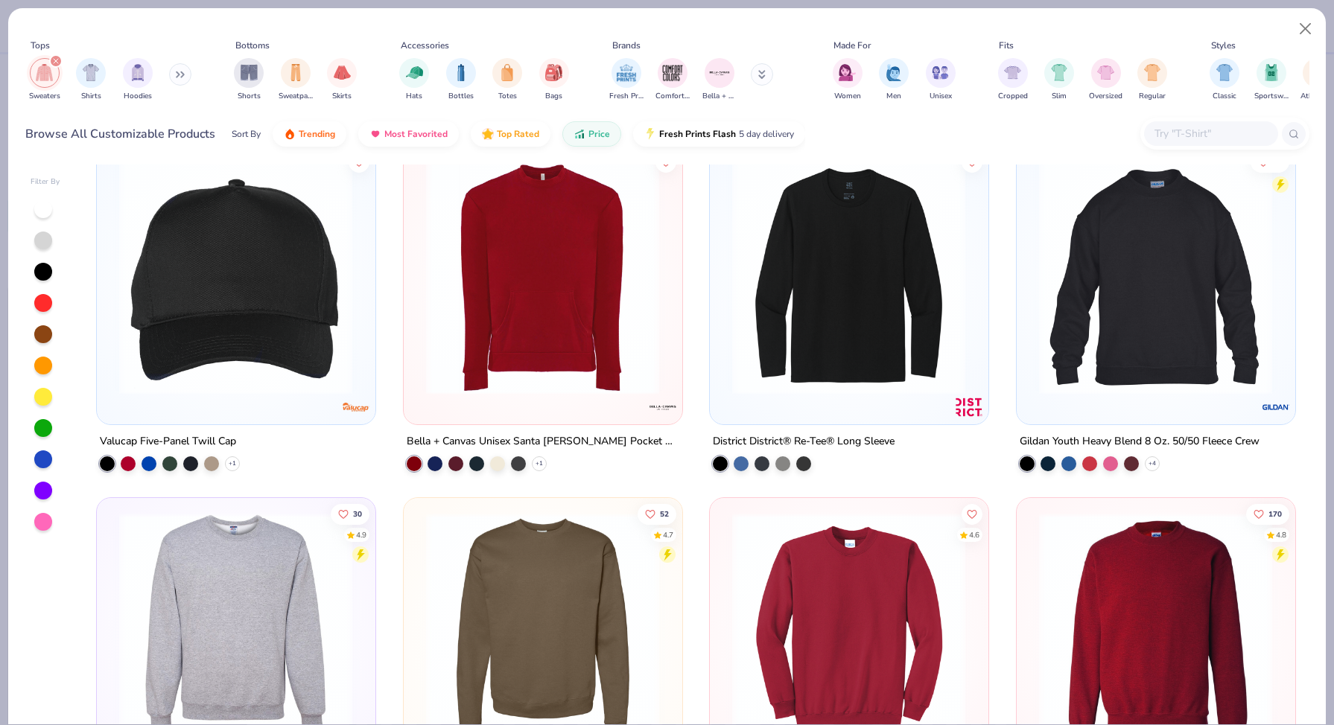
scroll to position [26, 0]
click at [1112, 609] on img at bounding box center [1156, 630] width 248 height 234
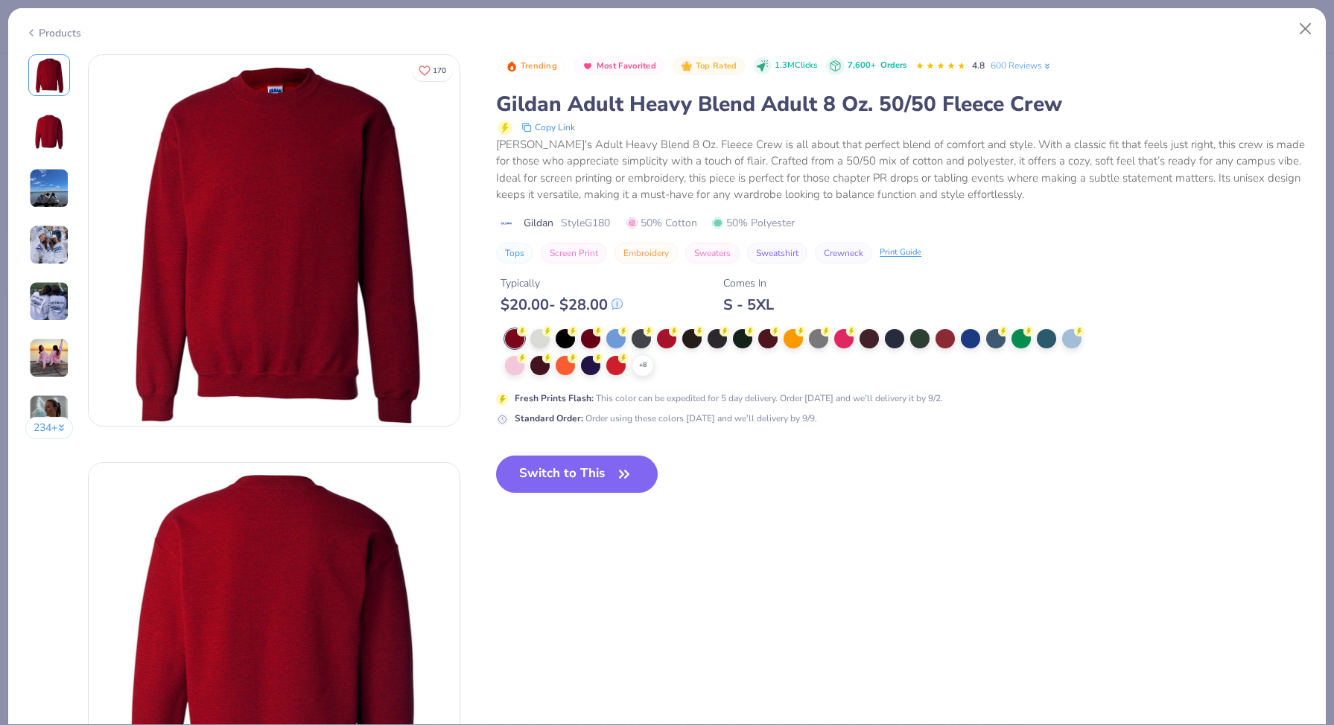
click at [45, 28] on div "Products" at bounding box center [53, 33] width 56 height 16
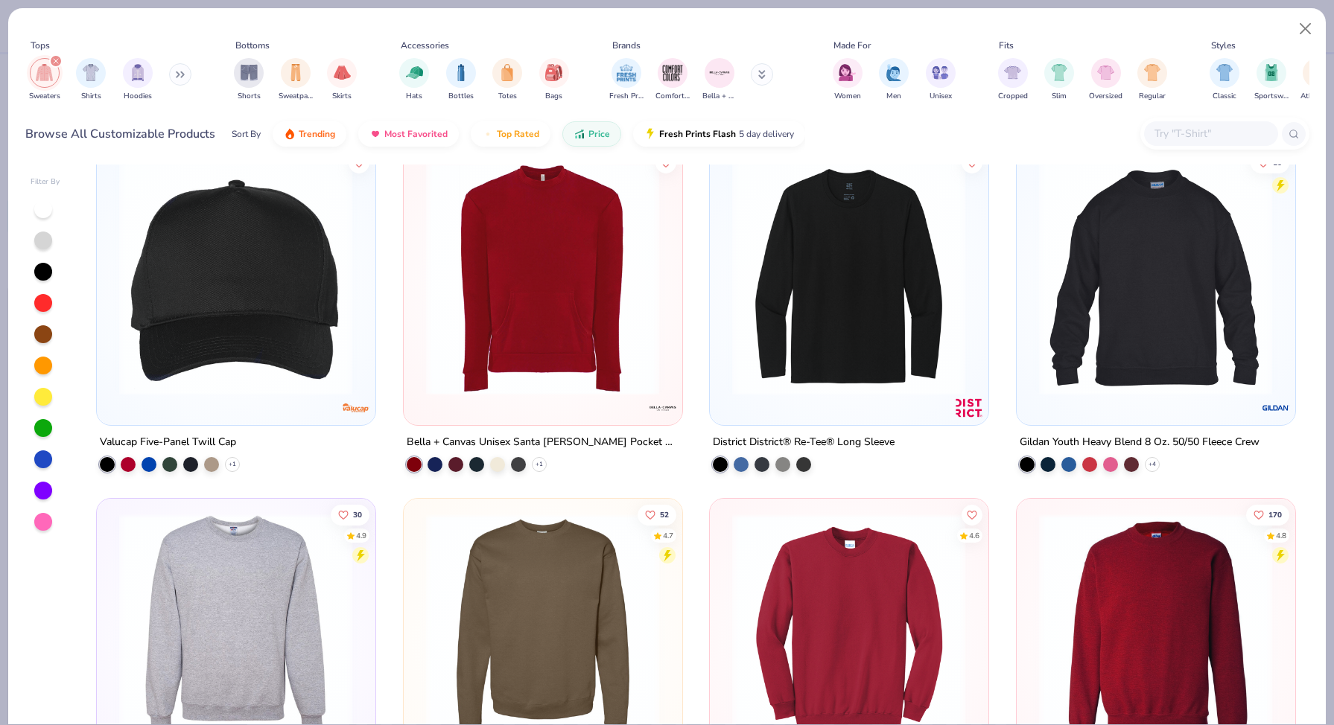
click at [41, 242] on div at bounding box center [43, 241] width 18 height 18
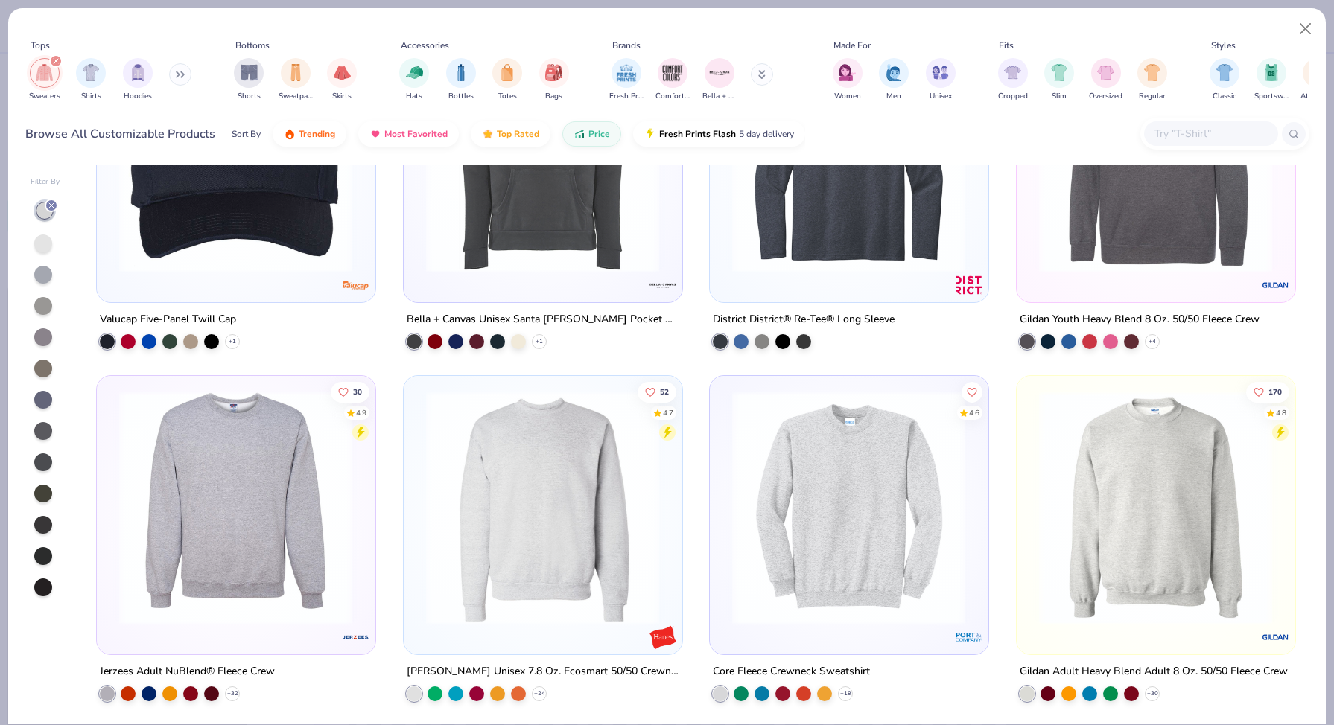
scroll to position [153, 0]
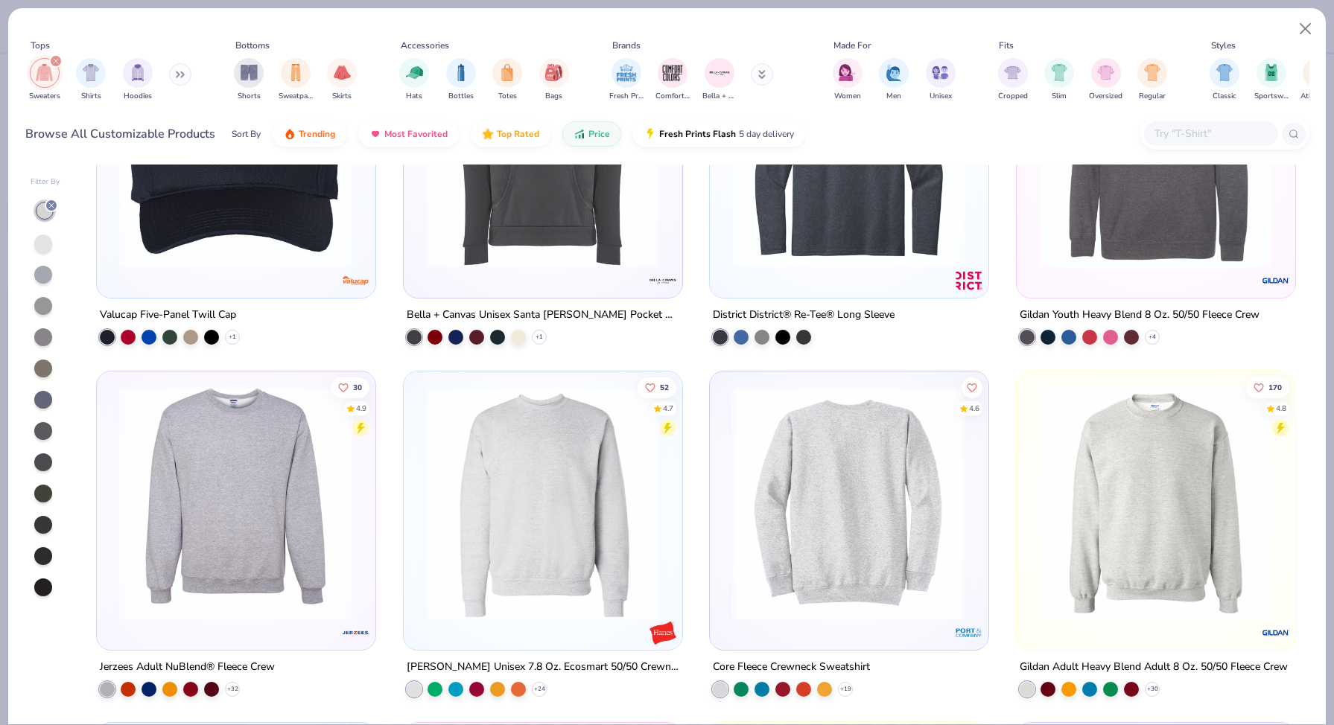
click at [1078, 579] on img at bounding box center [1156, 503] width 248 height 234
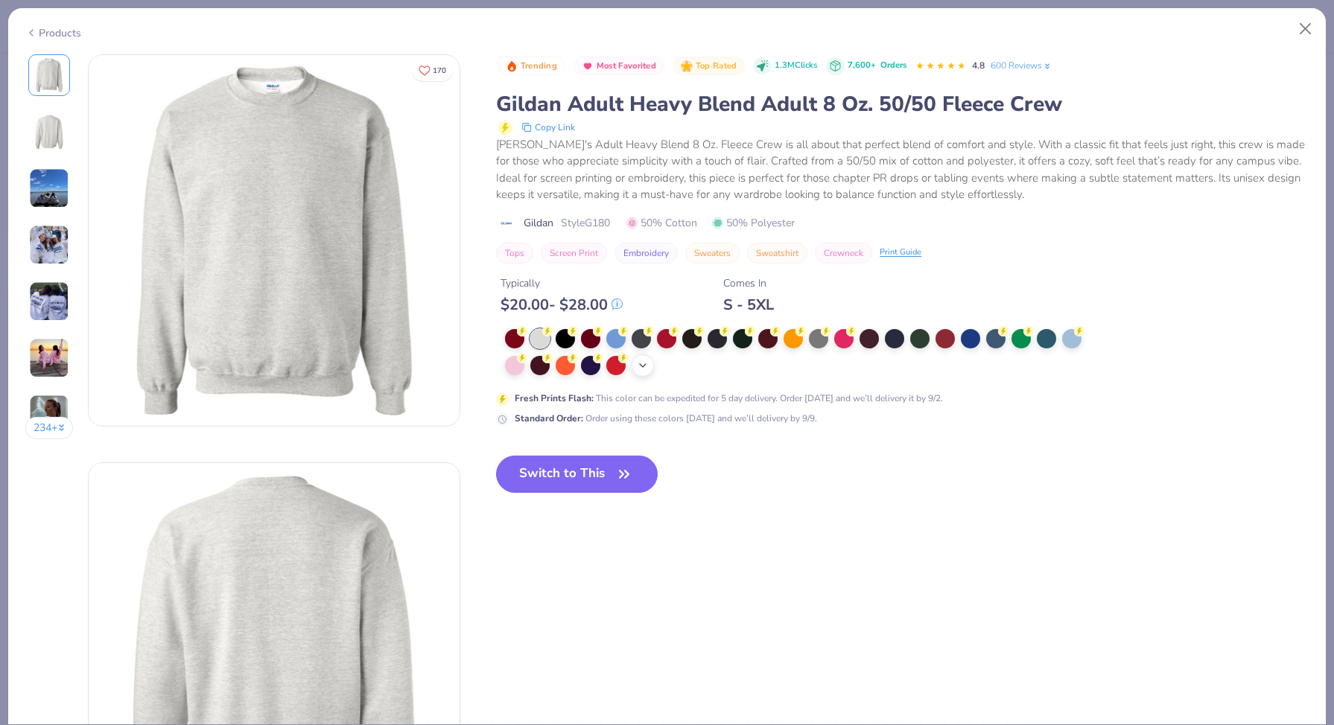
click at [643, 360] on icon at bounding box center [643, 366] width 12 height 12
click at [772, 364] on div at bounding box center [767, 364] width 19 height 19
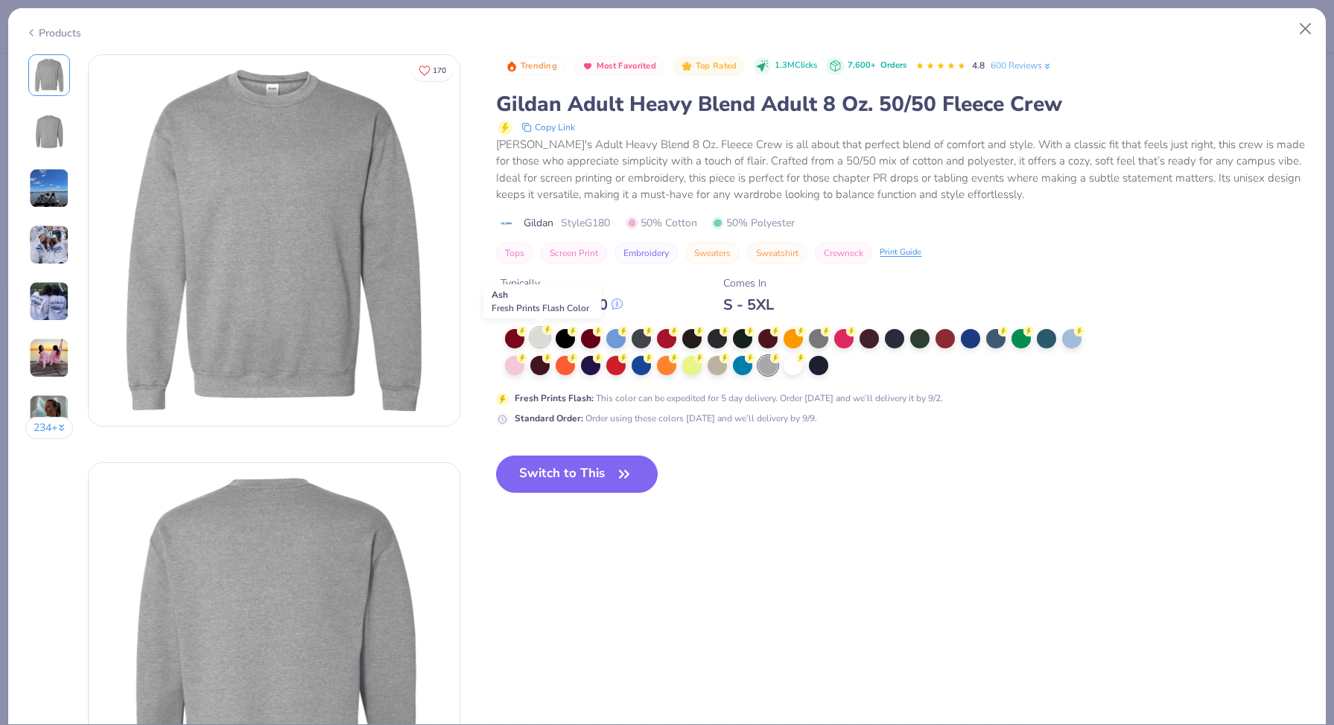
click at [537, 342] on div at bounding box center [539, 337] width 19 height 19
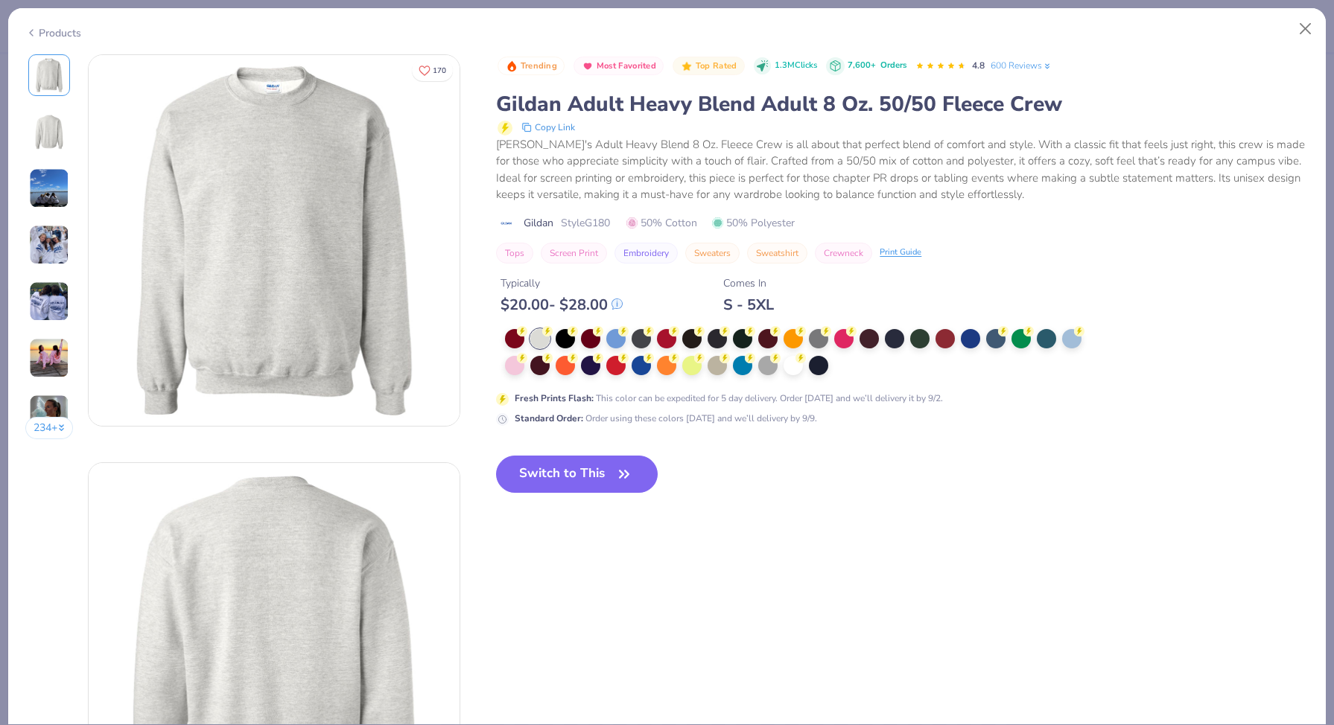
click at [63, 31] on div "Products" at bounding box center [53, 33] width 56 height 16
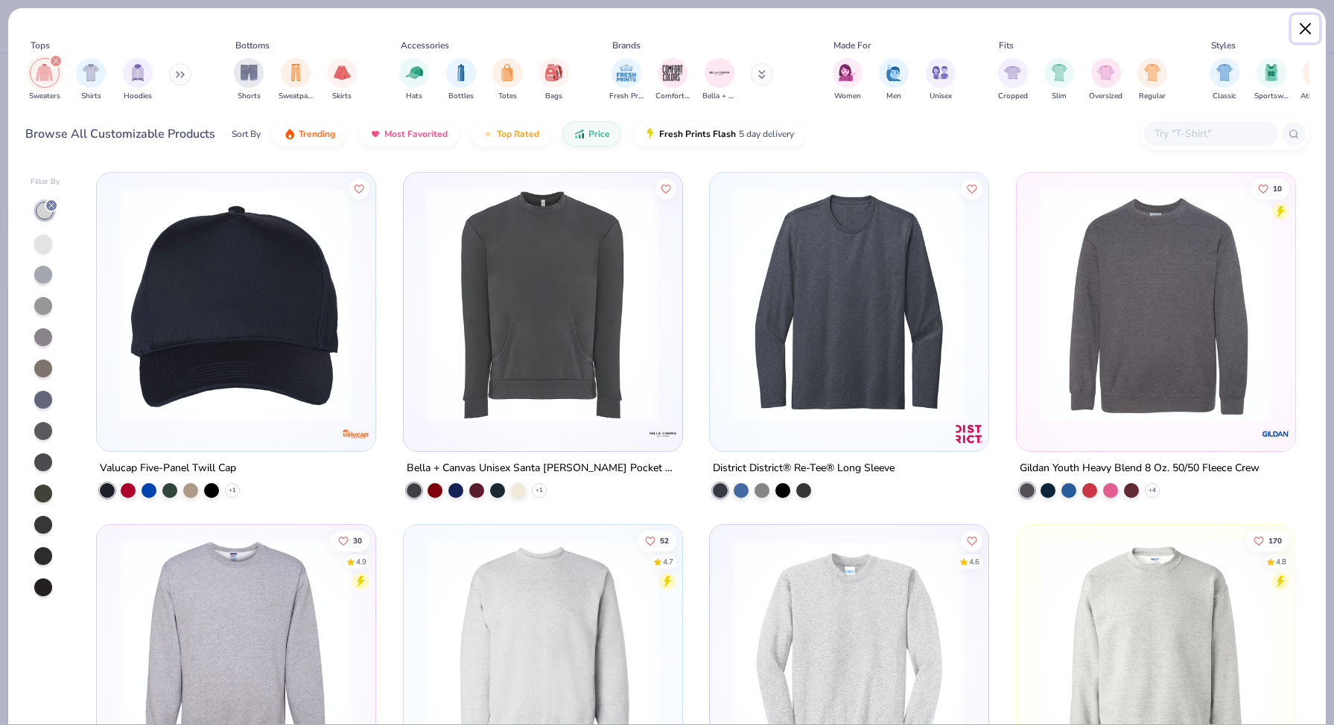
click at [1298, 31] on button "Close" at bounding box center [1305, 29] width 28 height 28
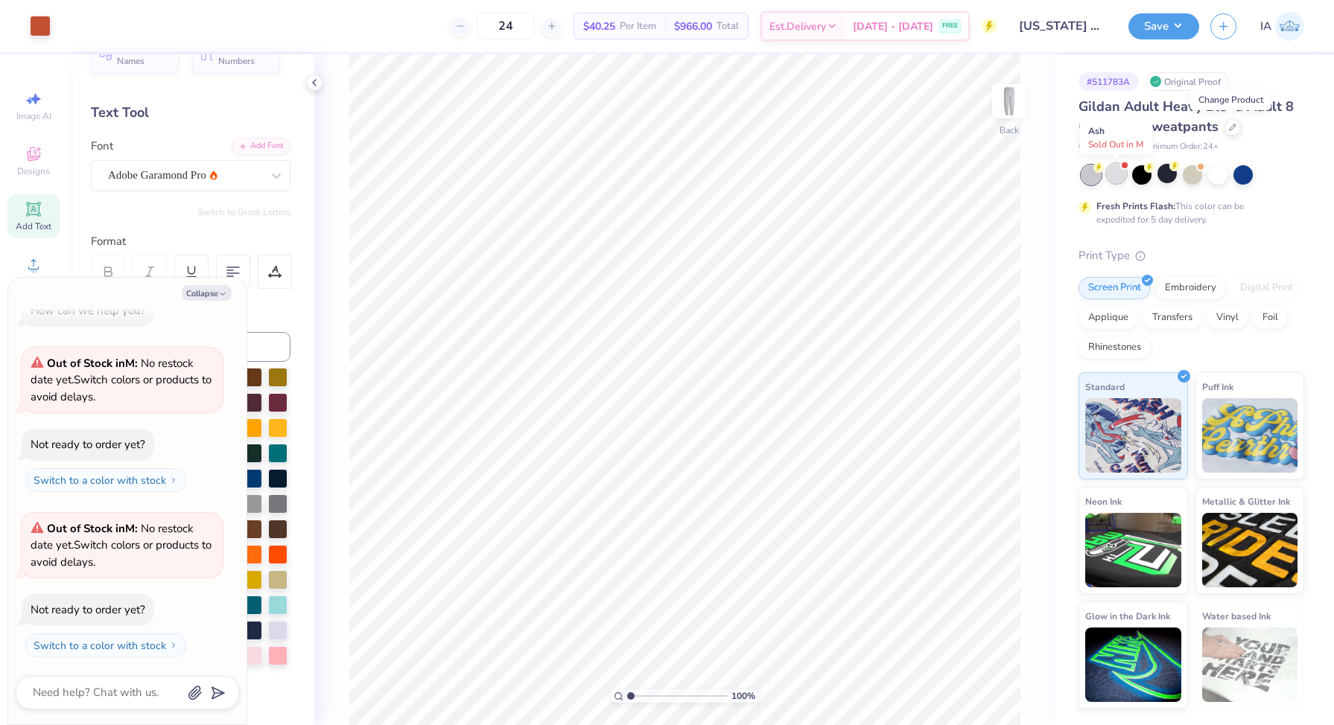
click at [1117, 173] on div at bounding box center [1116, 173] width 19 height 19
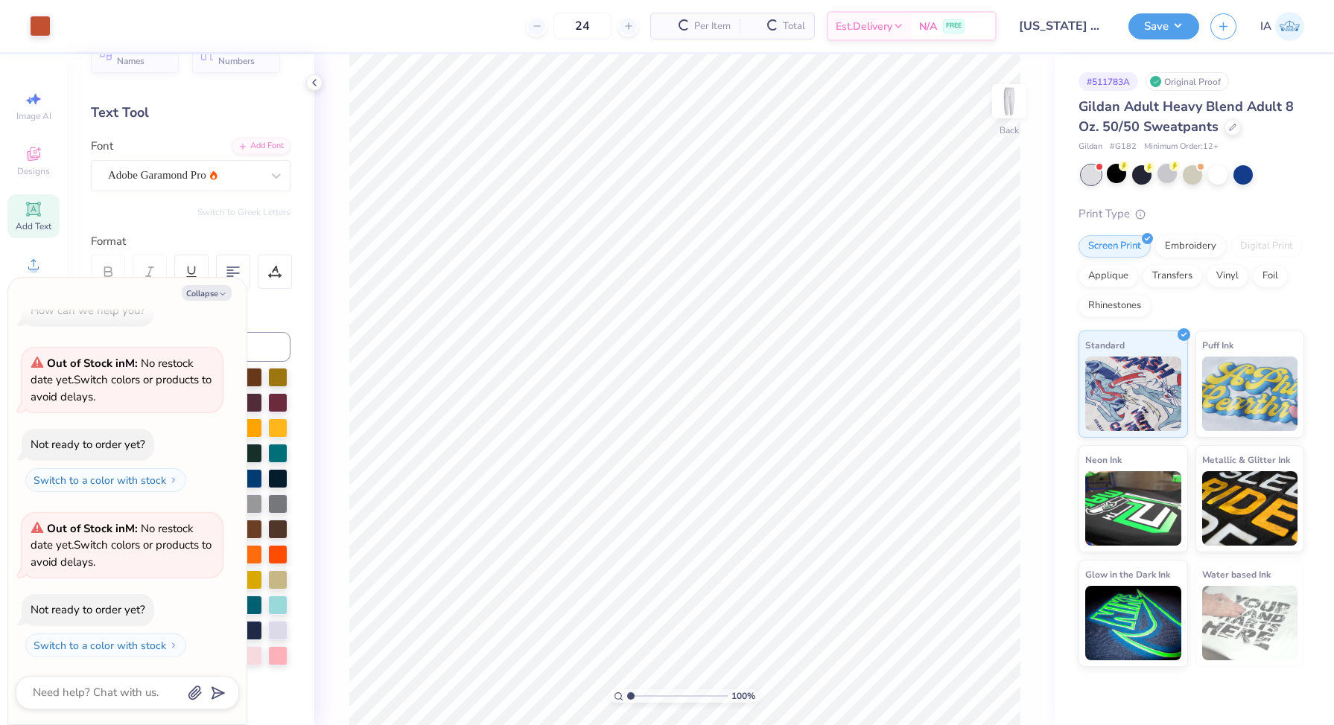
scroll to position [191, 0]
click at [1229, 129] on icon at bounding box center [1232, 125] width 7 height 7
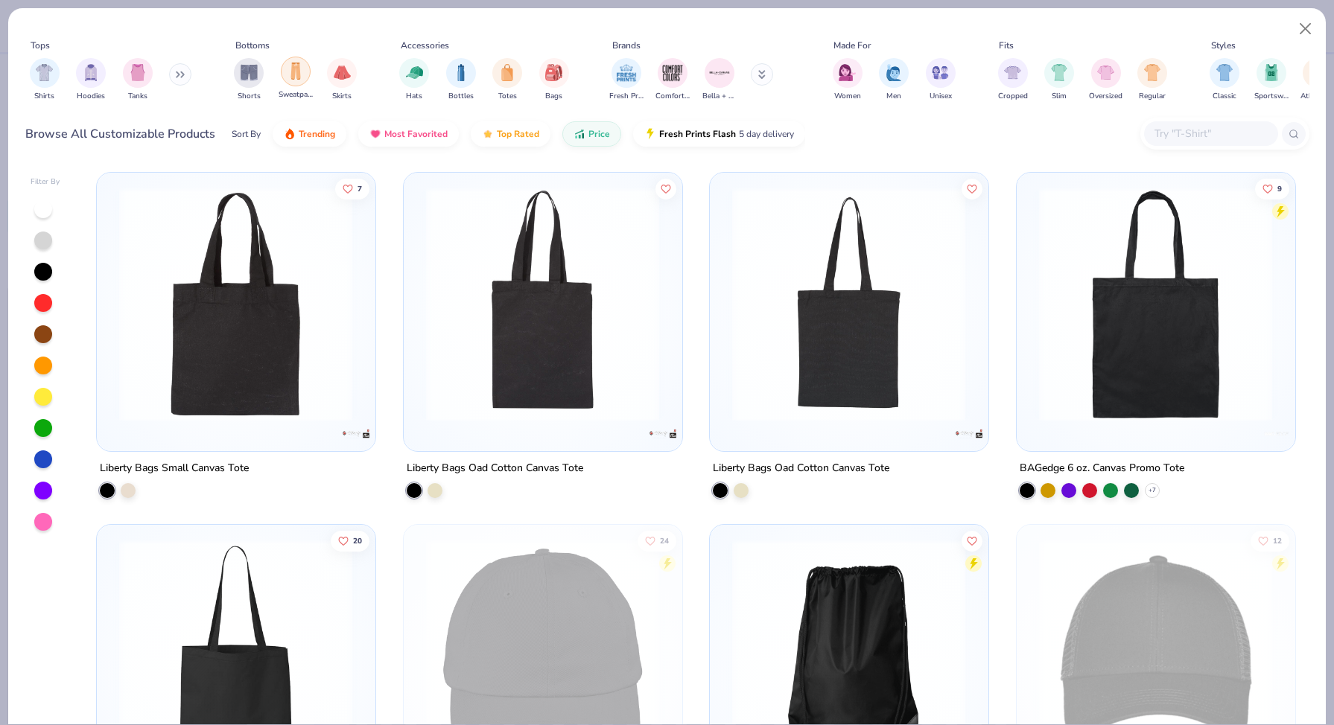
click at [293, 80] on div "filter for Sweatpants" at bounding box center [296, 72] width 30 height 30
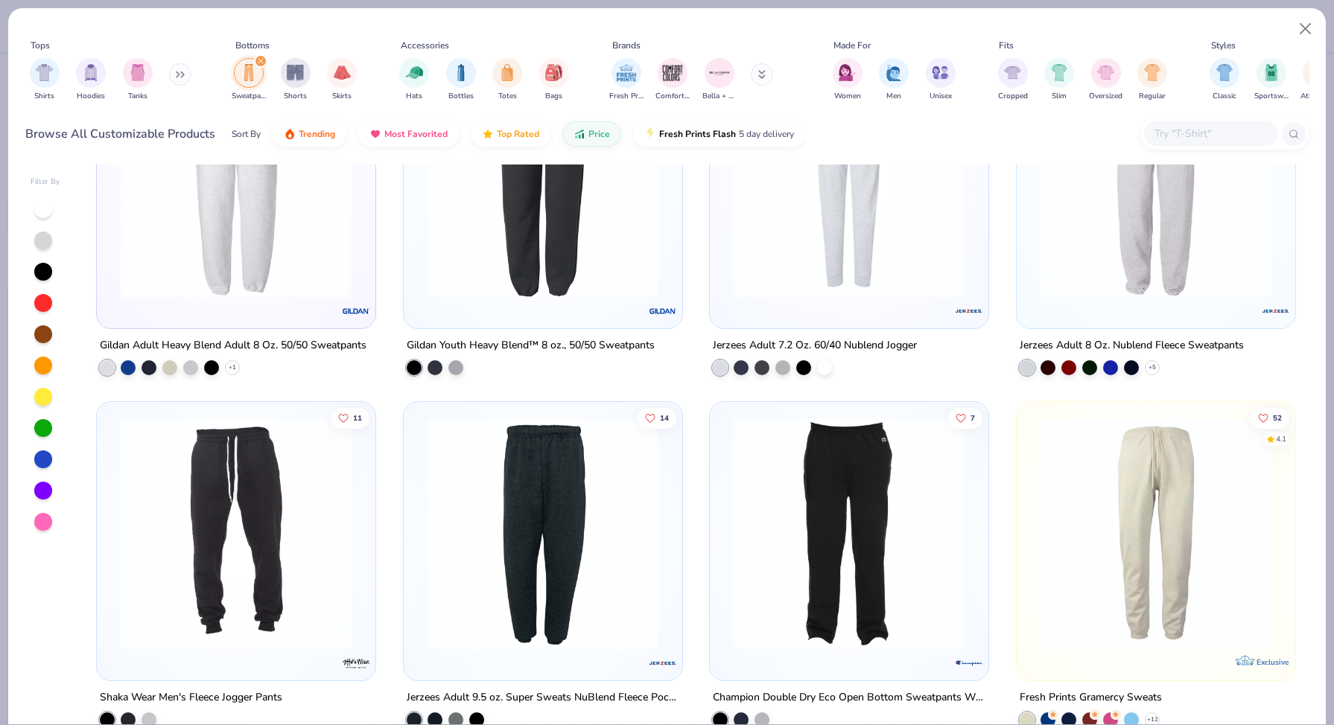
scroll to position [5, 0]
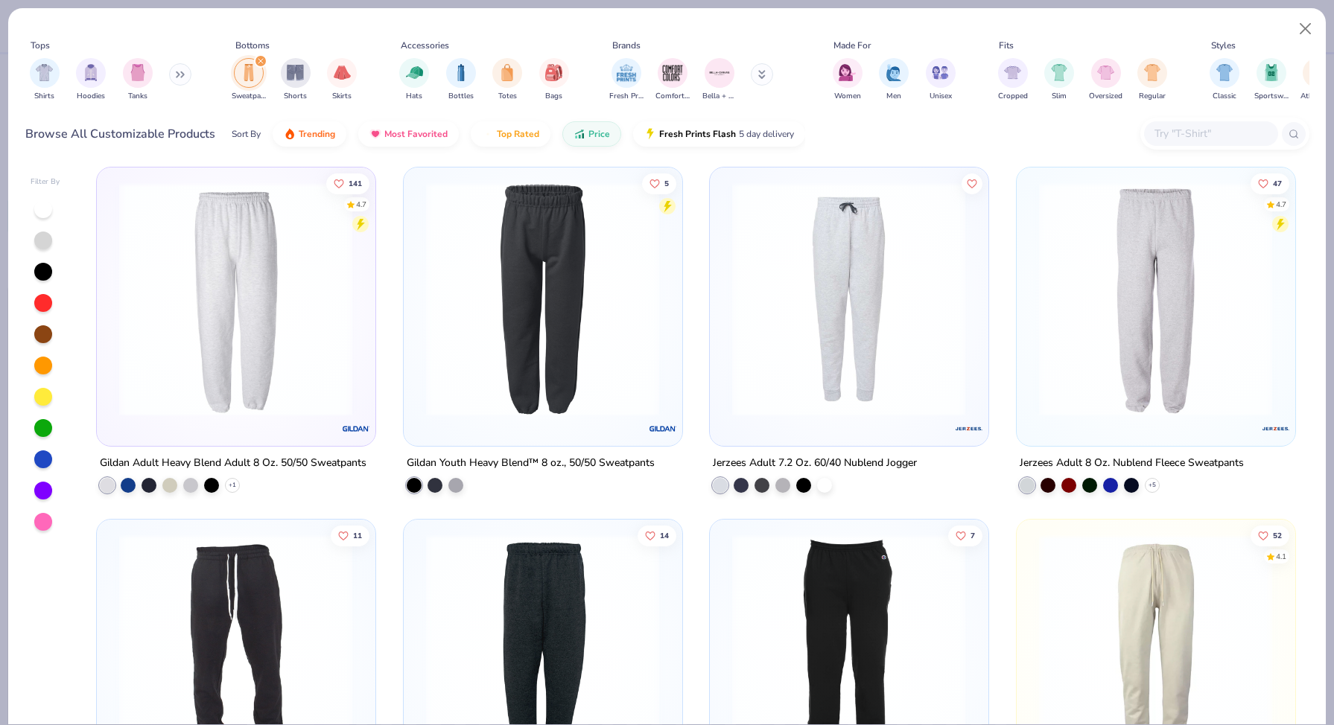
click at [1172, 346] on img at bounding box center [1156, 299] width 248 height 234
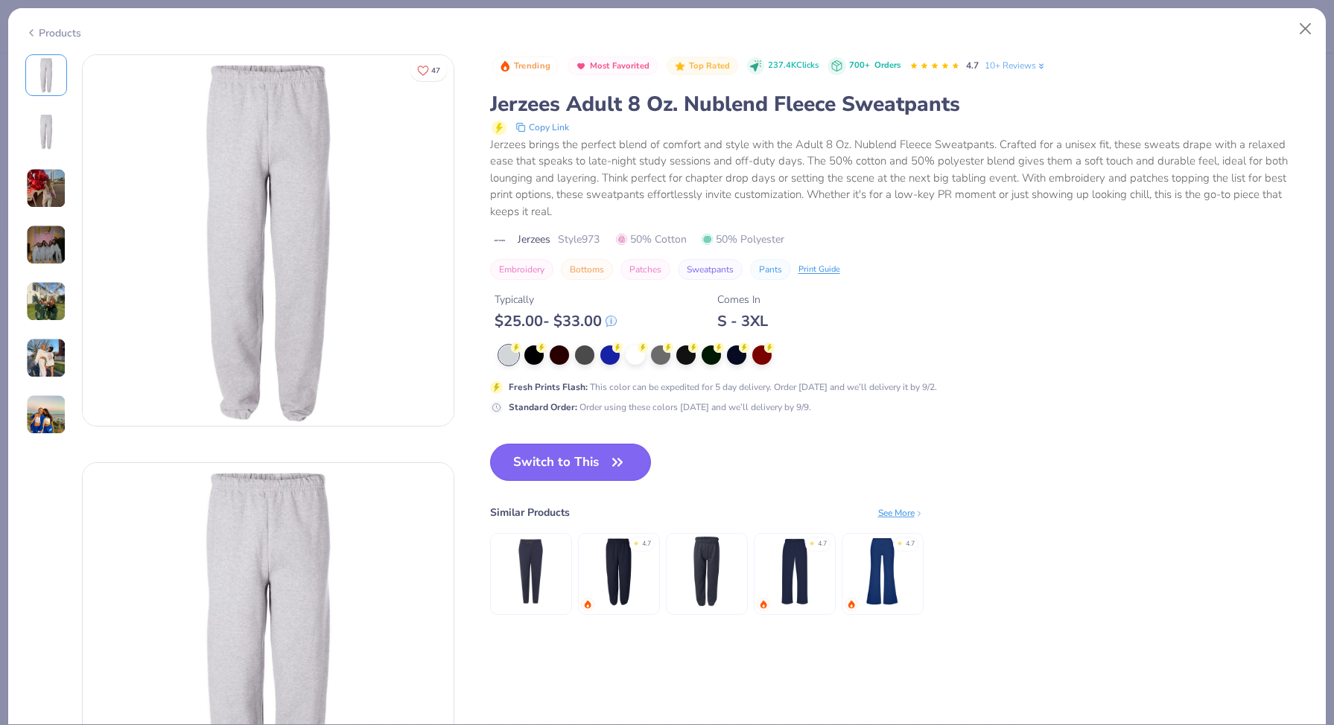
click at [552, 444] on button "Switch to This" at bounding box center [571, 462] width 162 height 37
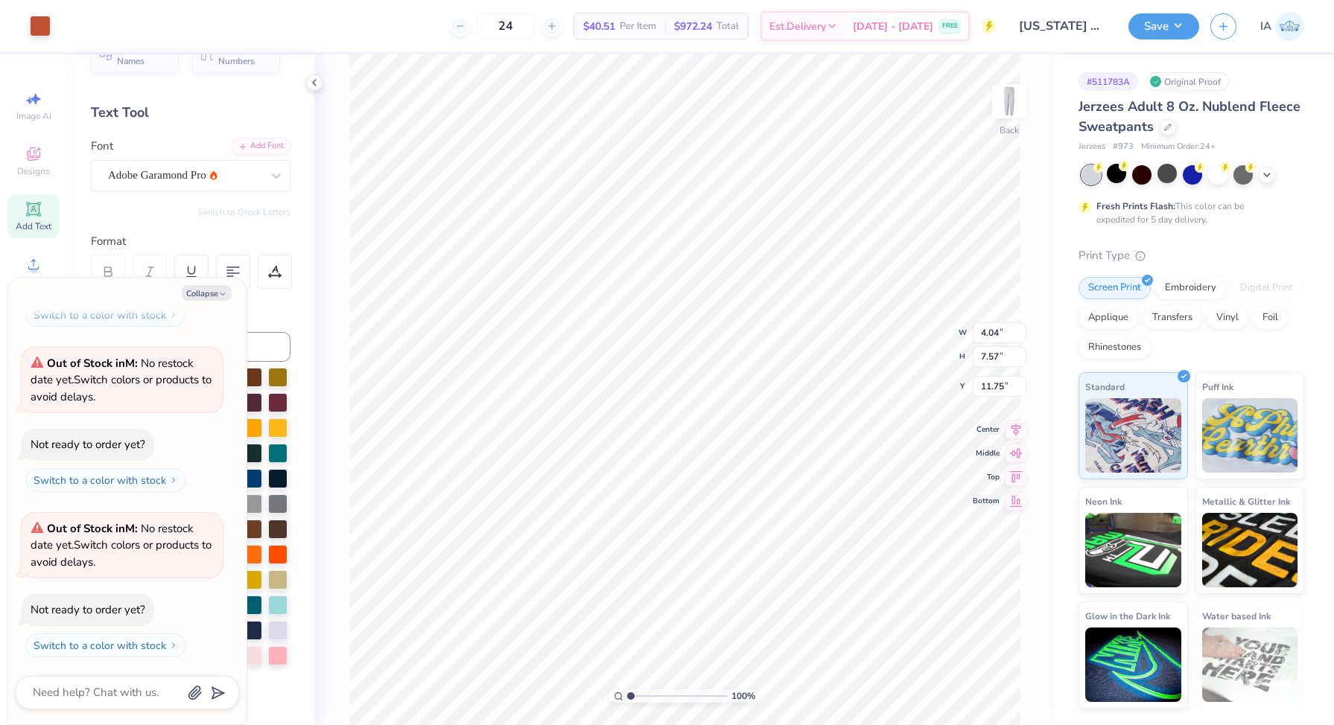
type textarea "x"
type input "10.48"
click at [1162, 31] on button "Save" at bounding box center [1163, 24] width 71 height 26
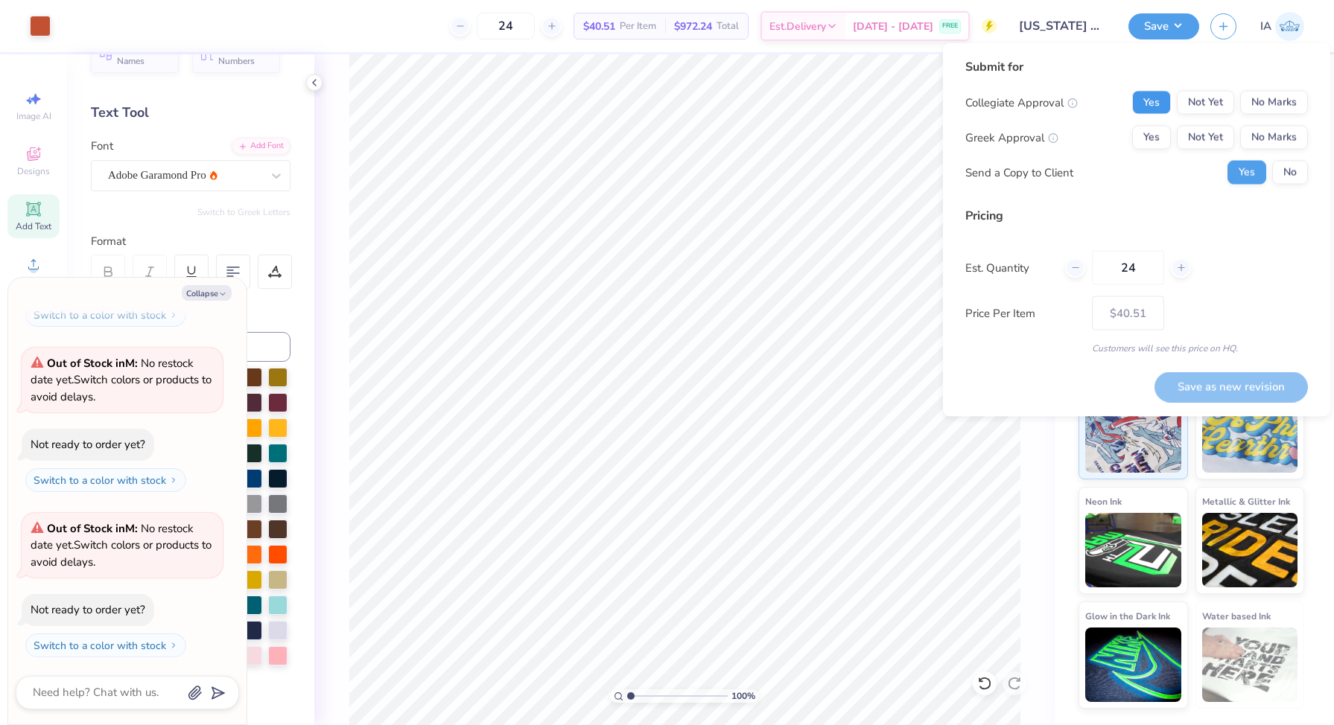
click at [1159, 104] on button "Yes" at bounding box center [1151, 103] width 39 height 24
click at [1157, 127] on button "Yes" at bounding box center [1151, 138] width 39 height 24
click at [1294, 174] on button "No" at bounding box center [1290, 173] width 36 height 24
click at [1242, 176] on button "Yes" at bounding box center [1246, 173] width 39 height 24
type textarea "x"
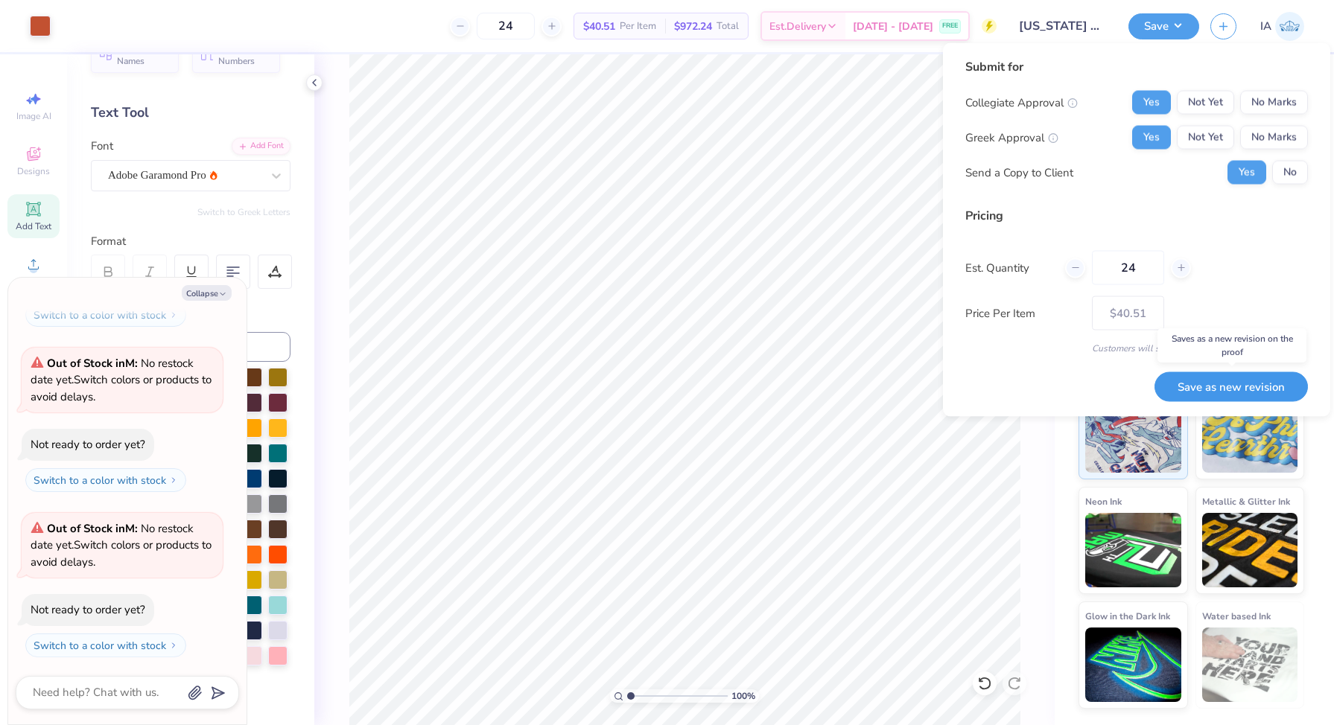
click at [1212, 384] on button "Save as new revision" at bounding box center [1230, 387] width 153 height 31
type input "$40.51"
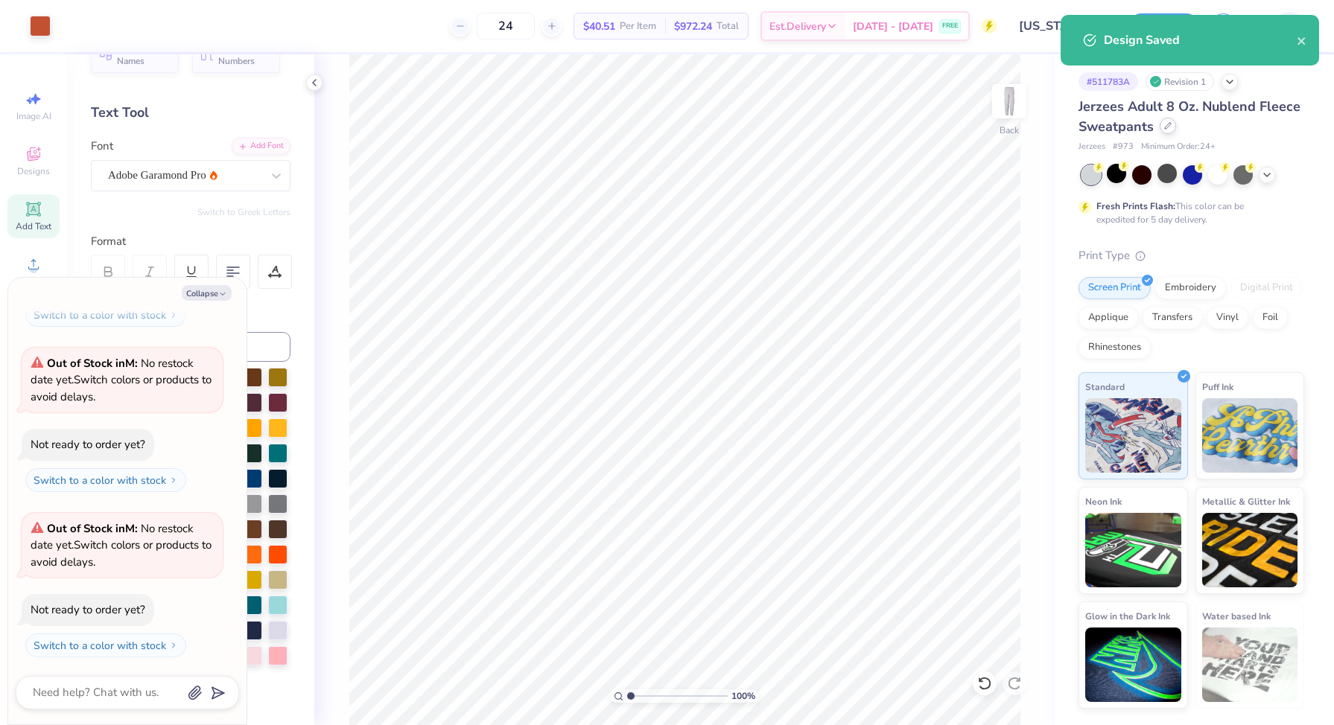
click at [1172, 124] on div at bounding box center [1168, 126] width 16 height 16
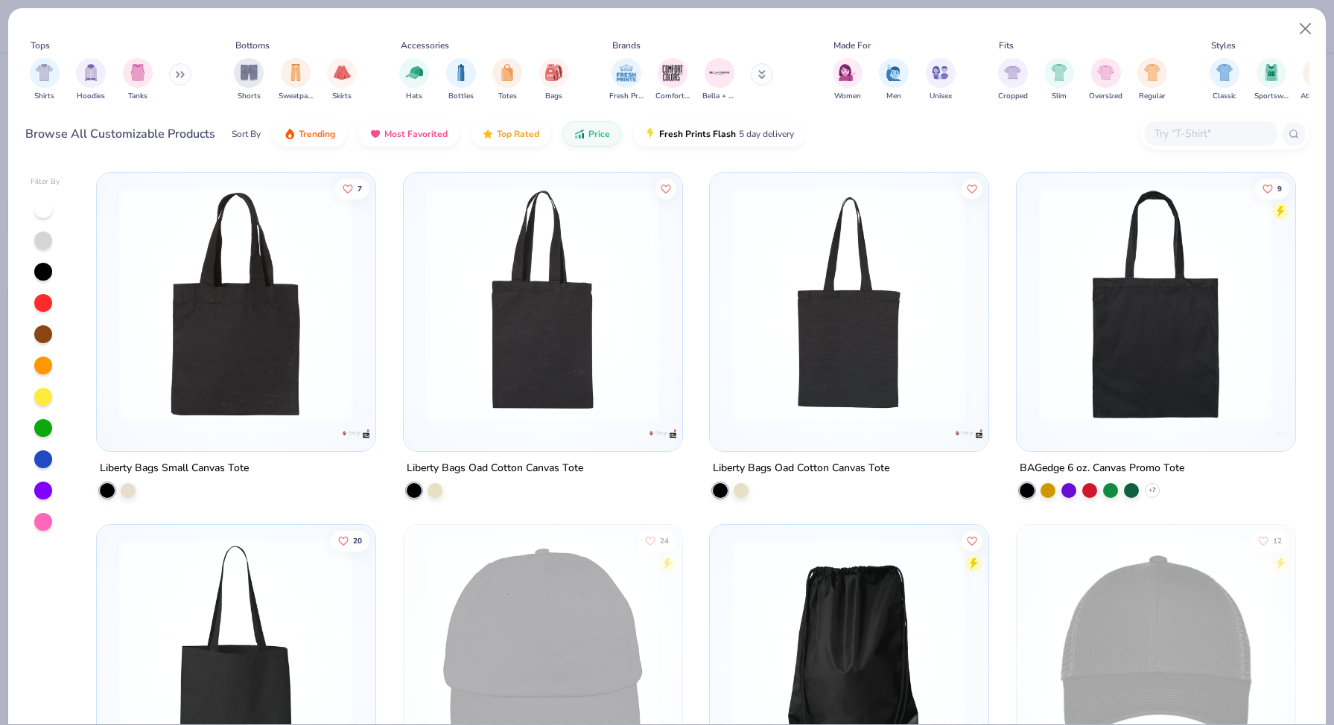
click at [177, 74] on button at bounding box center [180, 74] width 22 height 22
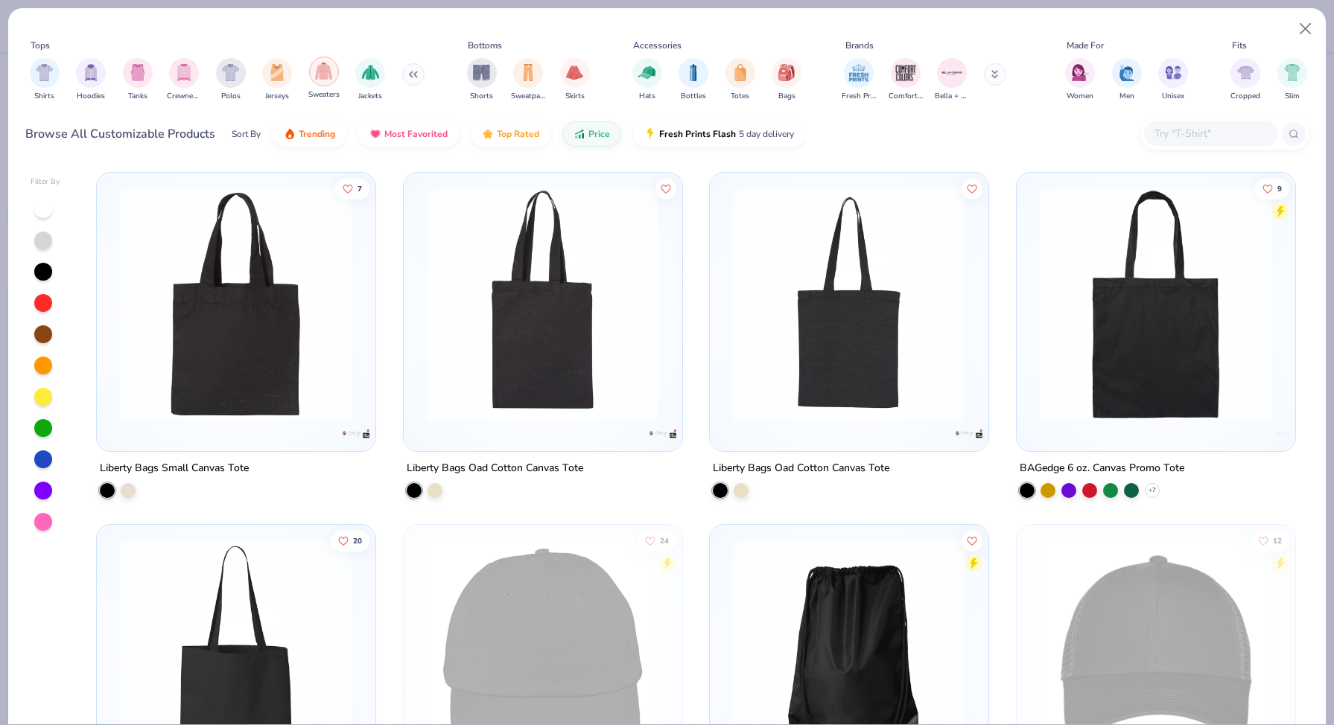
click at [325, 73] on img "filter for Sweaters" at bounding box center [323, 71] width 17 height 17
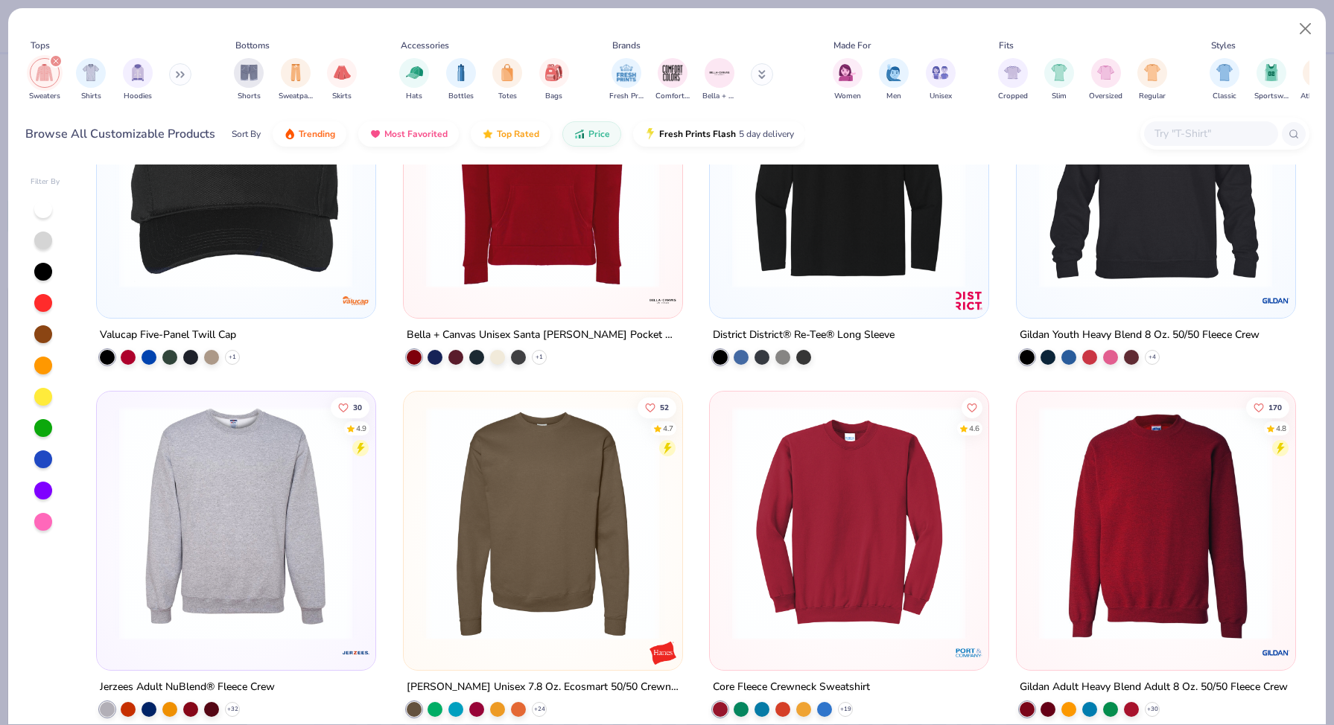
scroll to position [147, 0]
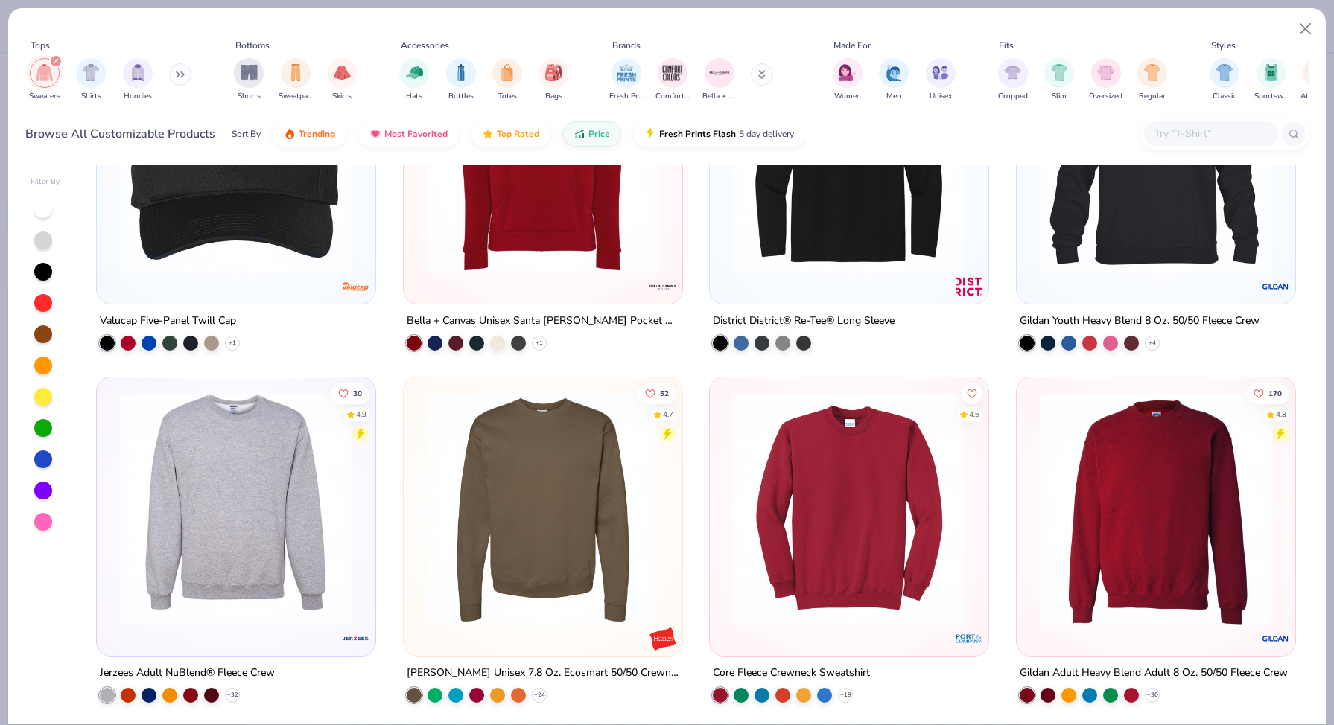
click at [259, 556] on img at bounding box center [236, 509] width 248 height 234
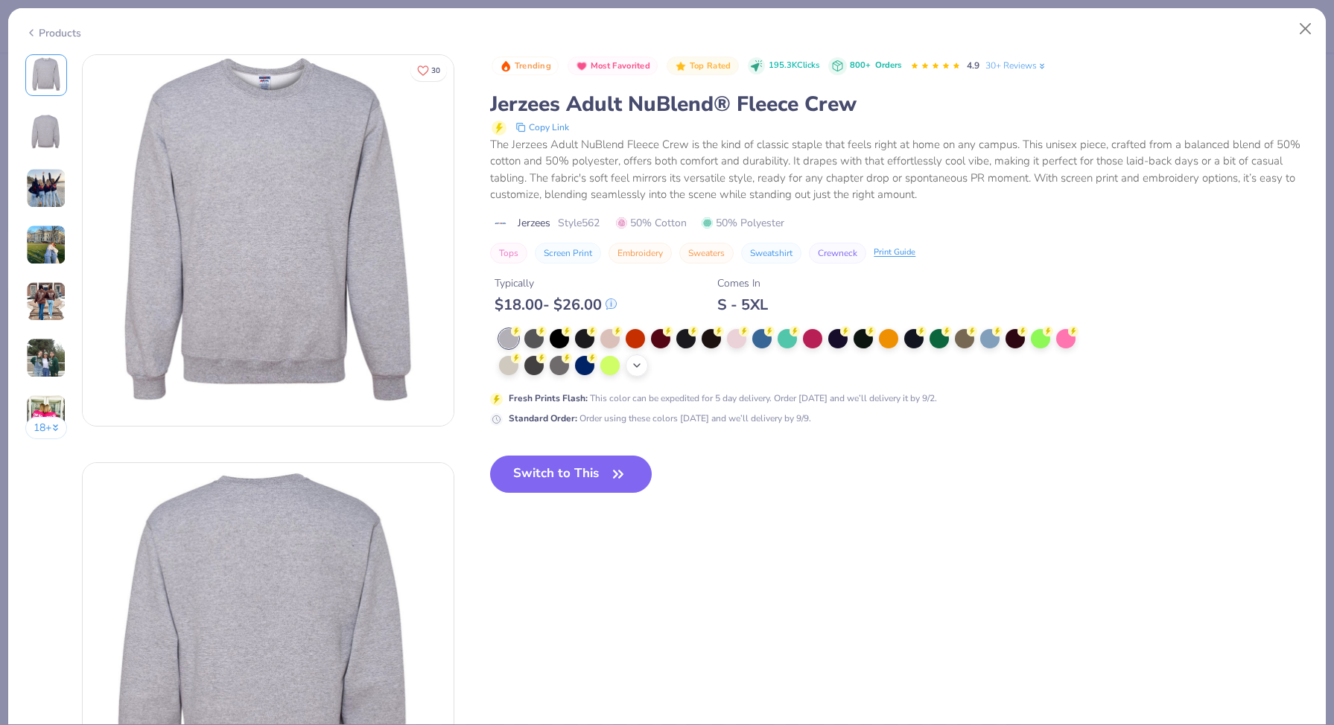
click at [640, 369] on icon at bounding box center [637, 366] width 12 height 12
click at [47, 198] on img at bounding box center [46, 188] width 40 height 40
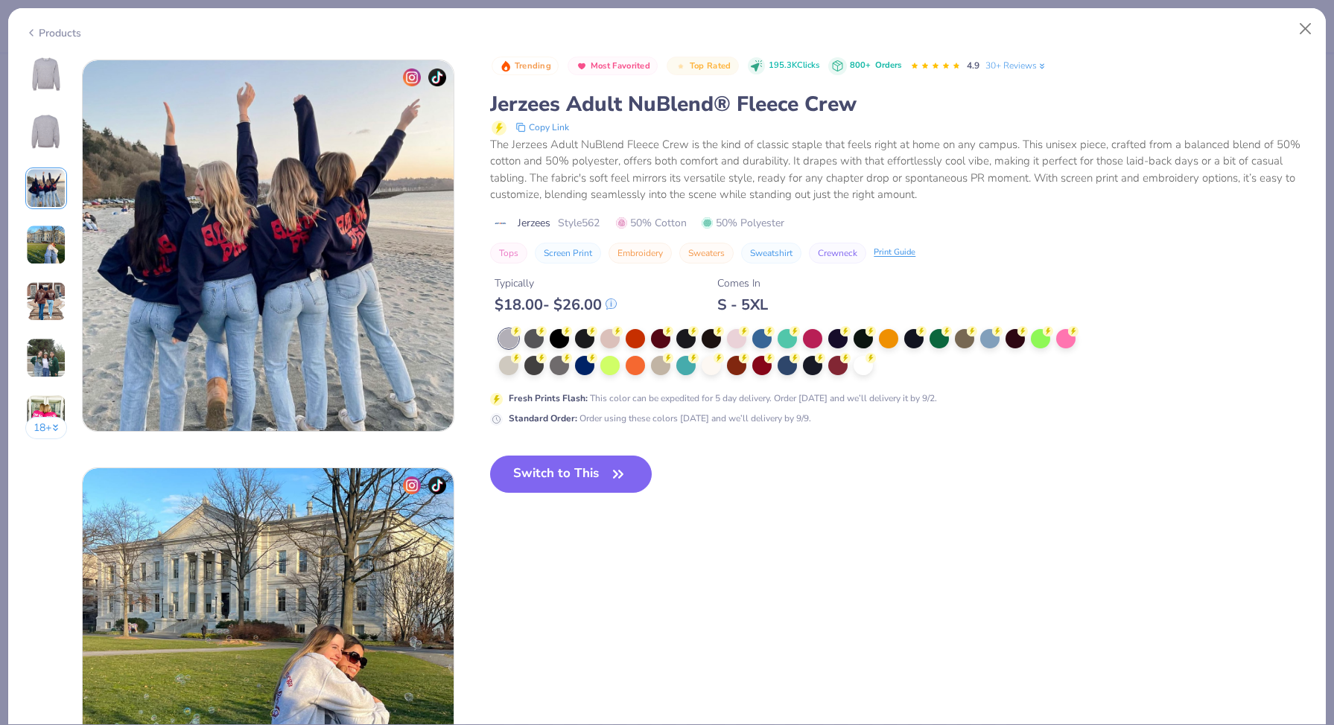
scroll to position [816, 0]
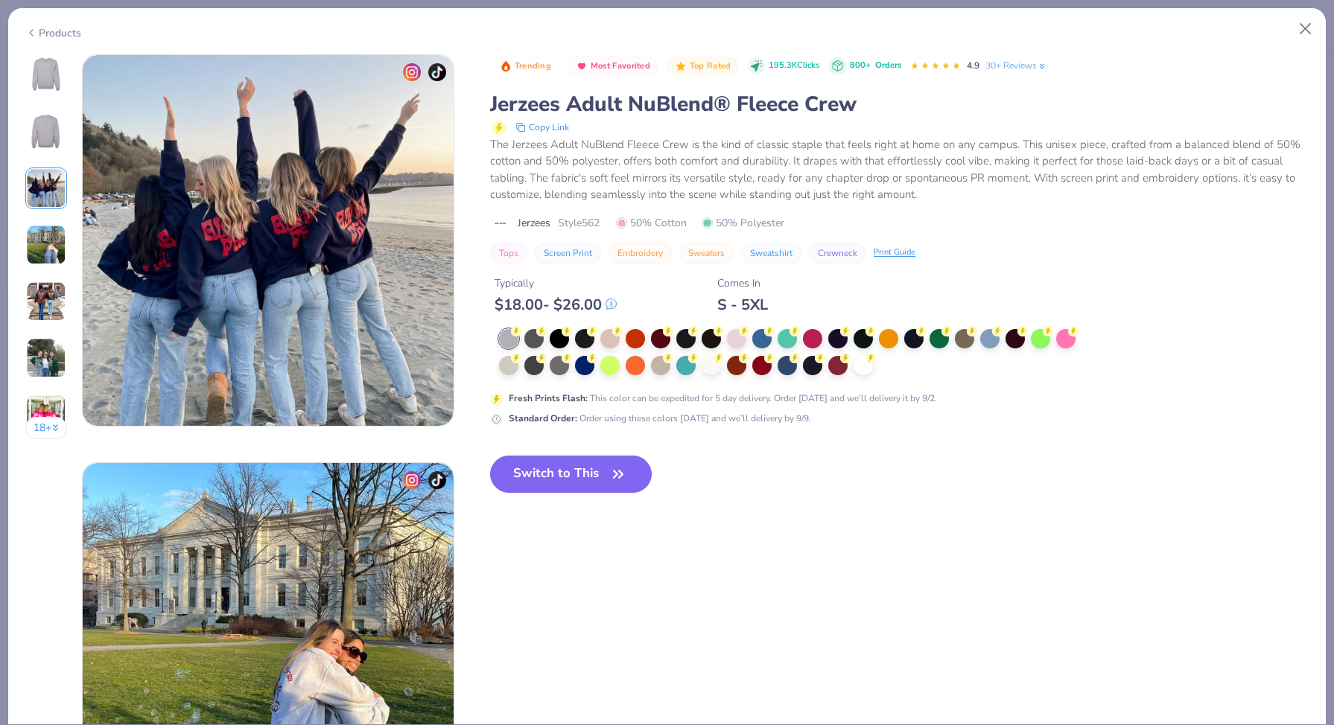
click at [35, 31] on icon at bounding box center [31, 33] width 12 height 18
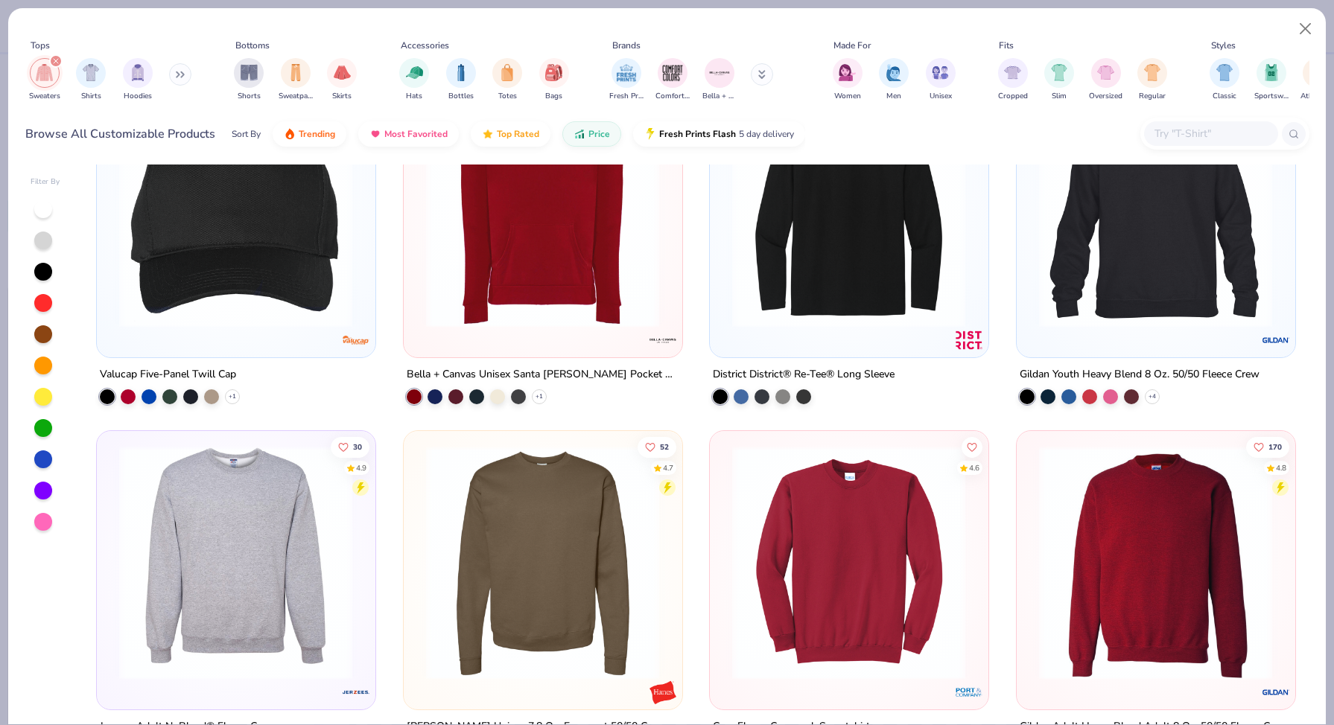
scroll to position [121, 0]
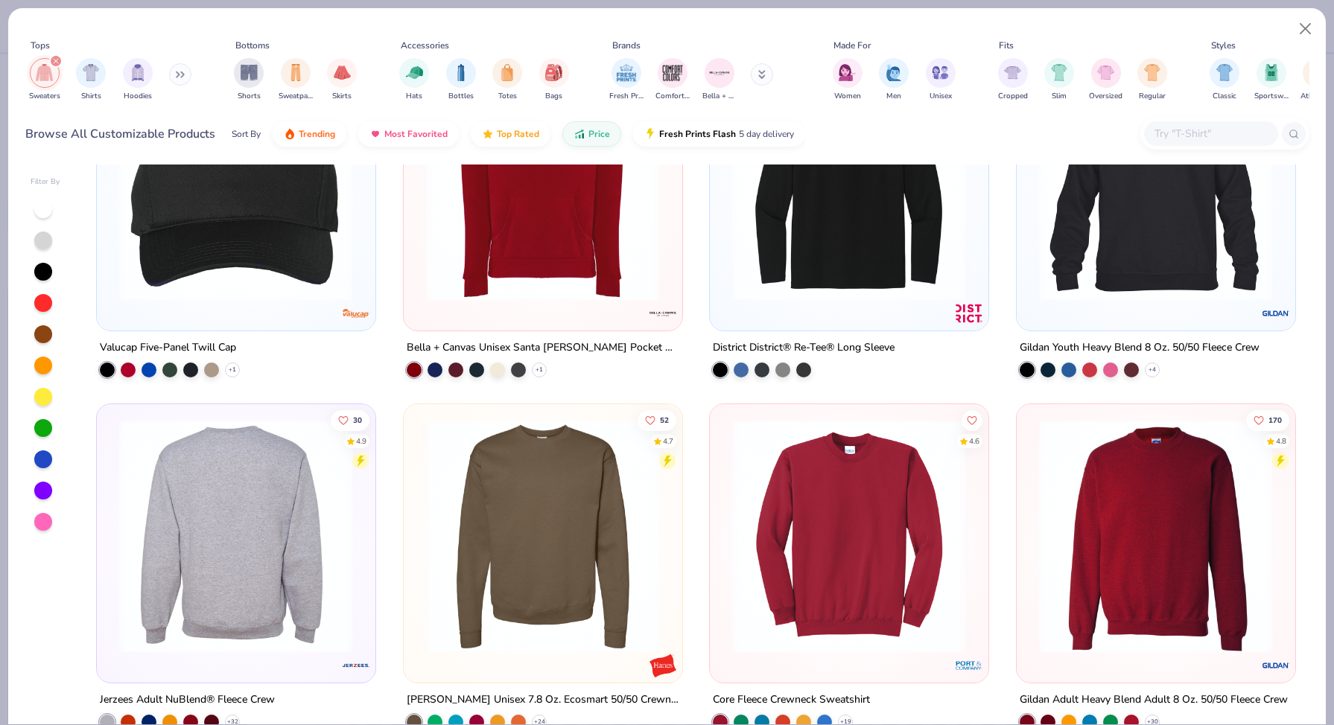
click at [228, 540] on img at bounding box center [236, 536] width 248 height 234
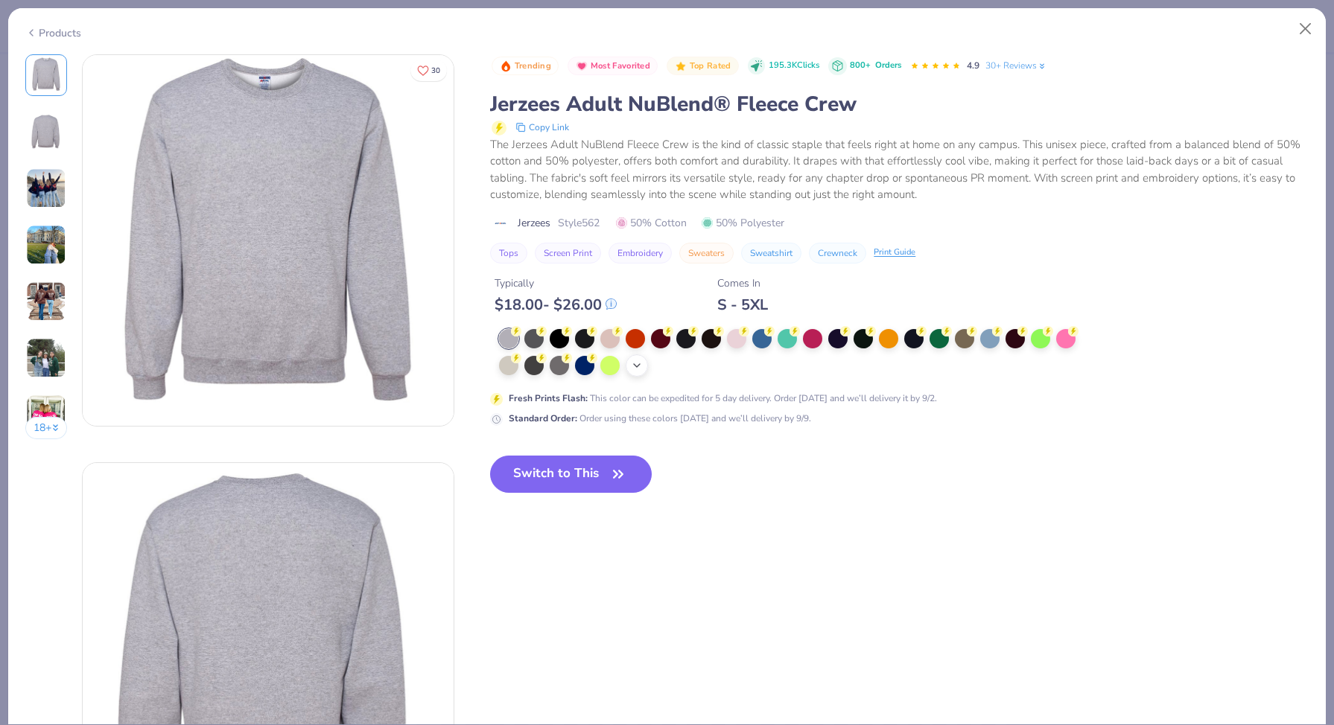
click at [636, 370] on icon at bounding box center [637, 366] width 12 height 12
click at [582, 475] on button "Switch to This" at bounding box center [571, 474] width 162 height 37
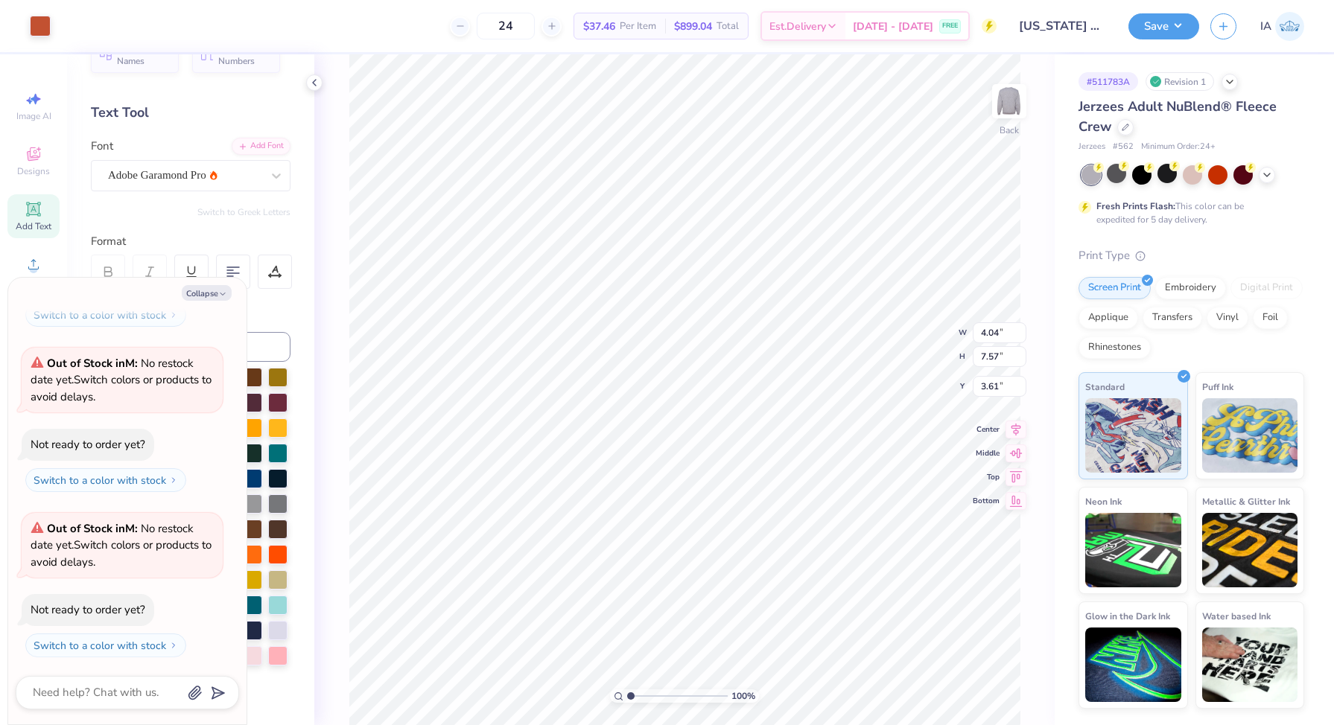
type textarea "x"
type input "3.64"
type textarea "x"
type input "7.57"
type input "4.00"
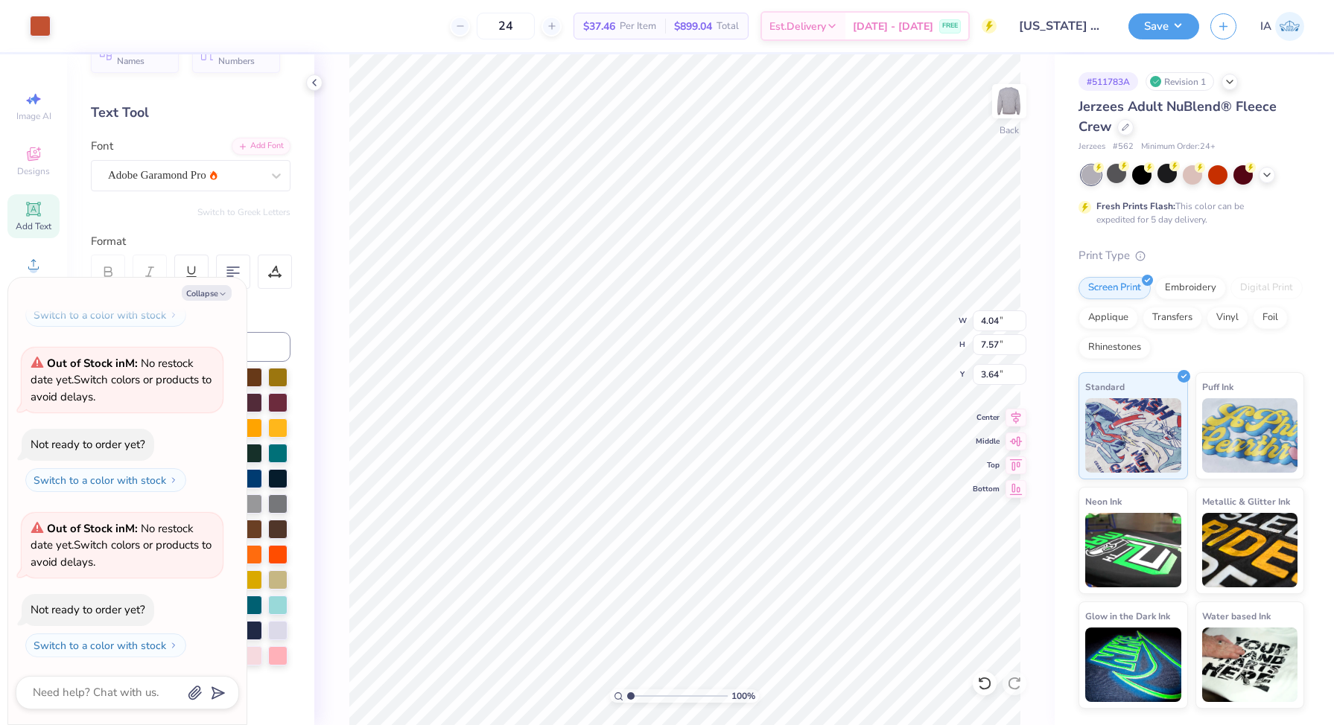
type input "5.42"
type textarea "x"
type input "3.00"
click at [220, 285] on button "Collapse" at bounding box center [207, 293] width 50 height 16
type textarea "x"
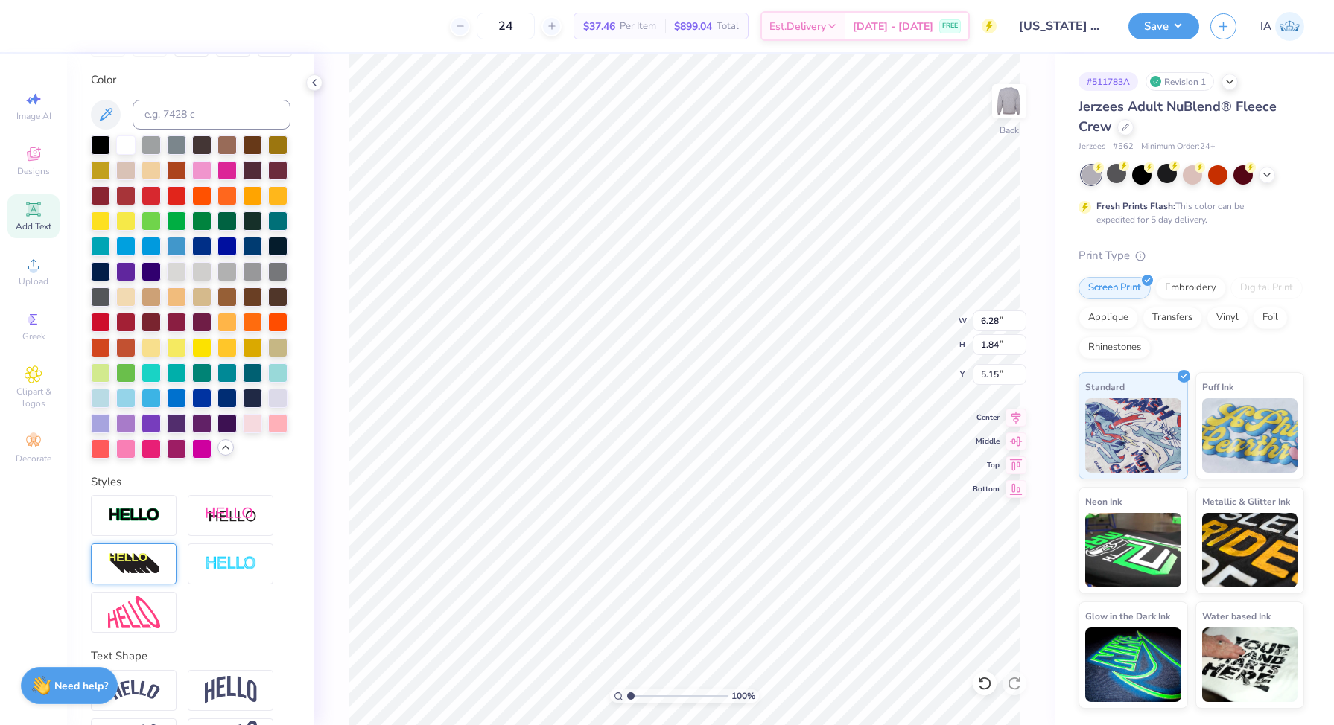
scroll to position [317, 0]
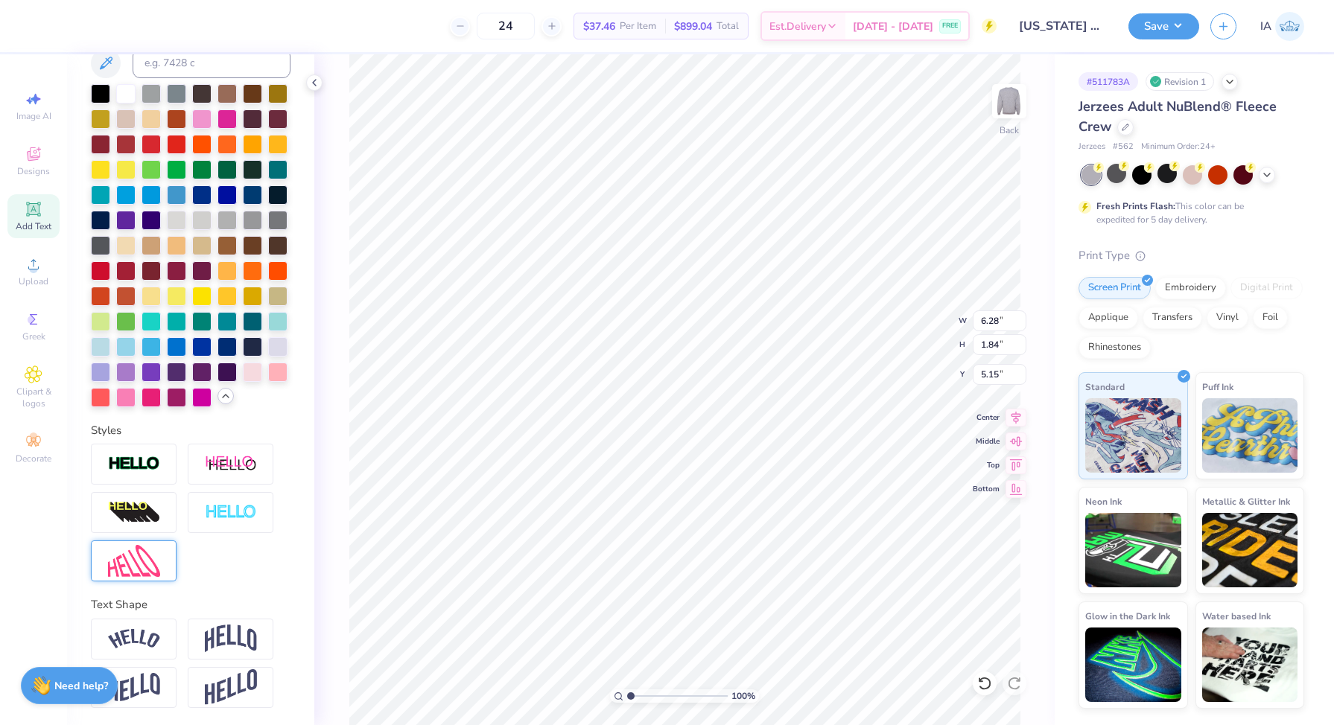
click at [139, 556] on img at bounding box center [134, 561] width 52 height 32
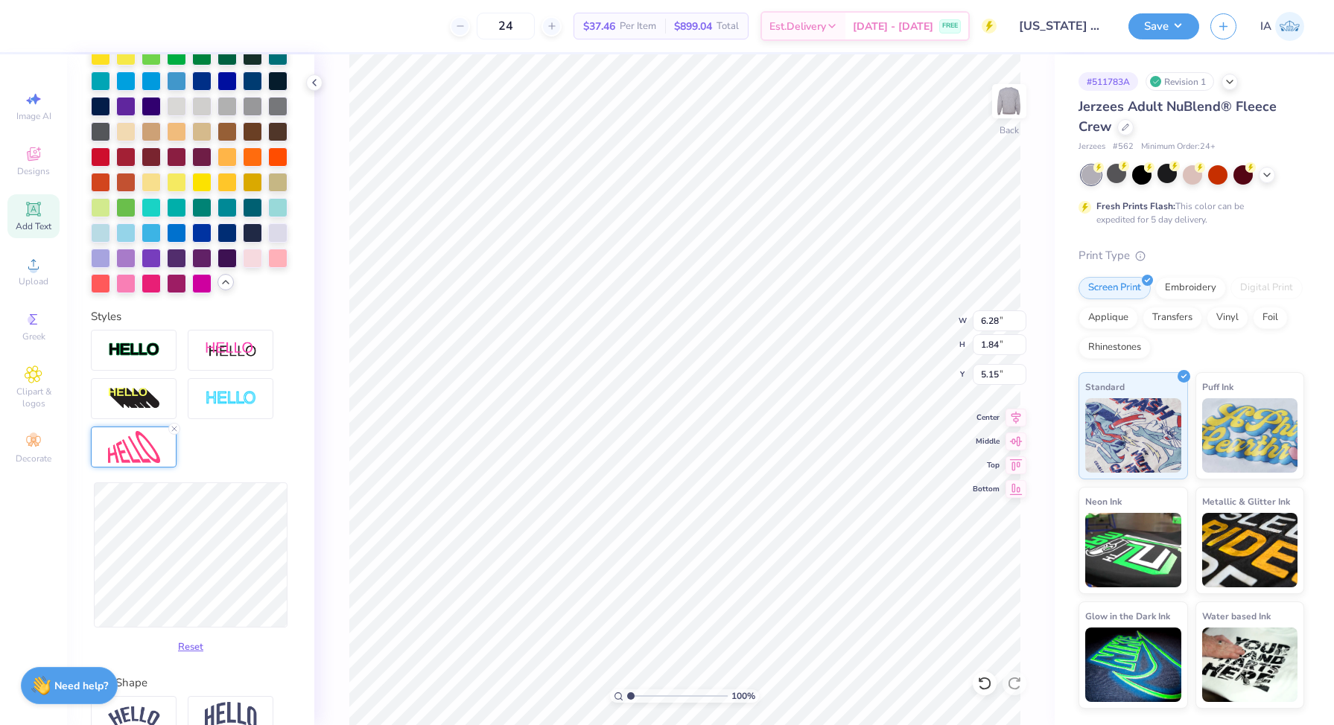
scroll to position [433, 0]
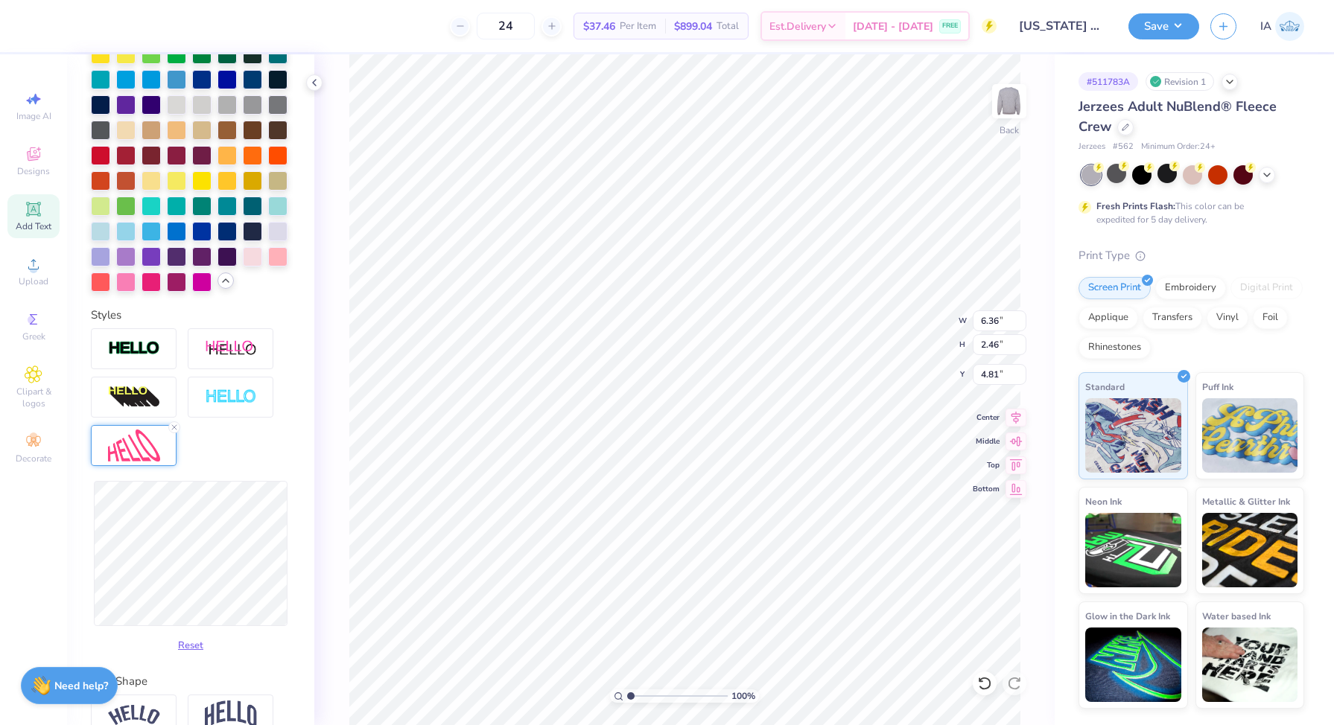
type input "6.36"
type input "2.46"
type input "4.81"
type input "6.24"
type input "2.73"
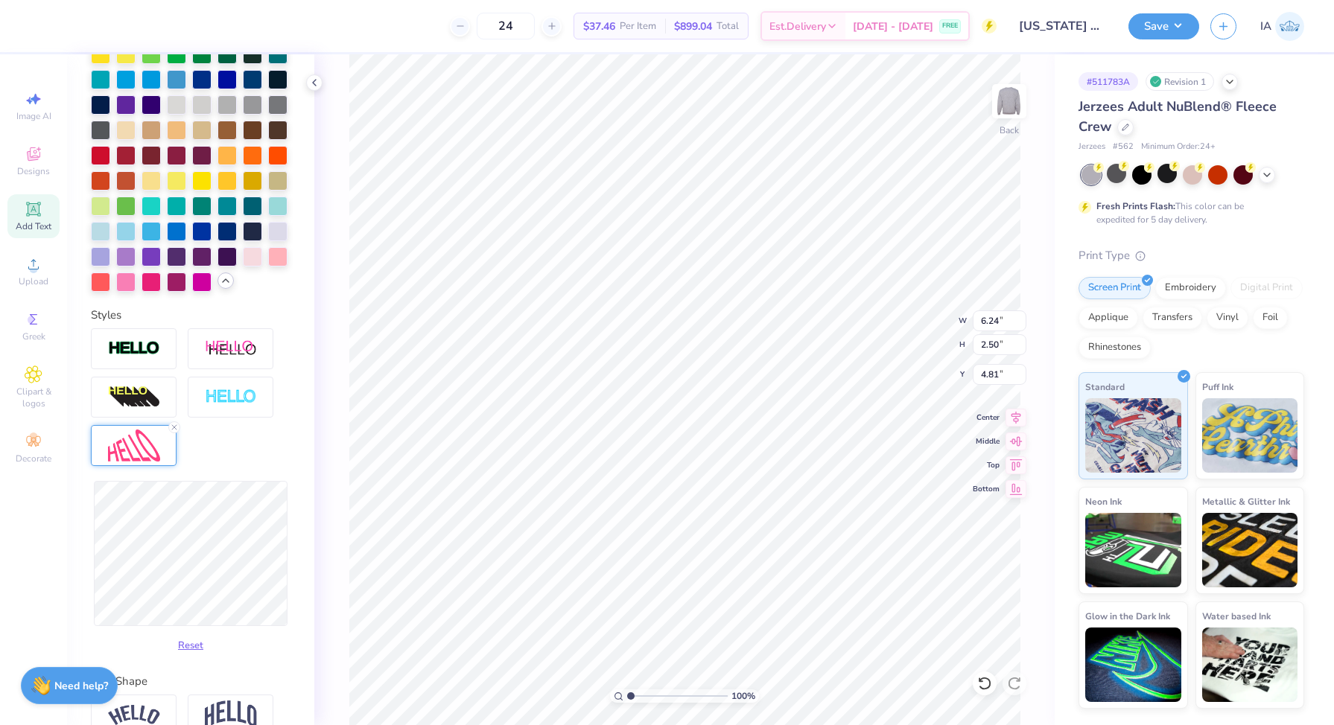
type input "4.68"
type input "7.24"
type input "2.79"
type input "4.65"
type input "6.36"
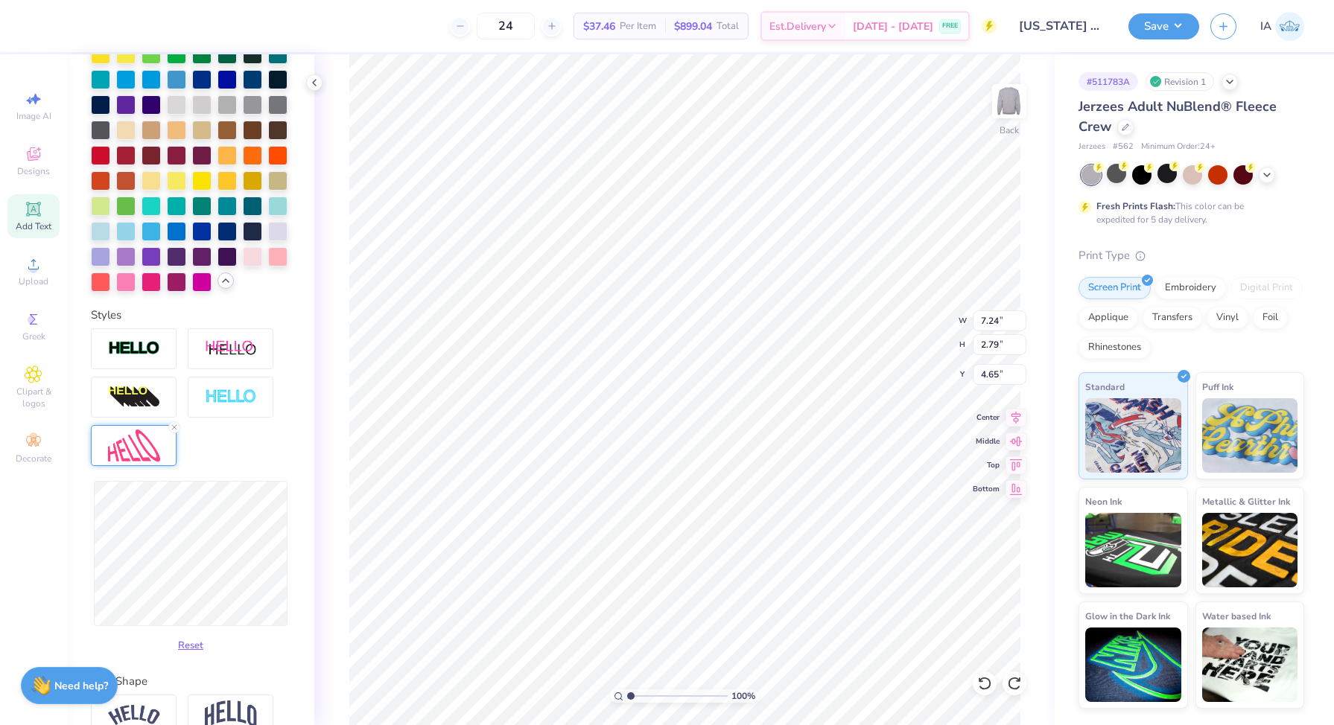
type input "2.46"
type input "4.81"
type input "6.28"
type input "1.84"
type input "5.15"
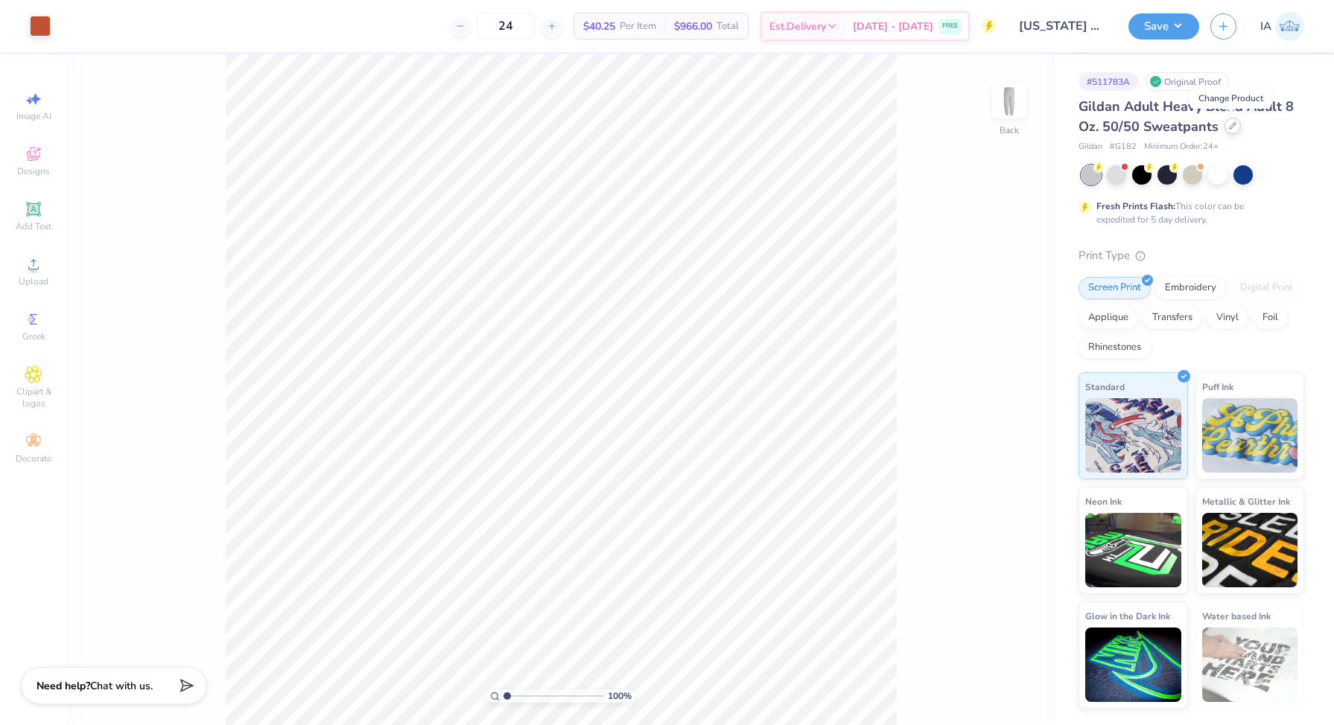
click at [1229, 128] on icon at bounding box center [1232, 125] width 7 height 7
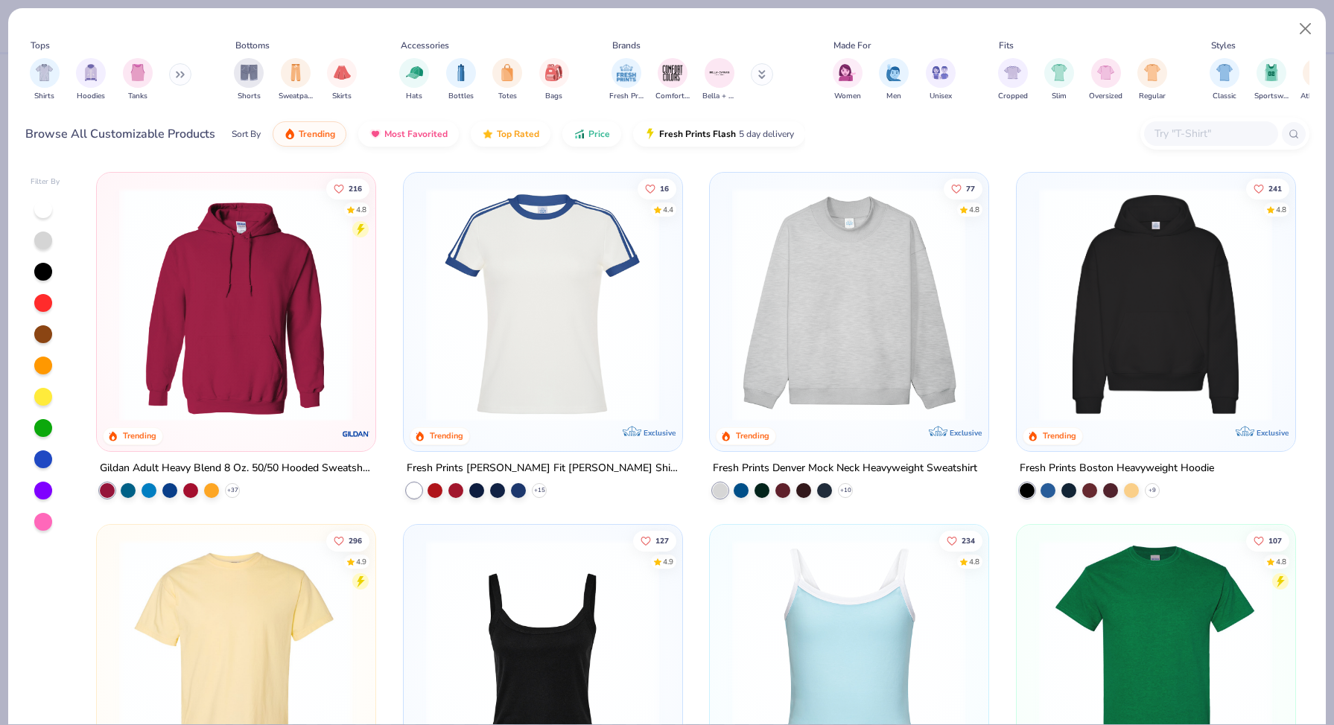
click at [1169, 132] on input "text" at bounding box center [1210, 133] width 115 height 17
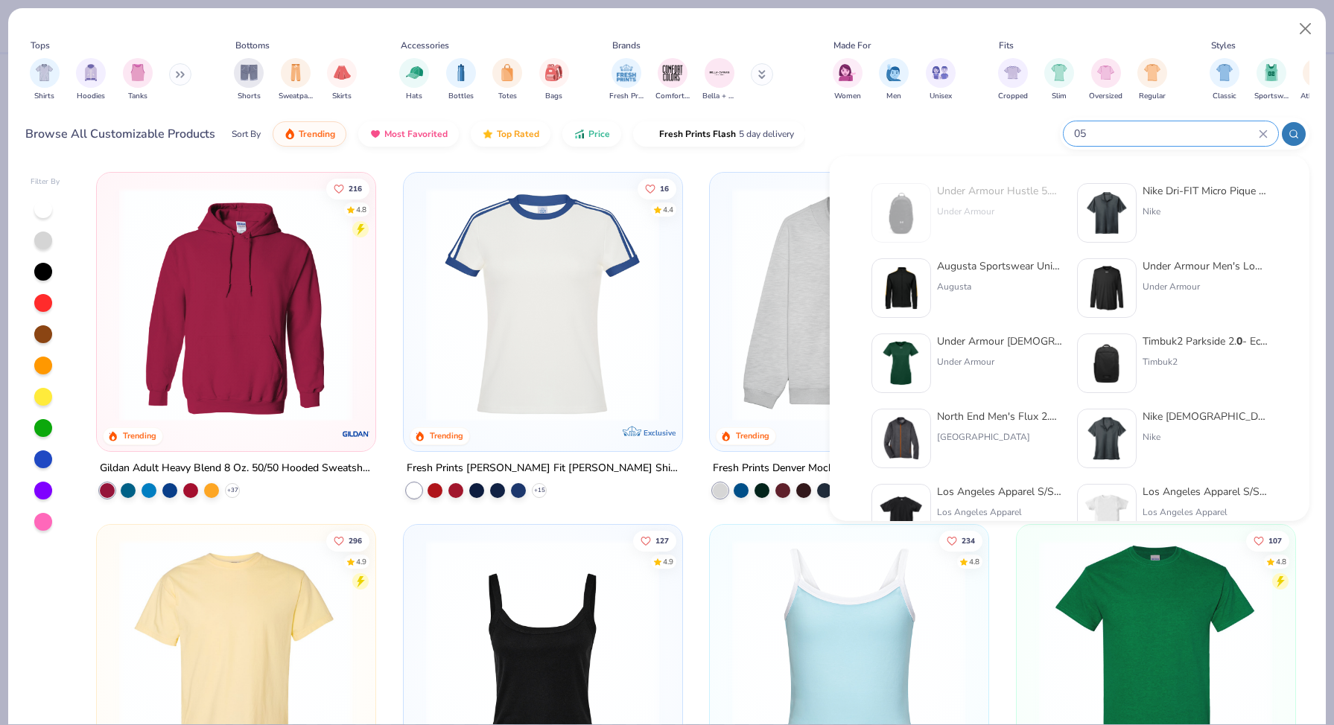
type input "0"
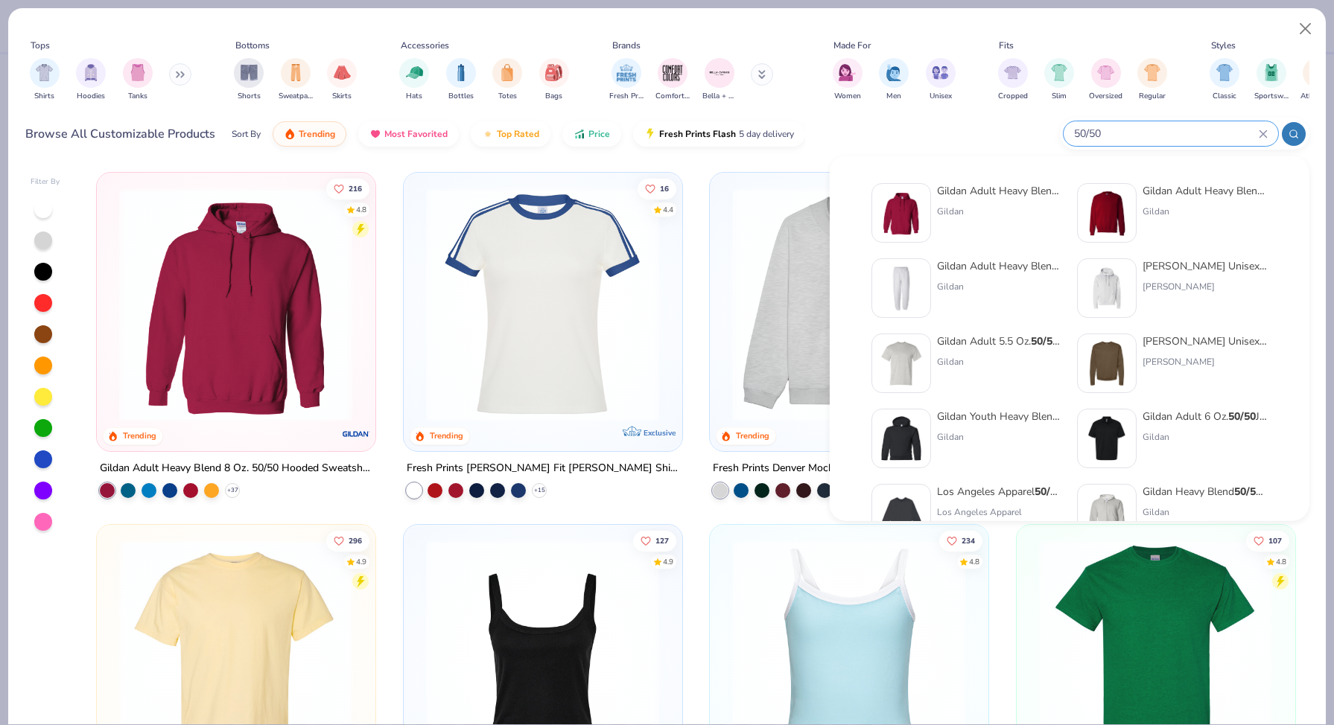
type input "50/50"
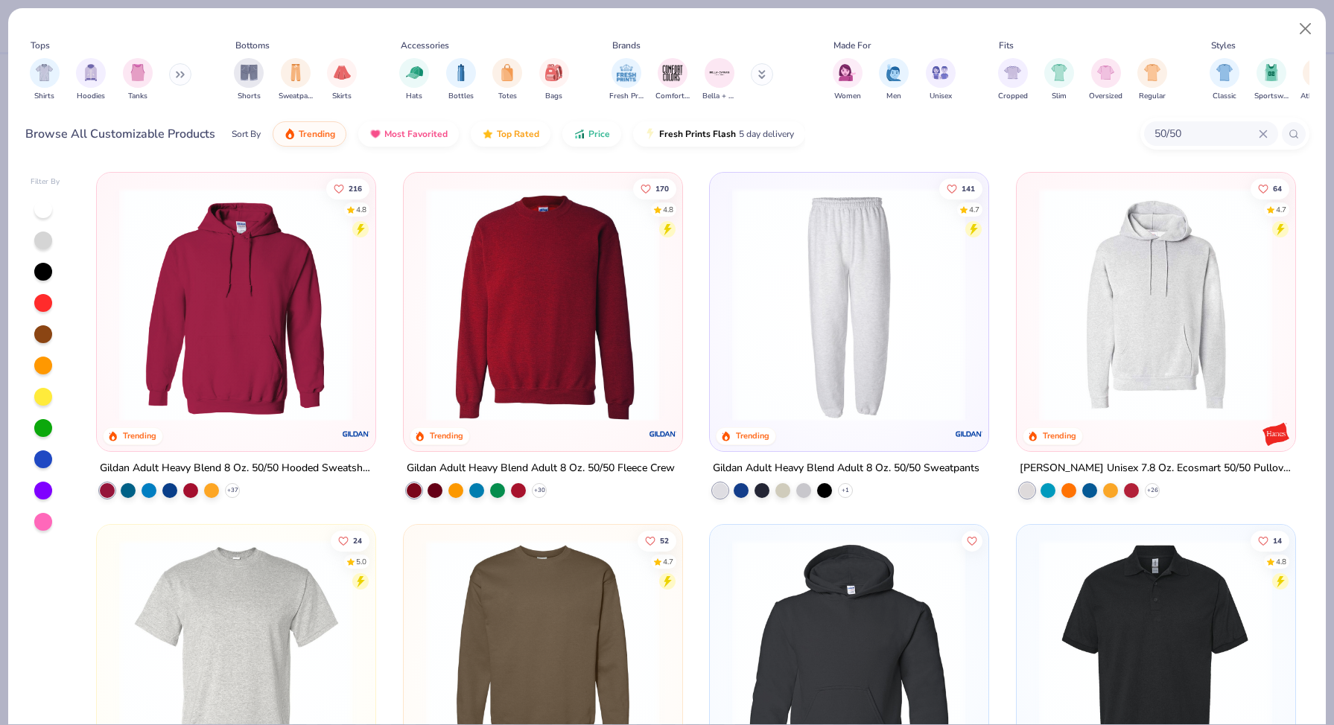
click at [537, 346] on img at bounding box center [543, 305] width 248 height 234
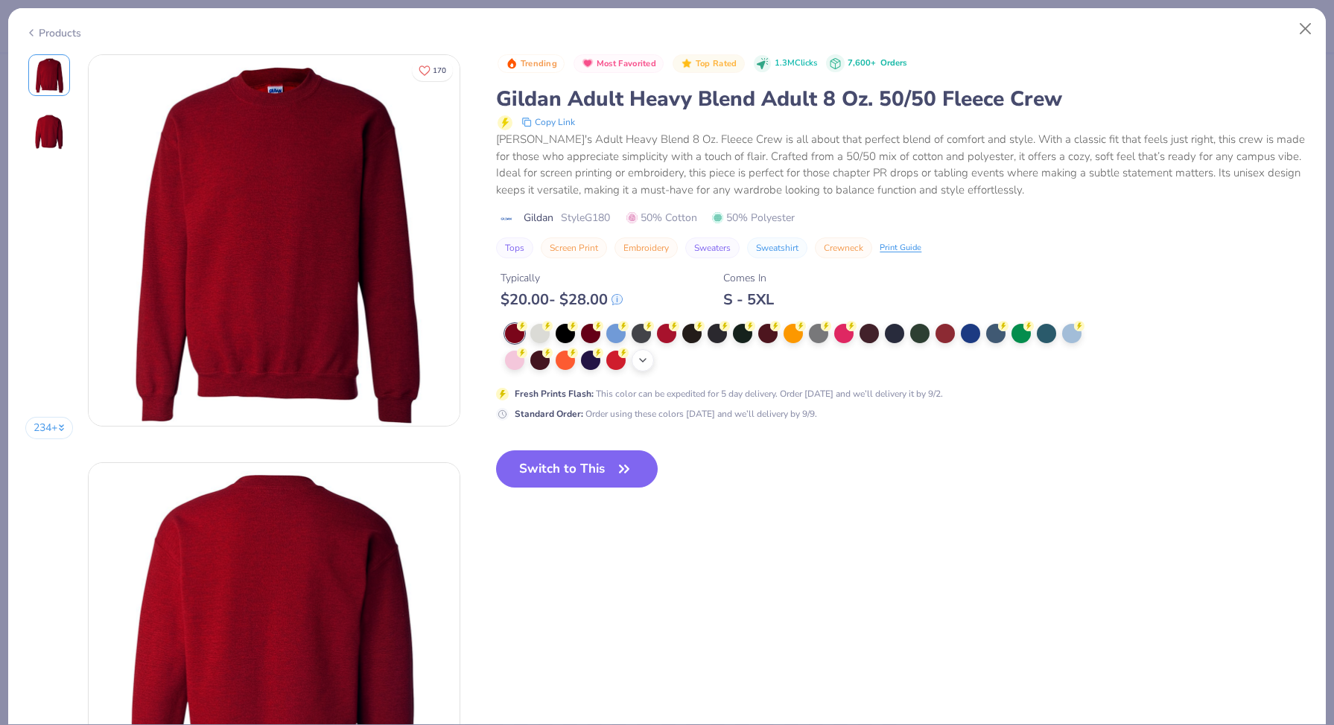
click at [648, 360] on icon at bounding box center [643, 361] width 12 height 12
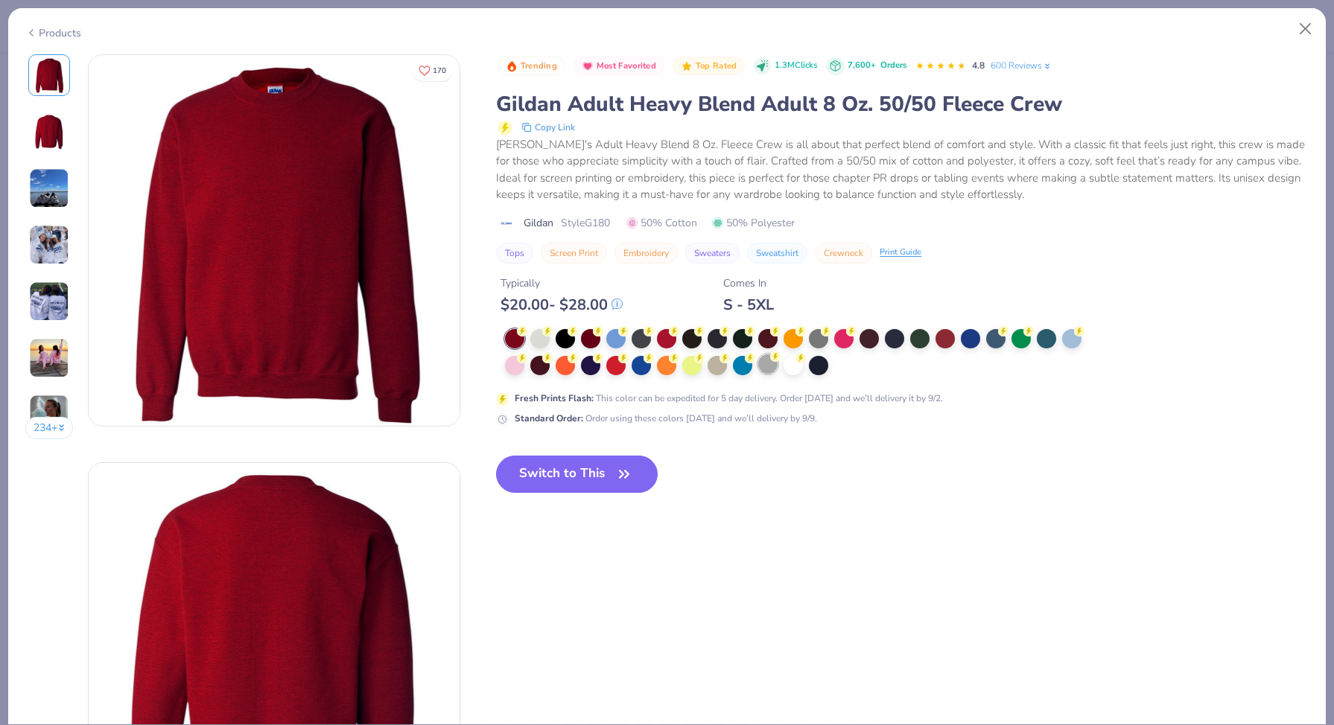
click at [775, 368] on div at bounding box center [767, 364] width 19 height 19
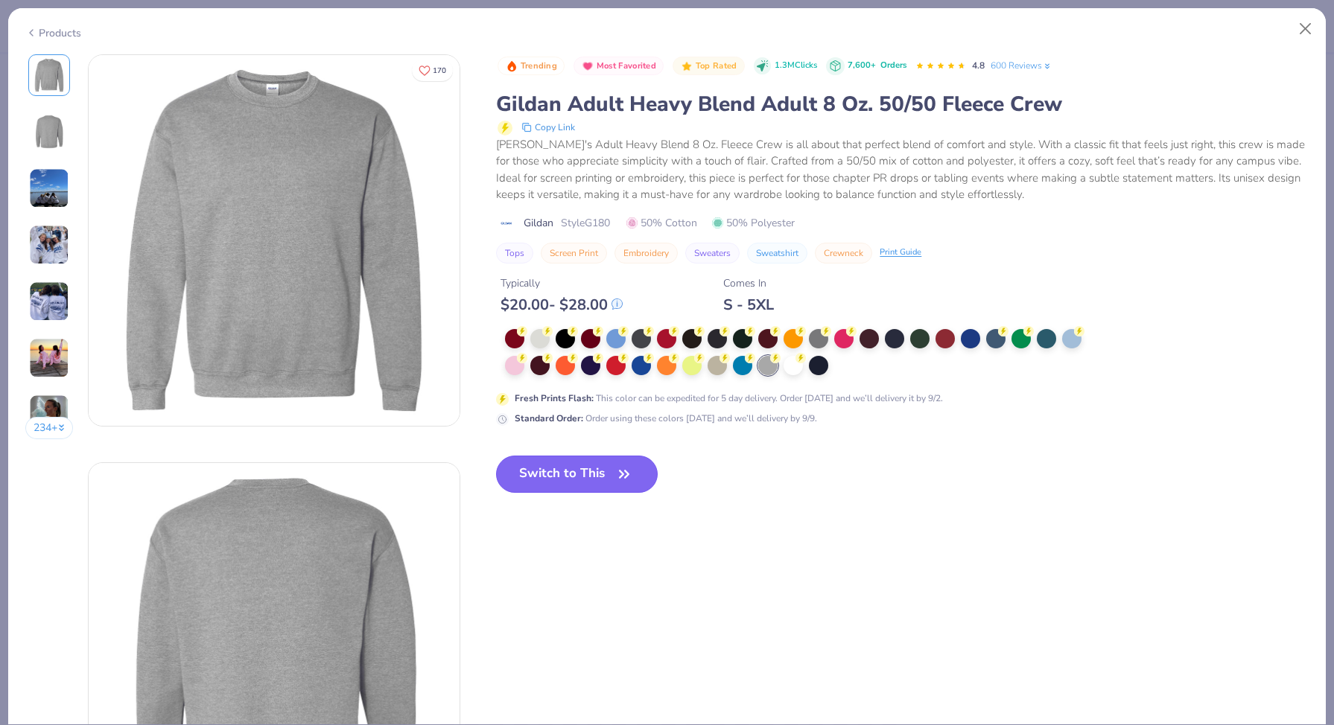
click at [592, 468] on button "Switch to This" at bounding box center [577, 474] width 162 height 37
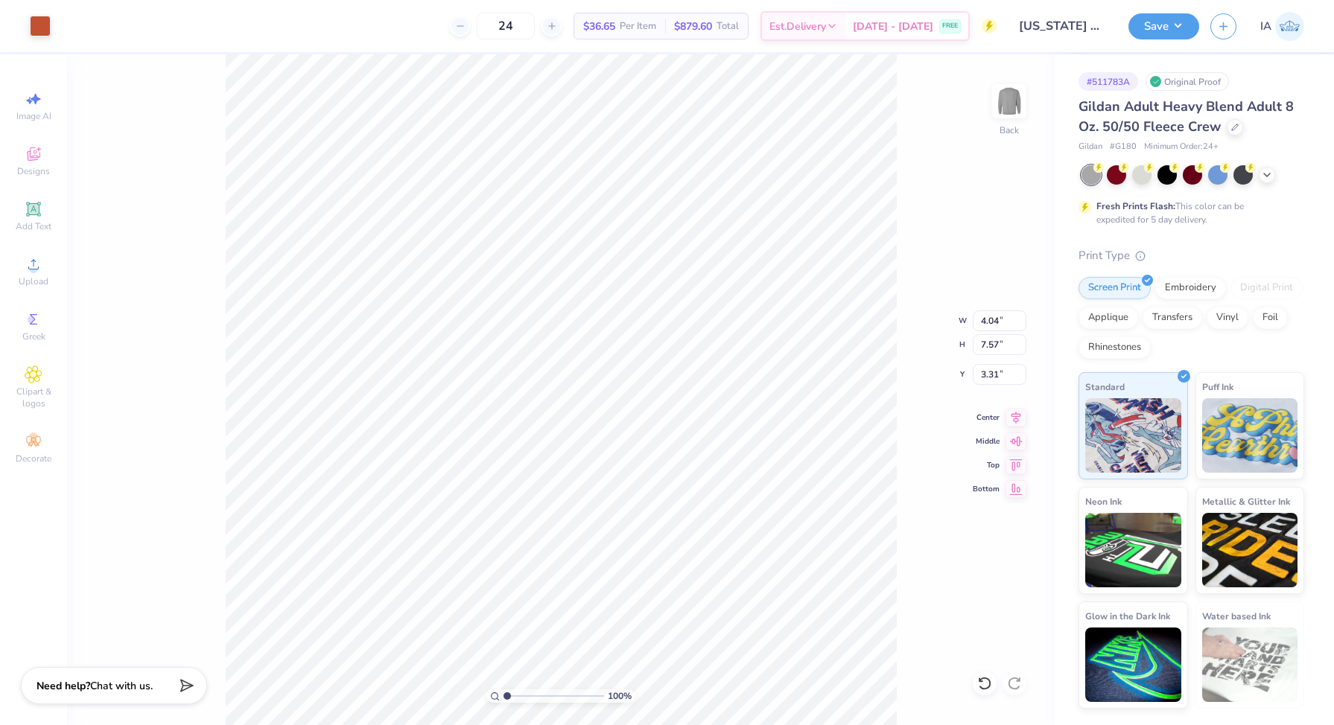
type input "3.31"
type input "7.58"
type input "3.97"
type input "3.00"
click at [1173, 25] on button "Save" at bounding box center [1163, 24] width 71 height 26
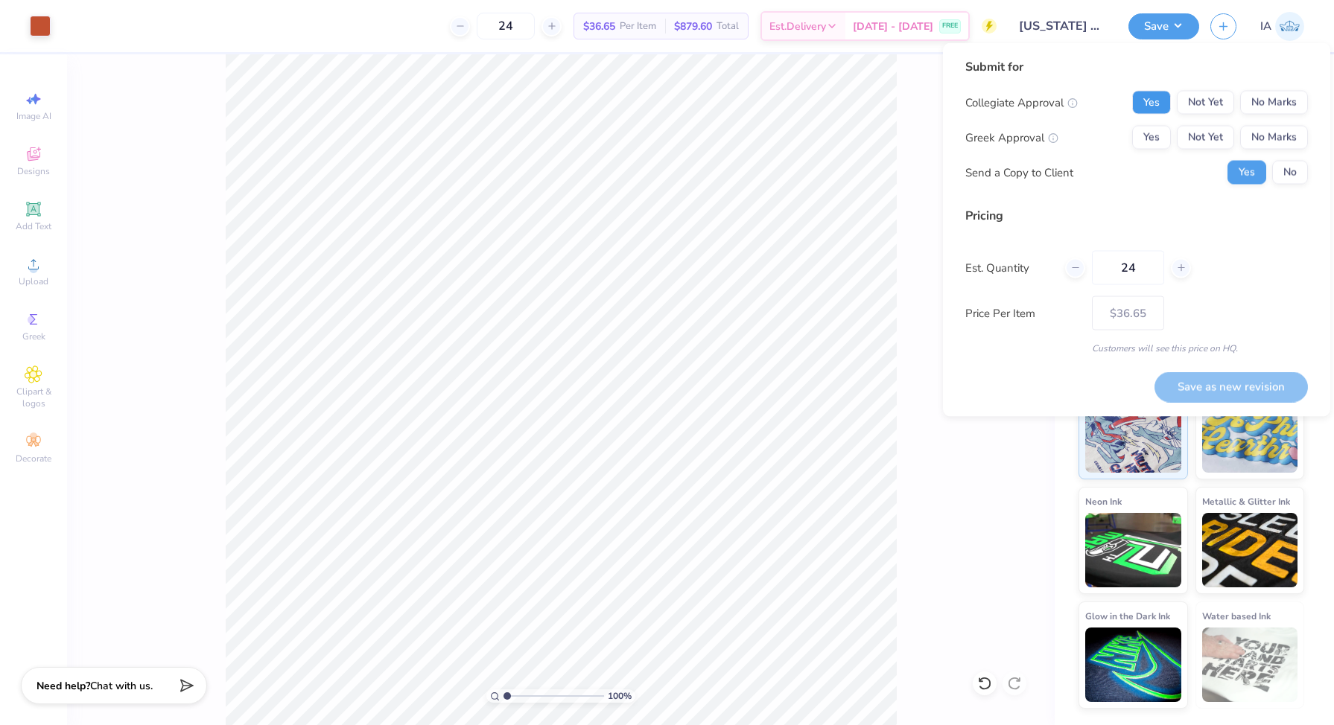
click at [1146, 107] on button "Yes" at bounding box center [1151, 103] width 39 height 24
click at [1146, 134] on button "Yes" at bounding box center [1151, 138] width 39 height 24
click at [1286, 171] on button "No" at bounding box center [1290, 173] width 36 height 24
click at [1230, 392] on button "Save as new revision" at bounding box center [1230, 387] width 153 height 31
type input "$36.65"
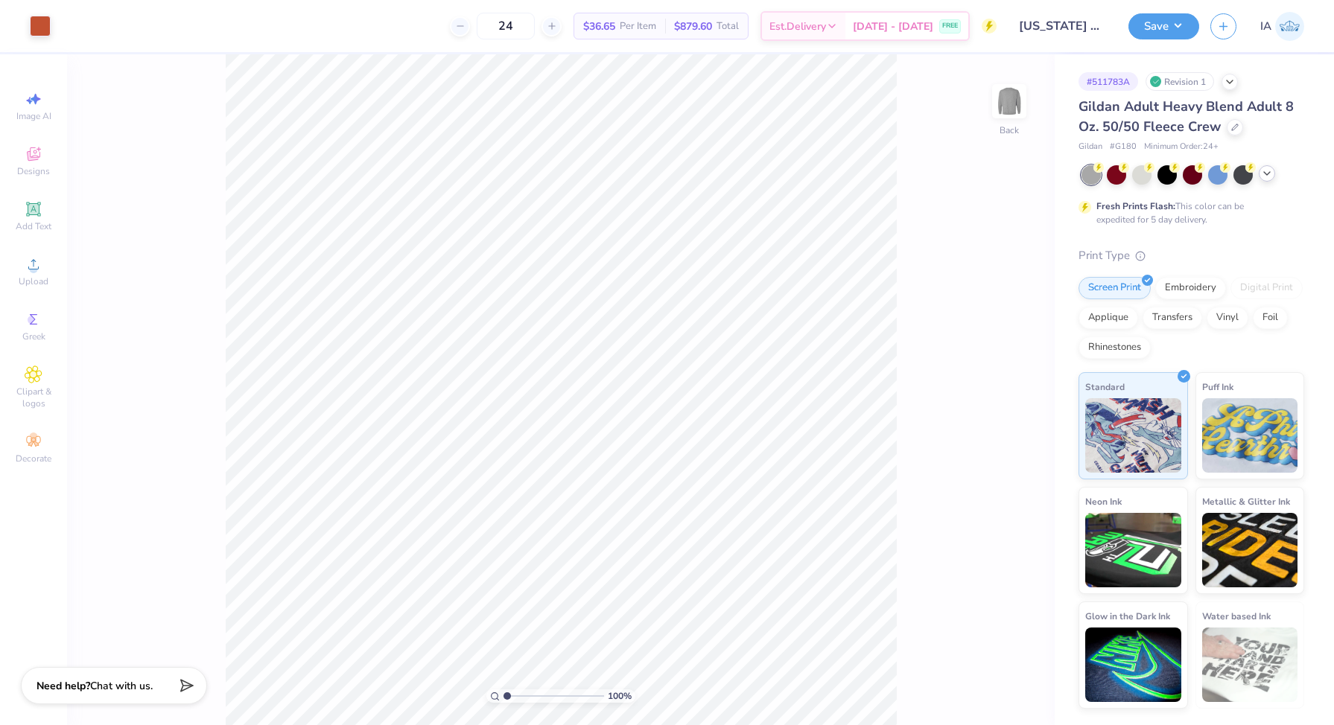
click at [1268, 177] on icon at bounding box center [1267, 174] width 12 height 12
click at [1226, 128] on div at bounding box center [1232, 126] width 16 height 16
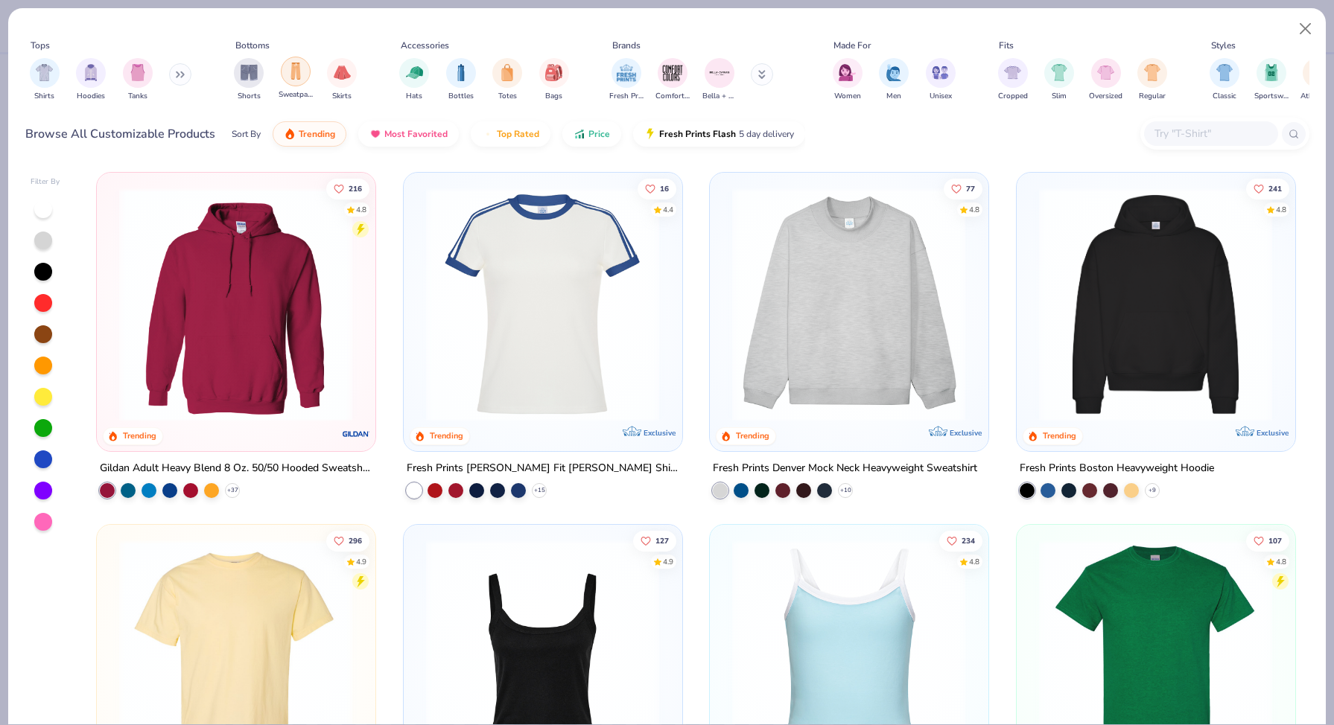
click at [290, 82] on div "filter for Sweatpants" at bounding box center [296, 72] width 30 height 30
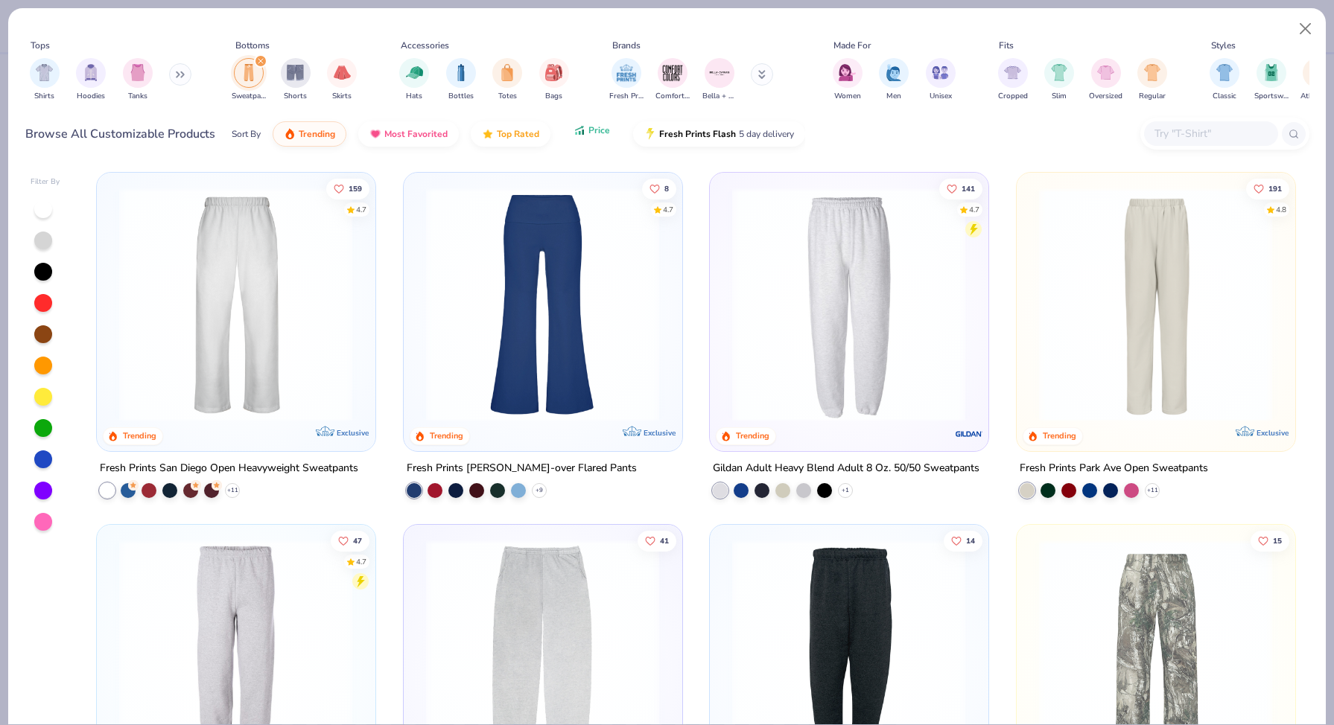
click at [606, 129] on span "Price" at bounding box center [599, 130] width 22 height 12
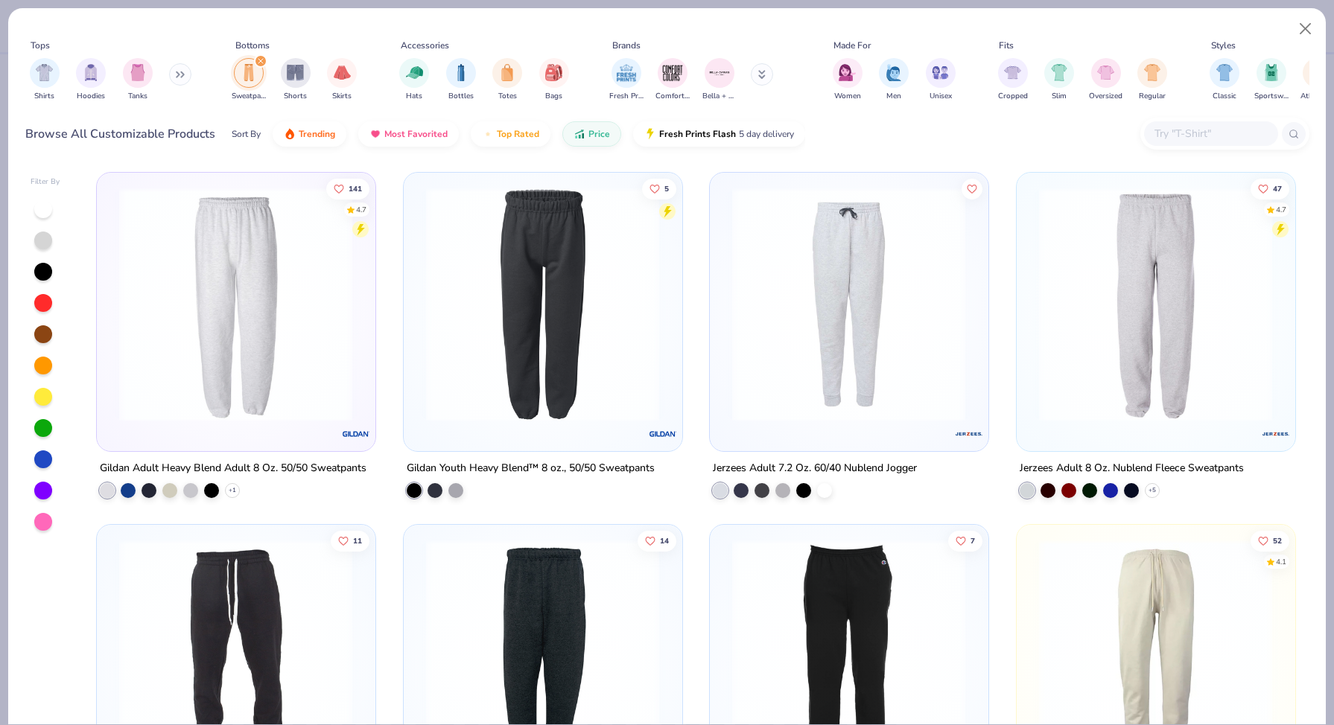
click at [1125, 398] on img at bounding box center [1156, 305] width 248 height 234
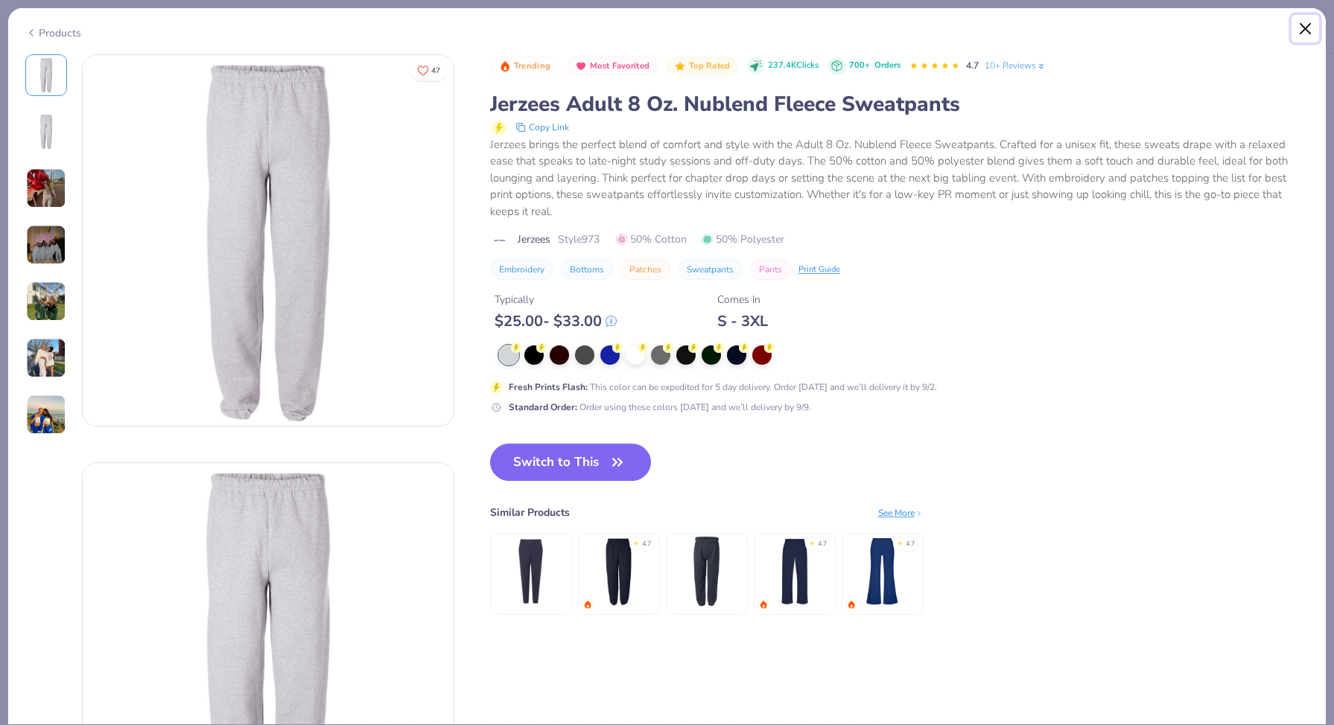
click at [1305, 19] on button "Close" at bounding box center [1305, 29] width 28 height 28
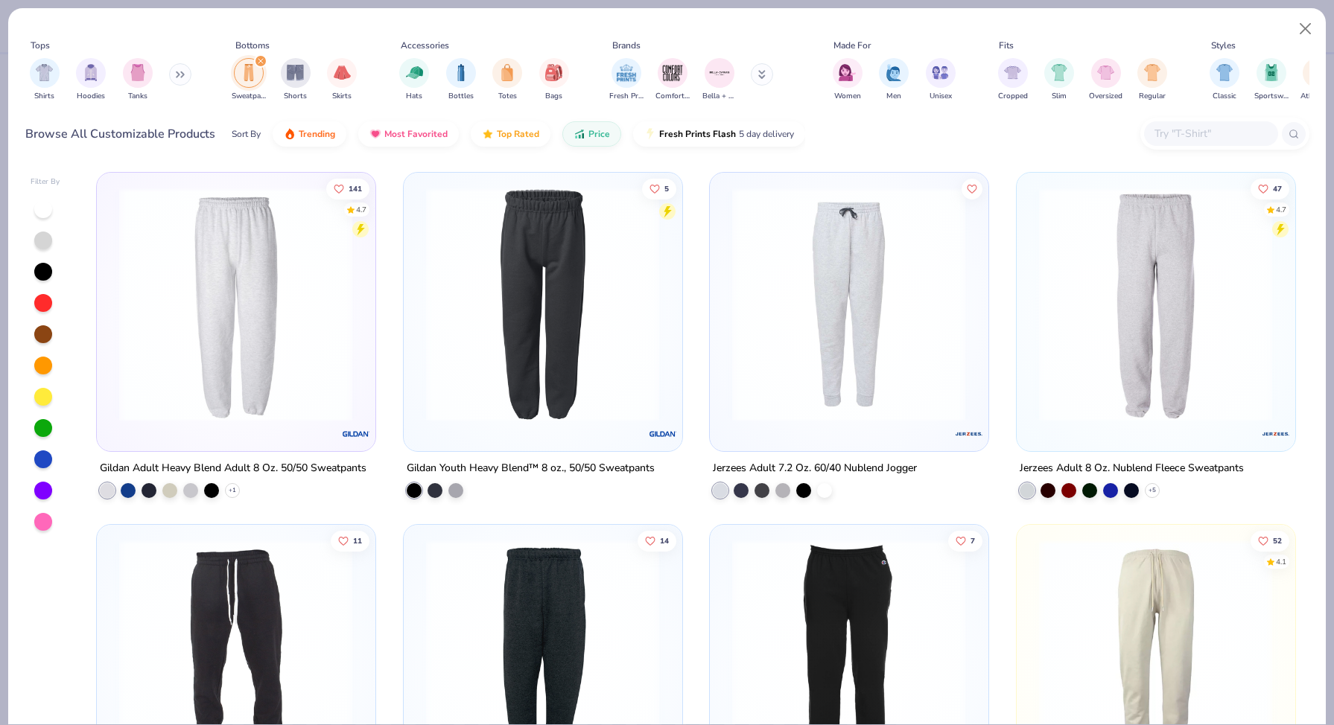
click at [182, 419] on div at bounding box center [236, 308] width 264 height 256
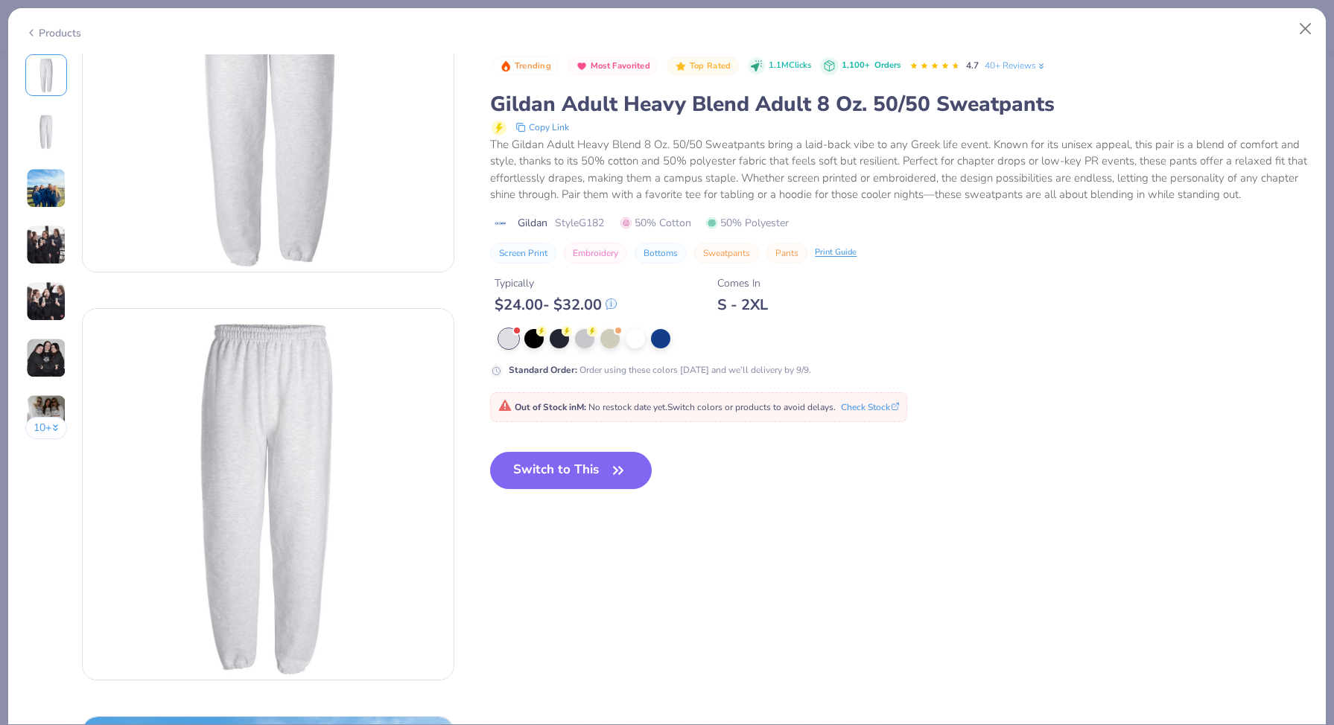
click at [38, 427] on button "10 +" at bounding box center [46, 428] width 42 height 22
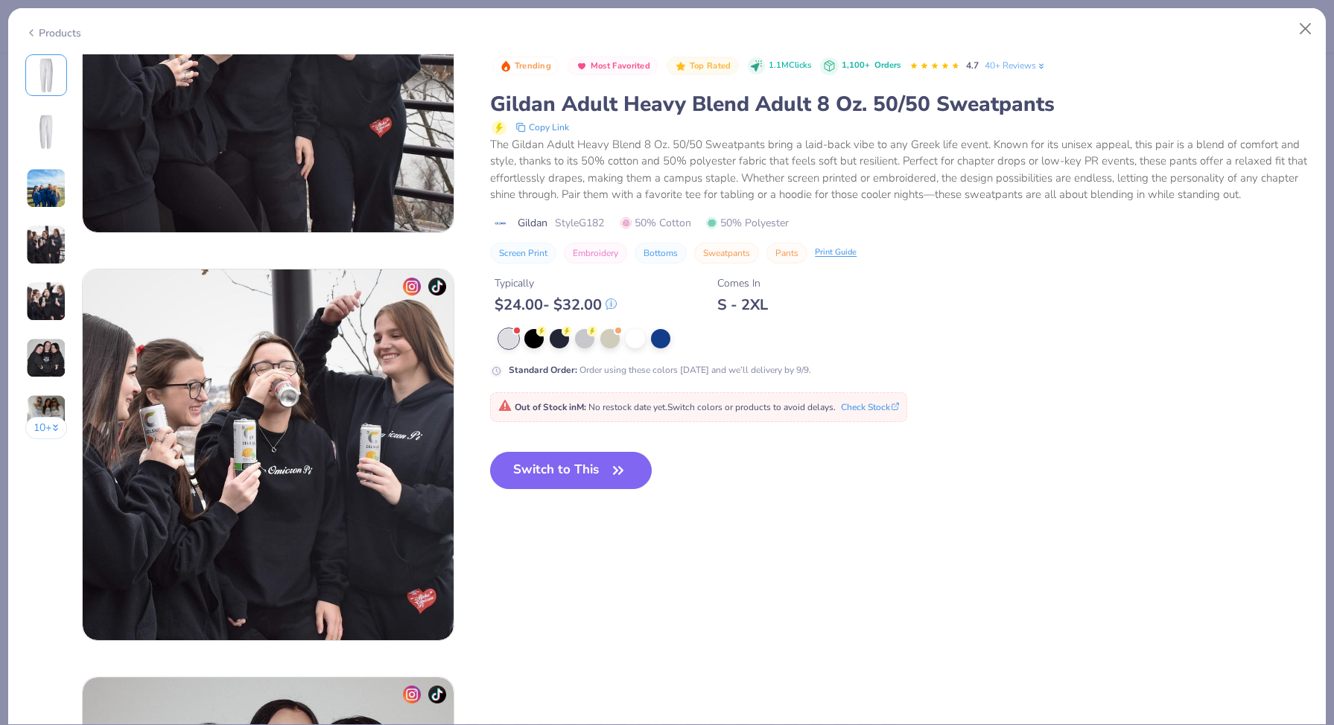
scroll to position [1320, 0]
